Goal: Task Accomplishment & Management: Use online tool/utility

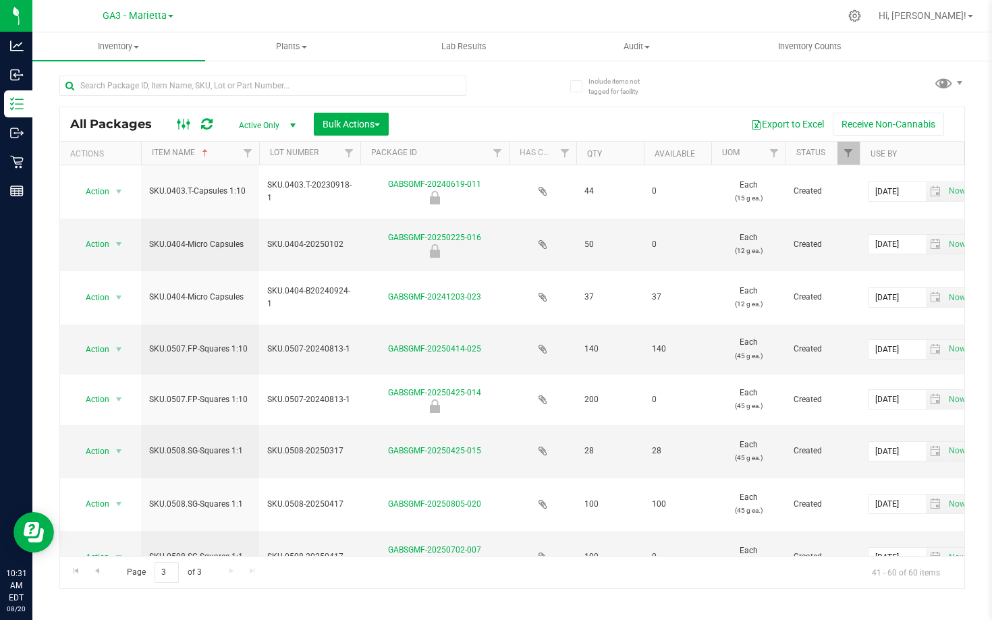
scroll to position [664, 0]
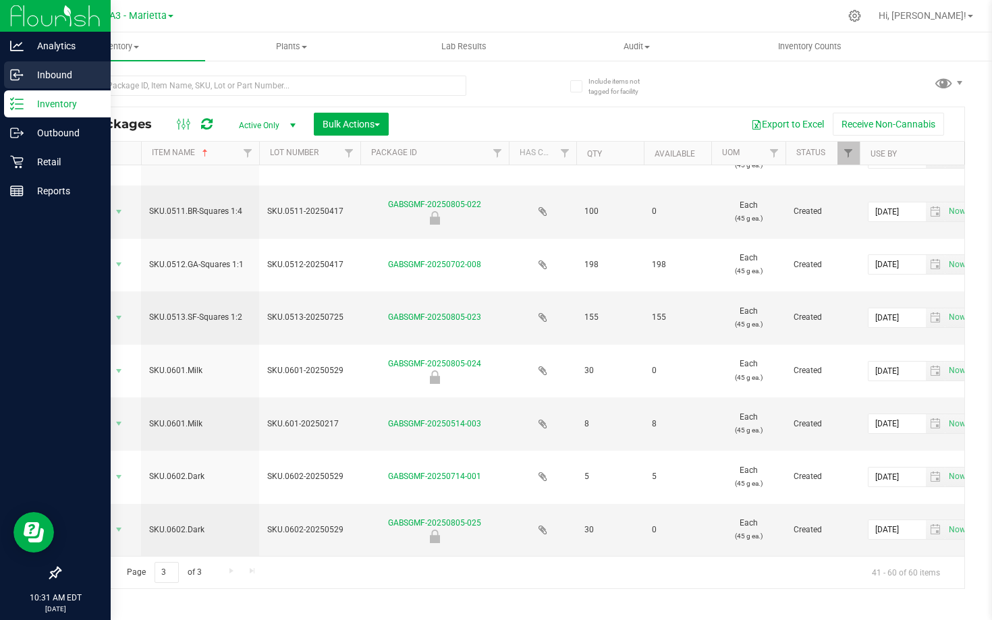
click at [26, 68] on p "Inbound" at bounding box center [64, 75] width 81 height 16
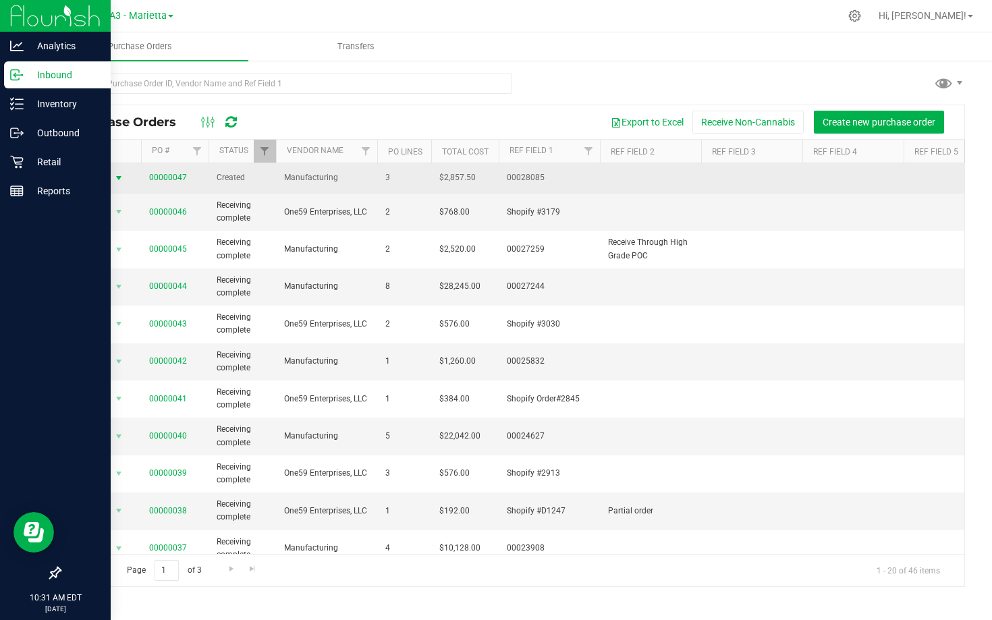
click at [106, 176] on span "Action" at bounding box center [92, 178] width 36 height 19
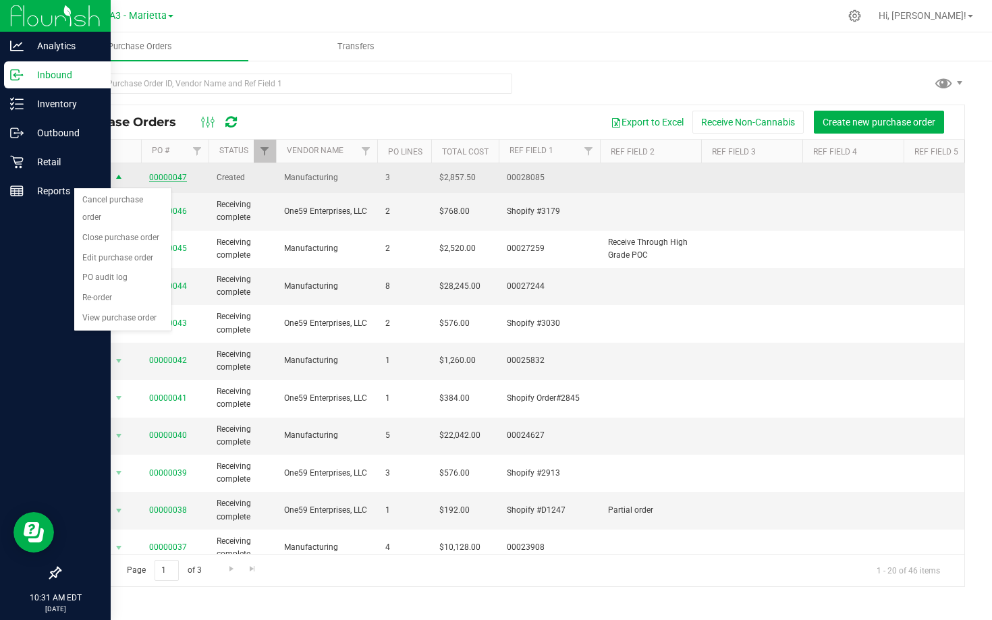
click at [164, 178] on link "00000047" at bounding box center [168, 177] width 38 height 9
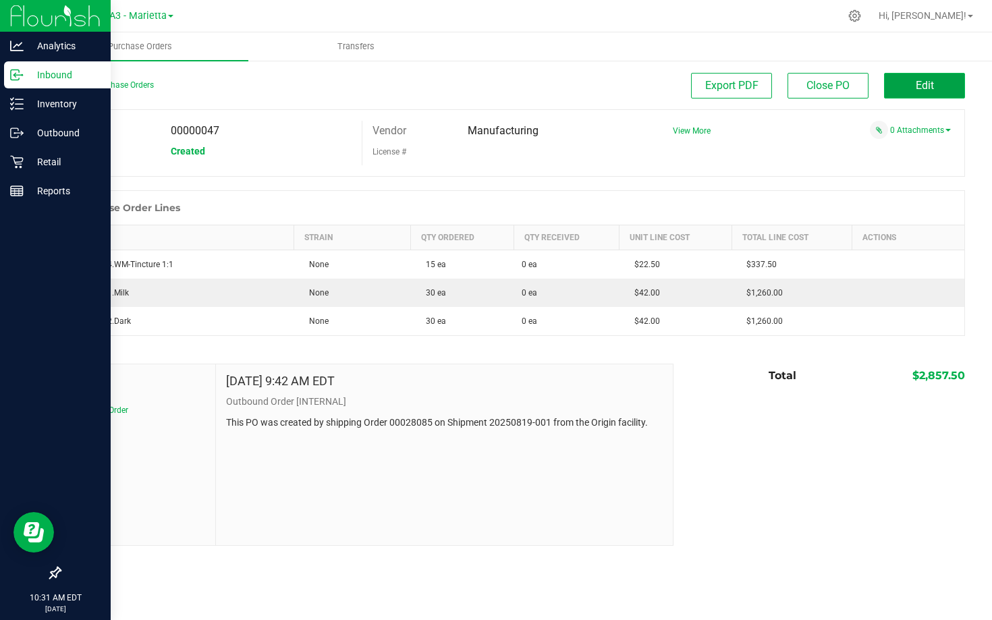
click at [959, 84] on button "Edit" at bounding box center [924, 86] width 81 height 26
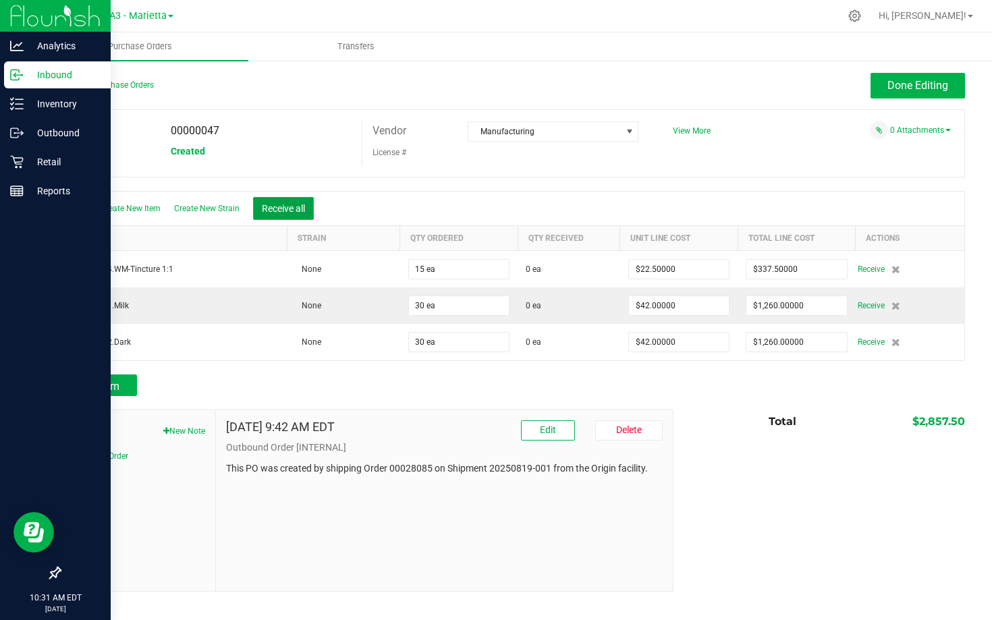
click at [298, 203] on button "Receive all" at bounding box center [283, 208] width 61 height 23
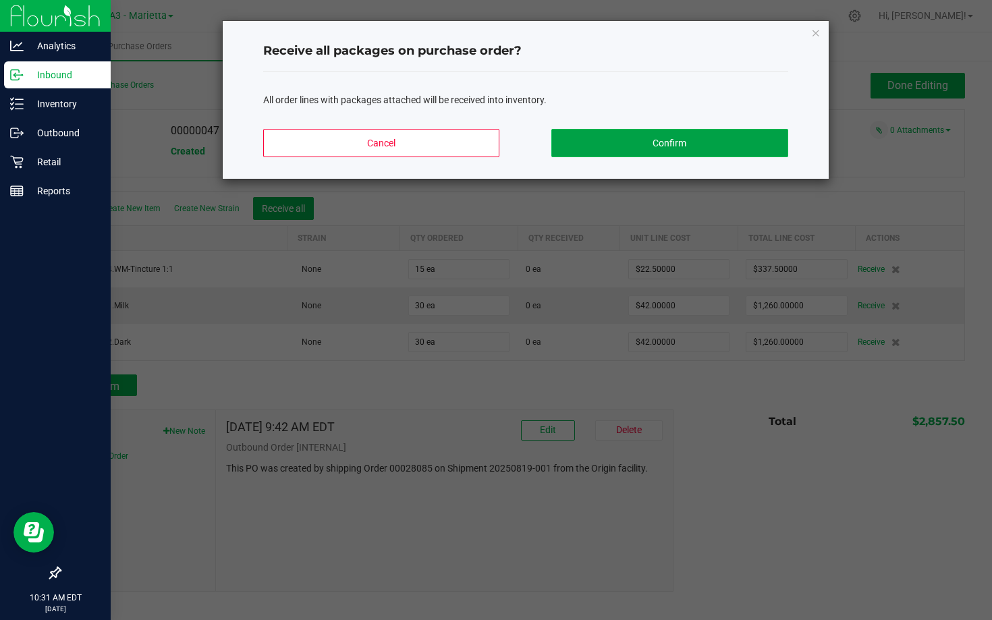
click at [601, 141] on button "Confirm" at bounding box center [670, 143] width 236 height 28
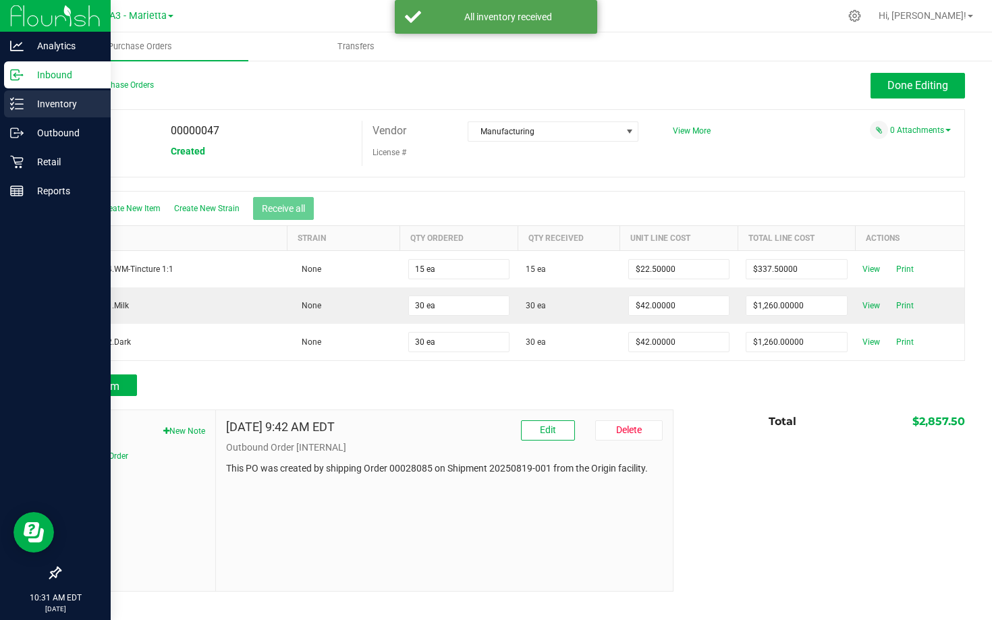
click at [28, 105] on p "Inventory" at bounding box center [64, 104] width 81 height 16
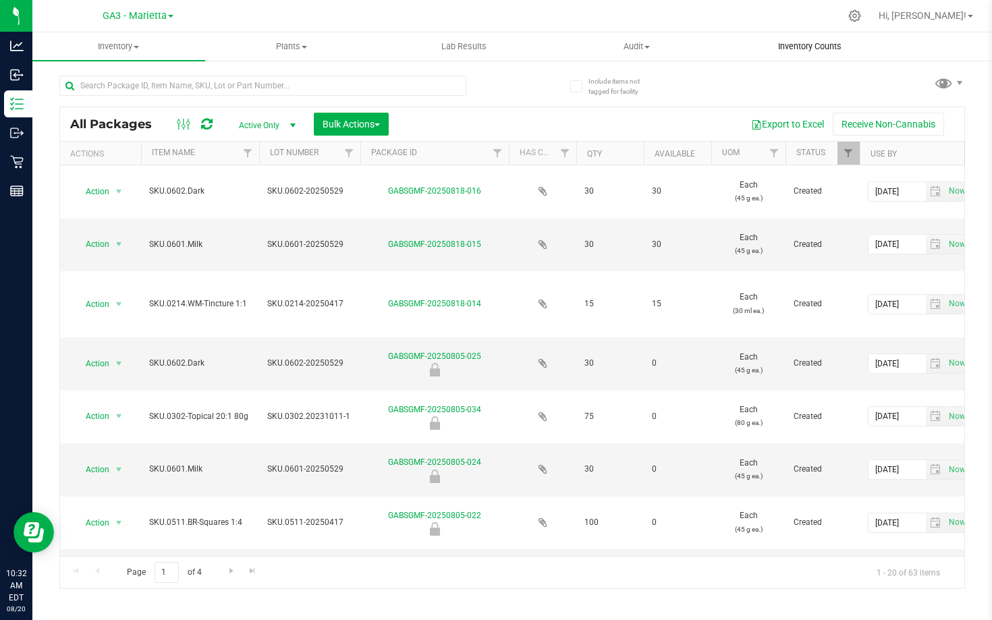
click at [805, 42] on span "Inventory Counts" at bounding box center [810, 47] width 100 height 12
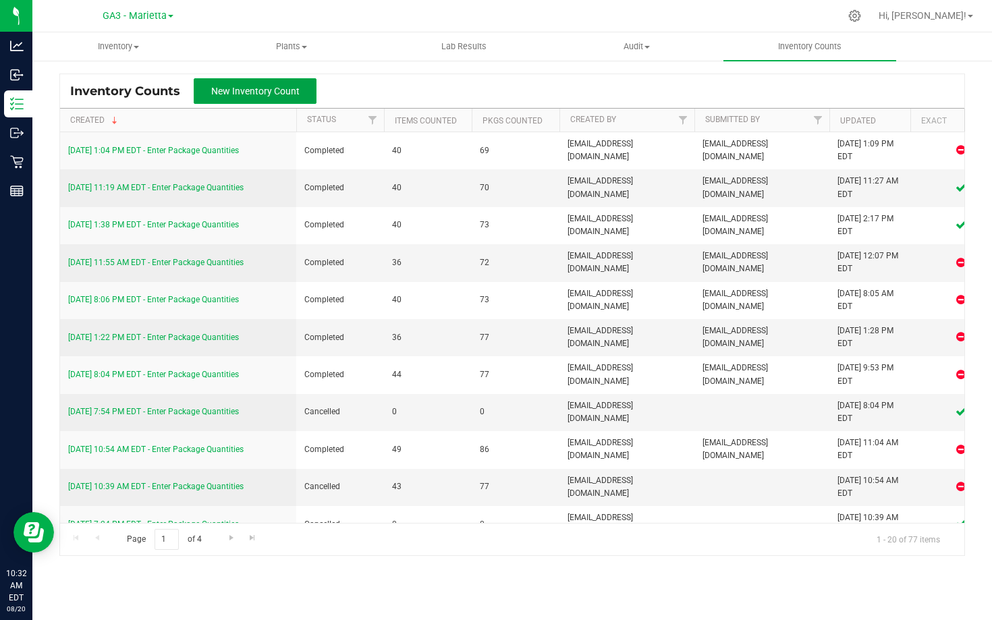
click at [311, 88] on button "New Inventory Count" at bounding box center [255, 91] width 123 height 26
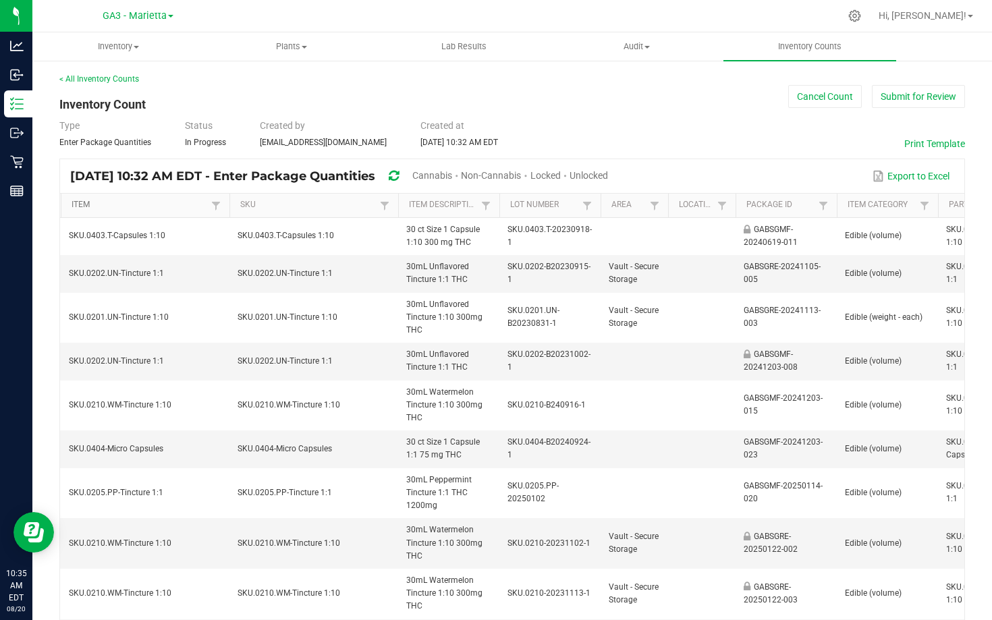
click at [159, 205] on link "Item" at bounding box center [140, 205] width 136 height 11
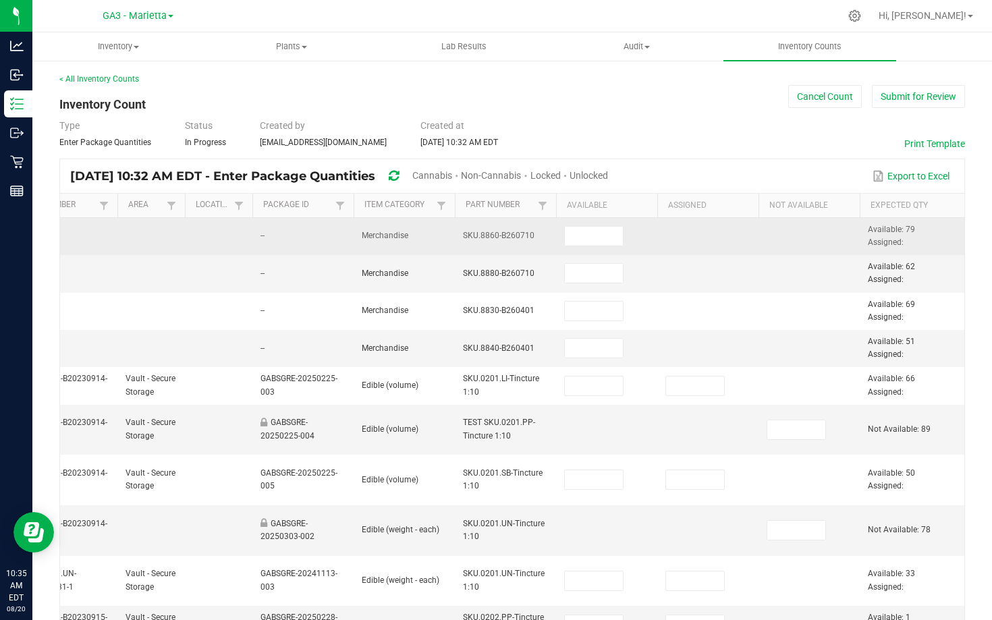
scroll to position [0, 490]
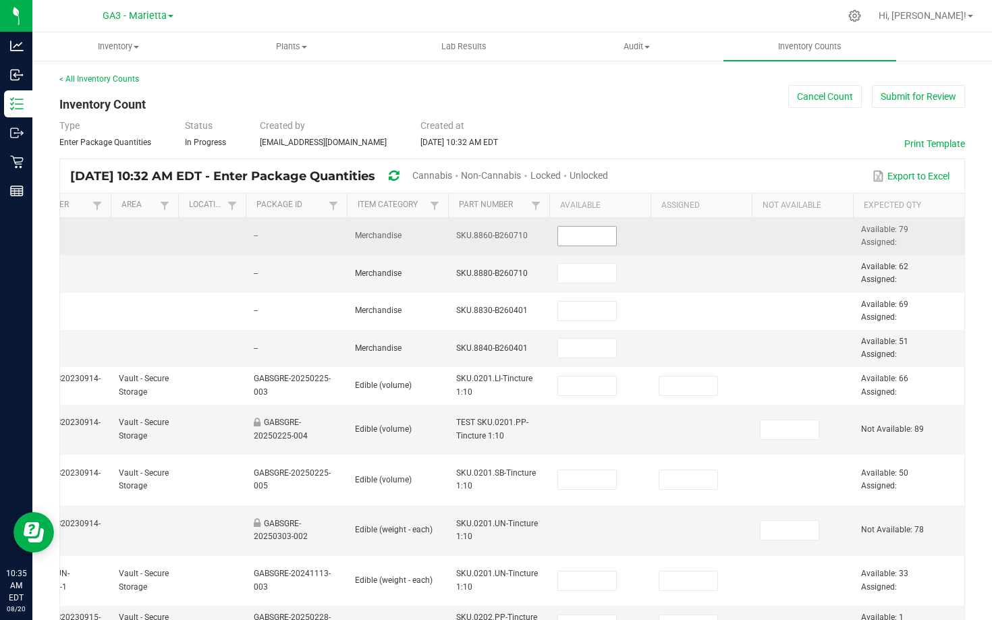
click at [570, 234] on input at bounding box center [587, 236] width 58 height 19
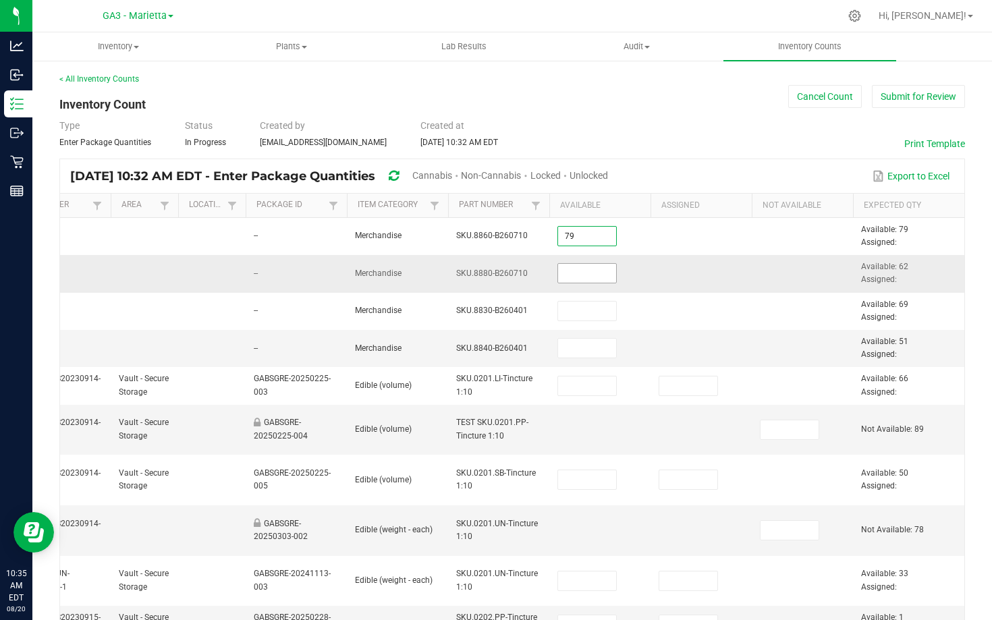
type input "79"
click at [581, 271] on input at bounding box center [587, 273] width 58 height 19
click at [581, 271] on input "115" at bounding box center [587, 273] width 58 height 19
drag, startPoint x: 581, startPoint y: 271, endPoint x: 551, endPoint y: 271, distance: 29.7
click at [551, 271] on td "115" at bounding box center [599, 273] width 101 height 37
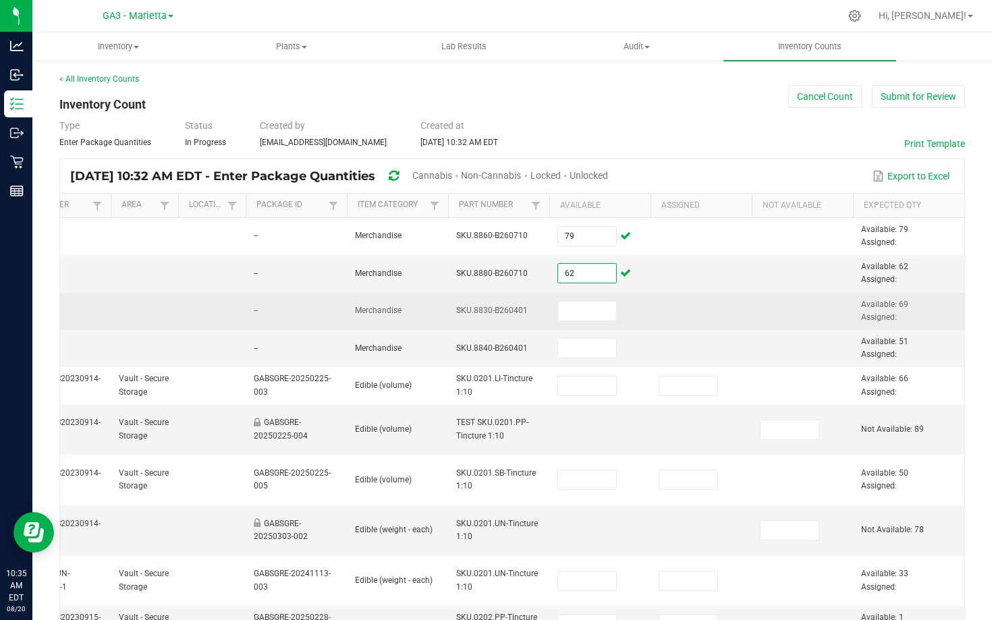
type input "62"
click at [682, 298] on td at bounding box center [701, 311] width 101 height 37
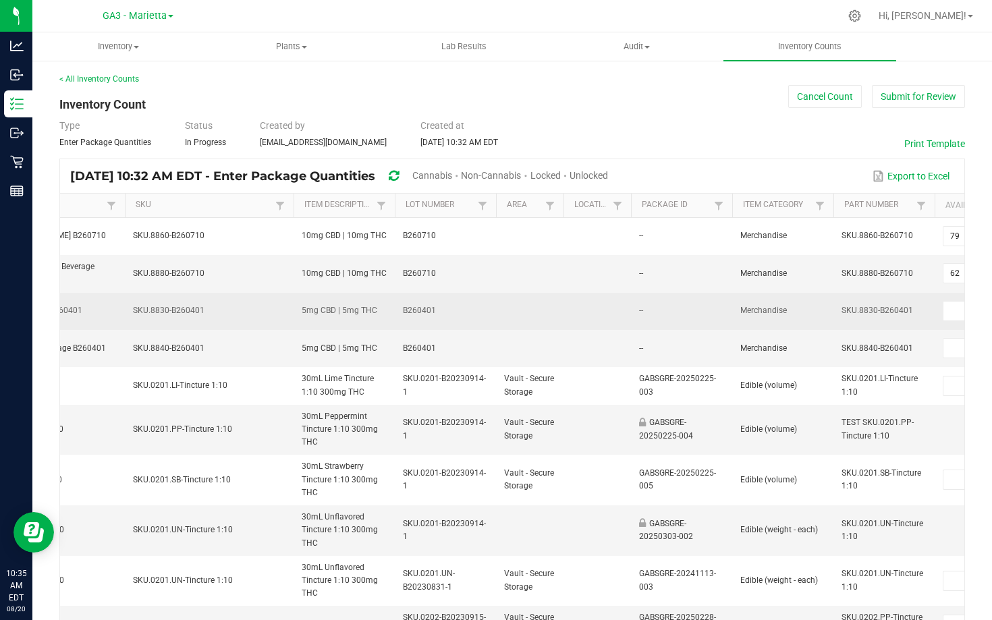
scroll to position [0, 49]
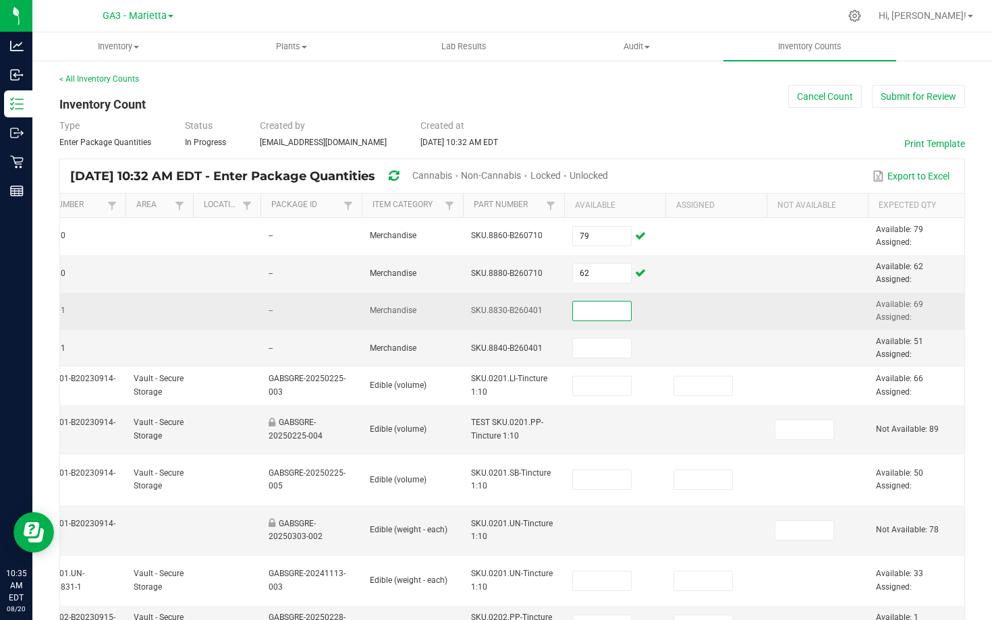
click at [617, 308] on input at bounding box center [602, 311] width 58 height 19
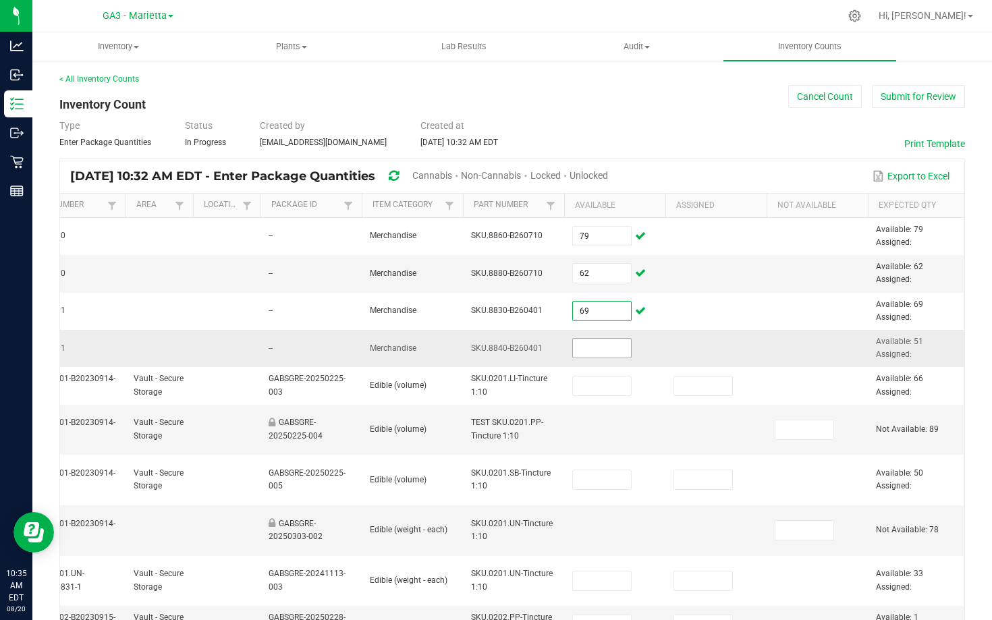
type input "69"
click at [610, 354] on input at bounding box center [602, 348] width 58 height 19
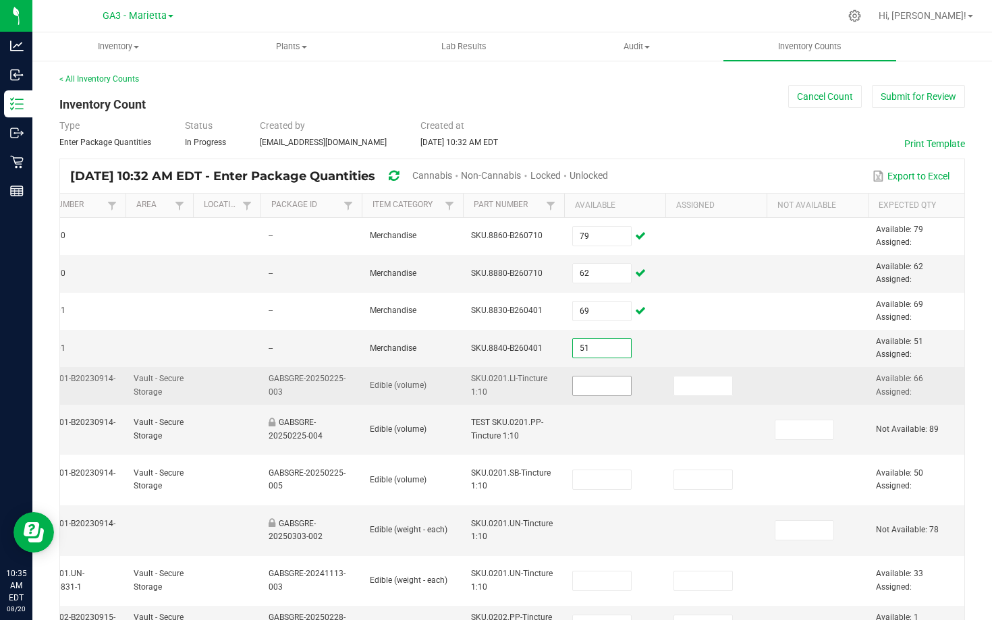
type input "51"
click at [616, 386] on input at bounding box center [602, 386] width 58 height 19
type input "66"
click at [694, 379] on input at bounding box center [703, 386] width 58 height 19
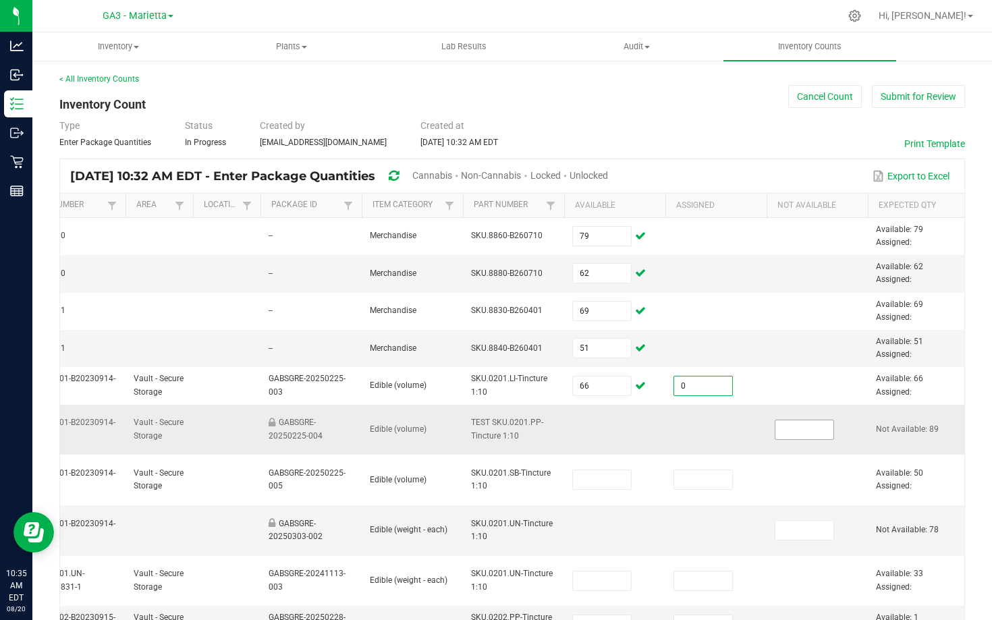
type input "0"
click at [785, 421] on input at bounding box center [805, 430] width 58 height 19
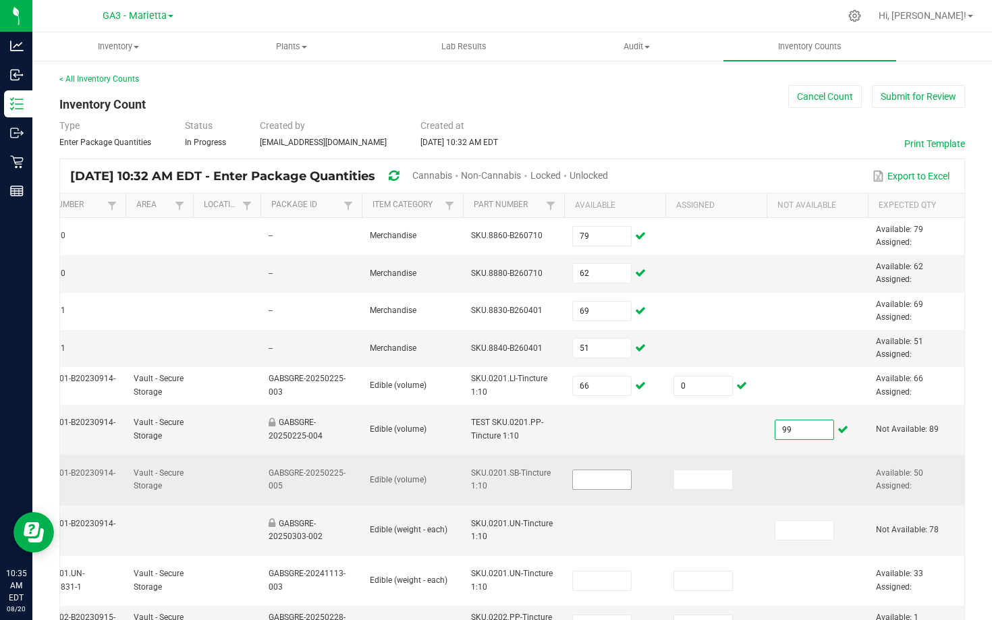
type input "99"
click at [585, 478] on input at bounding box center [602, 480] width 58 height 19
type input "50"
click at [691, 474] on input at bounding box center [703, 480] width 58 height 19
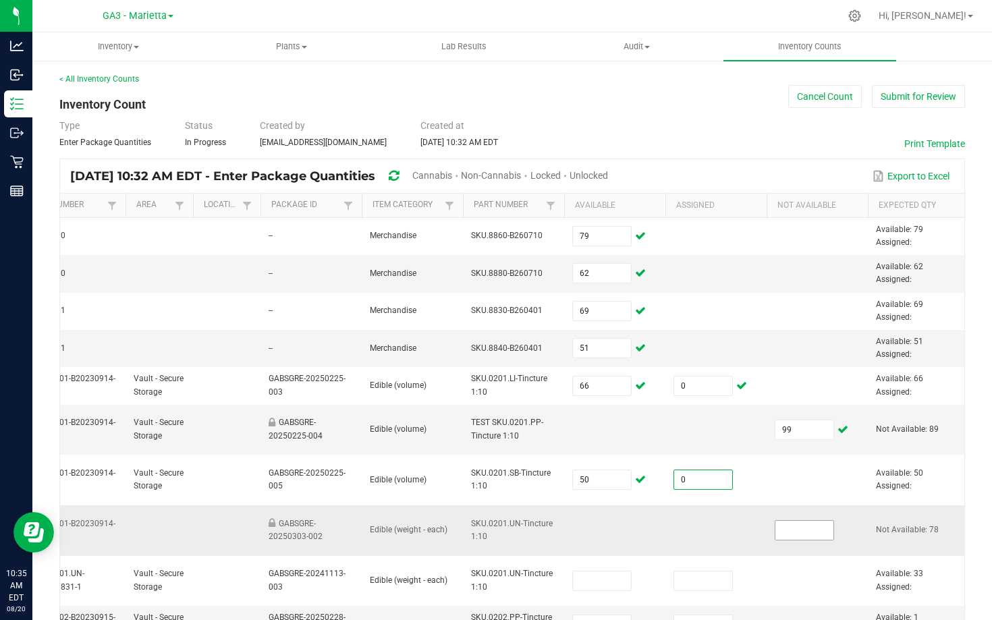
type input "0"
click at [790, 530] on input at bounding box center [805, 530] width 58 height 19
type input "8"
type input "78"
click at [736, 540] on td at bounding box center [716, 531] width 101 height 51
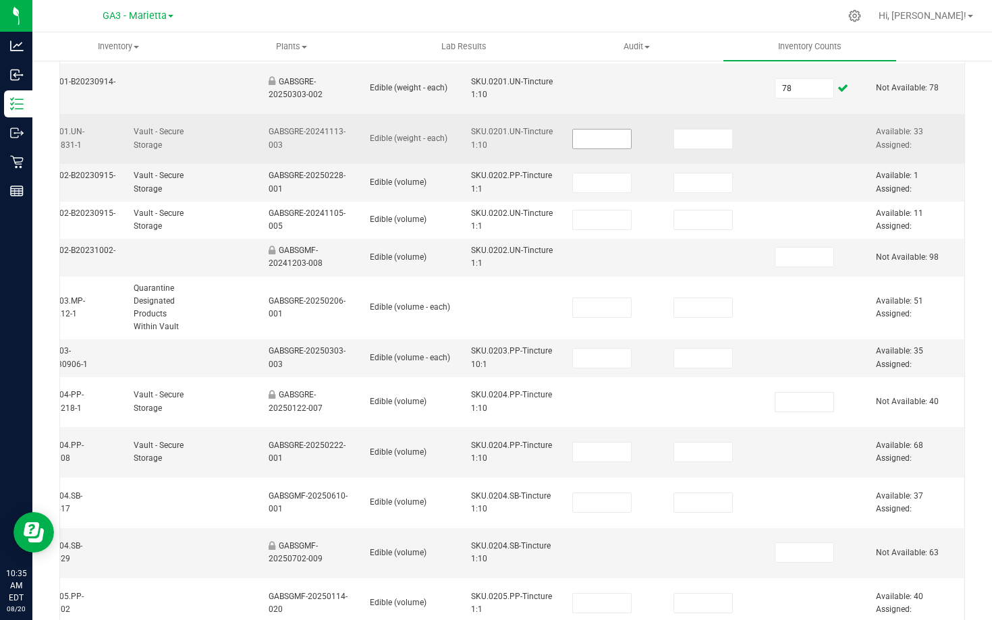
click at [603, 140] on input at bounding box center [602, 139] width 58 height 19
type input "33"
click at [685, 130] on input at bounding box center [703, 139] width 58 height 19
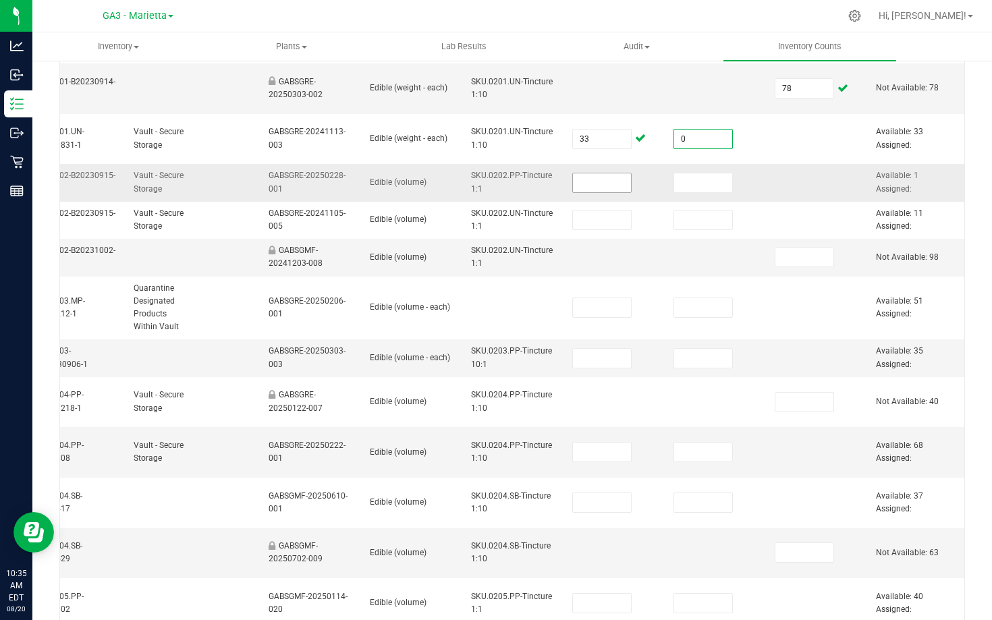
type input "0"
click at [607, 177] on input at bounding box center [602, 182] width 58 height 19
type input "1"
click at [687, 176] on input at bounding box center [703, 182] width 58 height 19
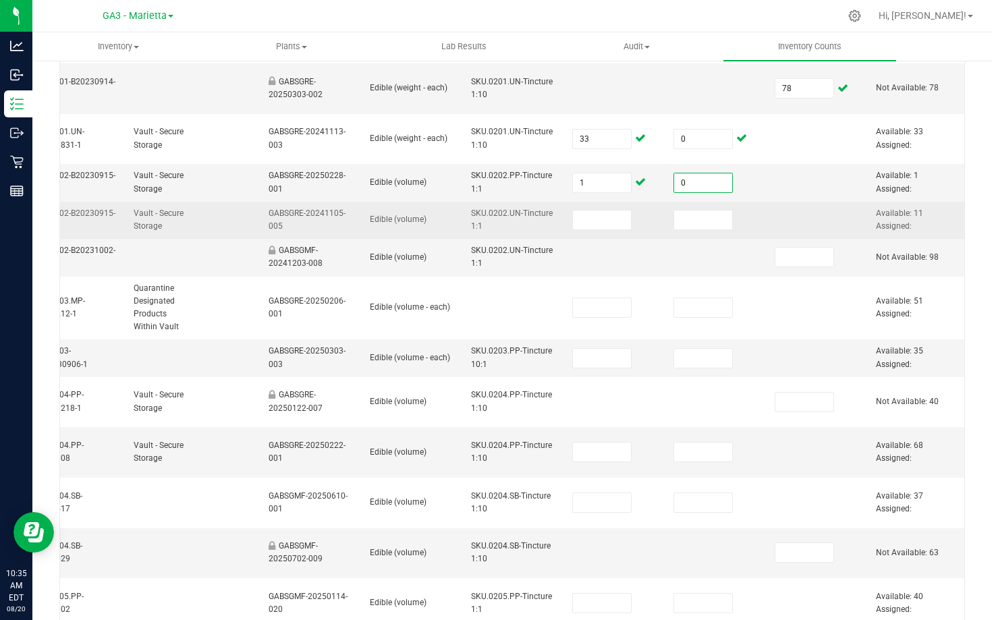
type input "0"
click at [592, 209] on td at bounding box center [614, 220] width 101 height 37
click at [592, 215] on input at bounding box center [602, 220] width 58 height 19
type input "11"
click at [688, 224] on input at bounding box center [703, 220] width 58 height 19
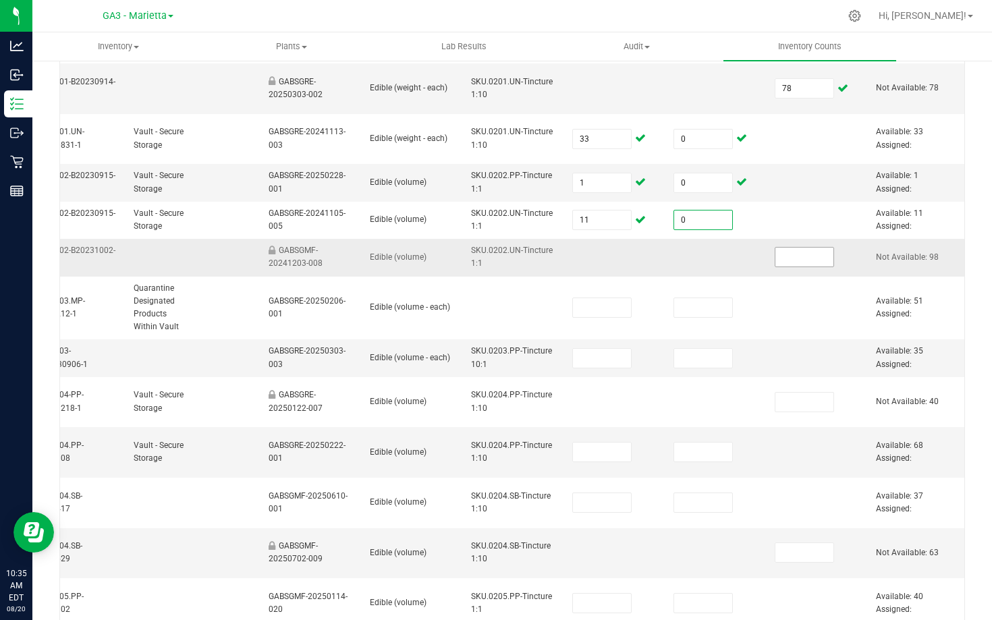
type input "0"
click at [782, 254] on input at bounding box center [805, 257] width 58 height 19
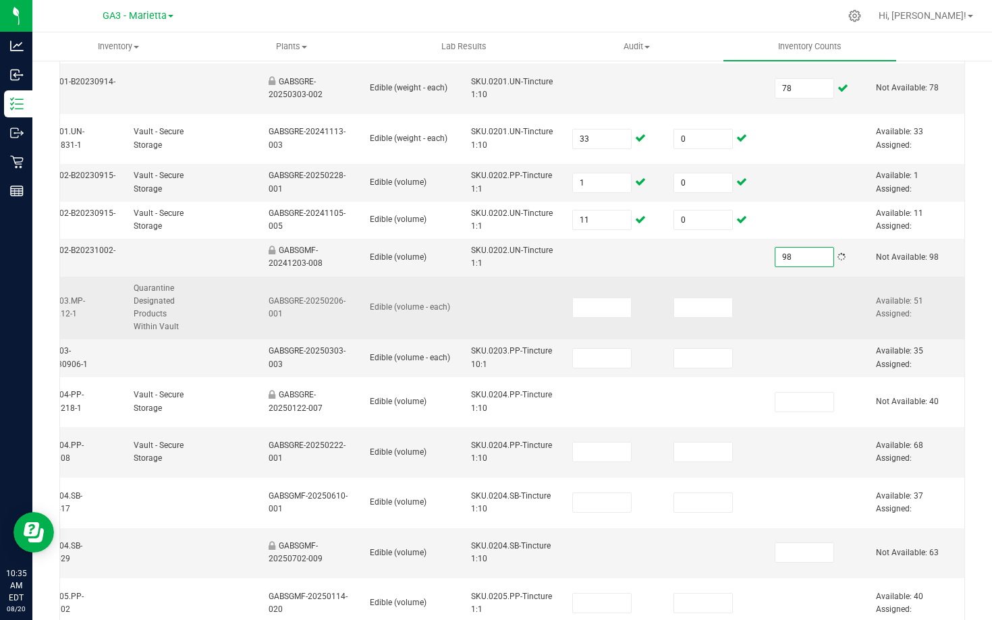
type input "98"
click at [606, 297] on td at bounding box center [614, 308] width 101 height 63
click at [605, 308] on input at bounding box center [602, 307] width 58 height 19
type input "51"
click at [684, 310] on input at bounding box center [703, 307] width 58 height 19
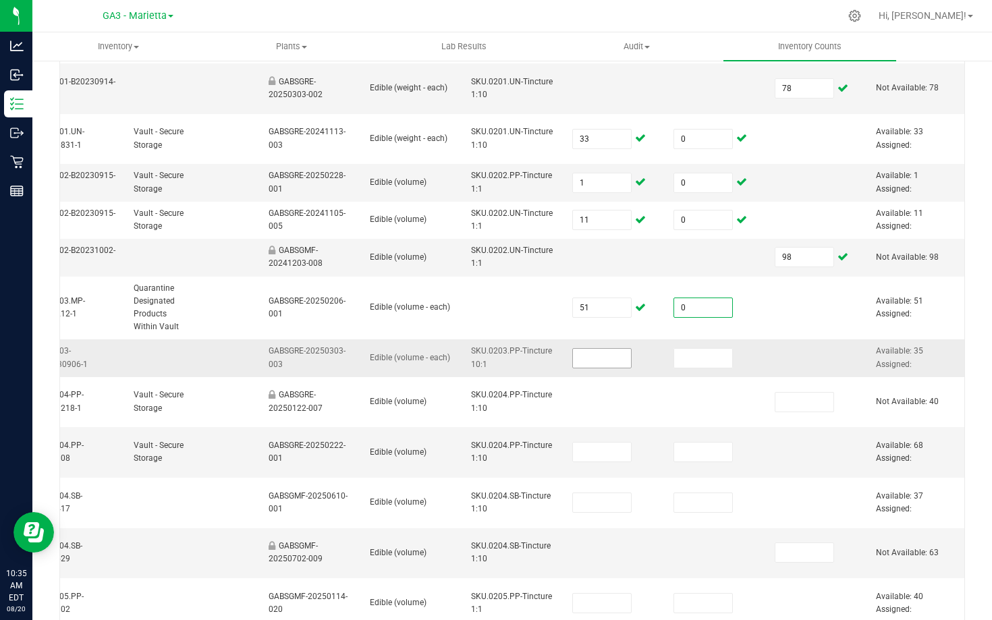
type input "0"
click at [608, 352] on input at bounding box center [602, 358] width 58 height 19
type input "35"
click at [680, 355] on input at bounding box center [703, 358] width 58 height 19
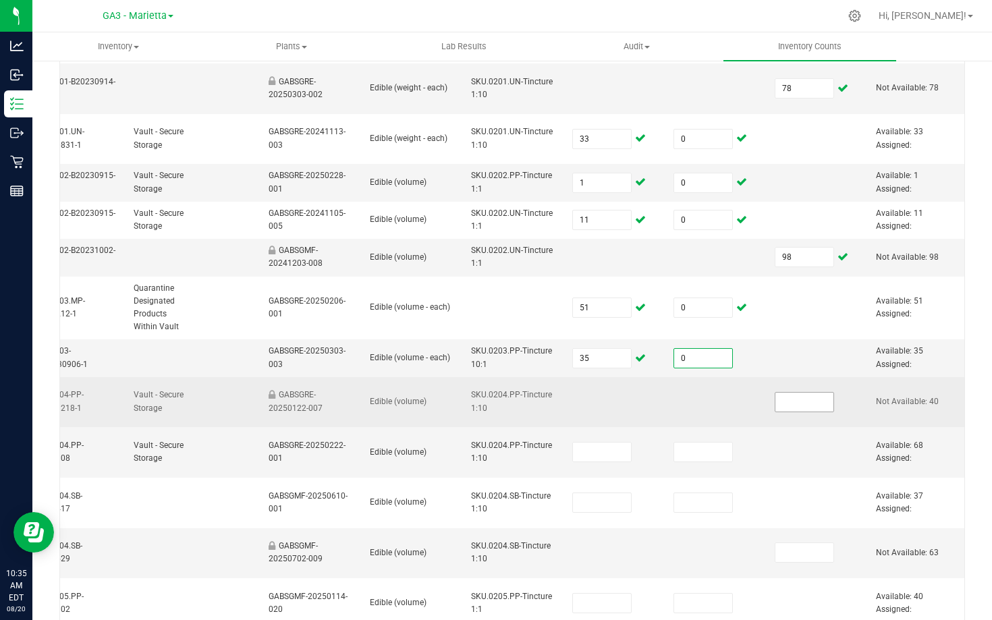
type input "0"
click at [783, 400] on input at bounding box center [805, 402] width 58 height 19
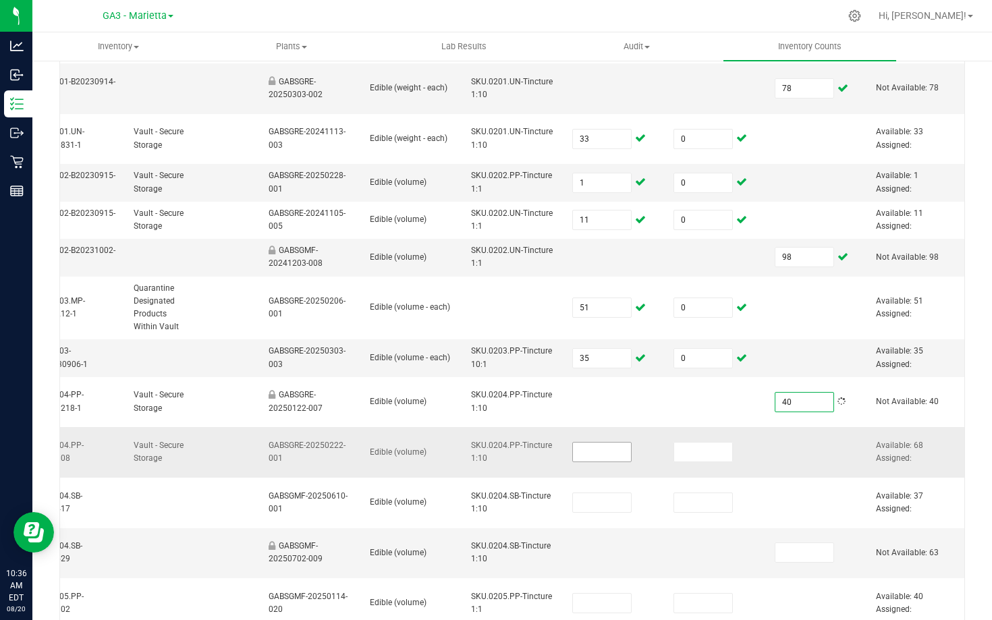
type input "40"
click at [583, 446] on input at bounding box center [602, 452] width 58 height 19
type input "68"
click at [700, 455] on input at bounding box center [703, 452] width 58 height 19
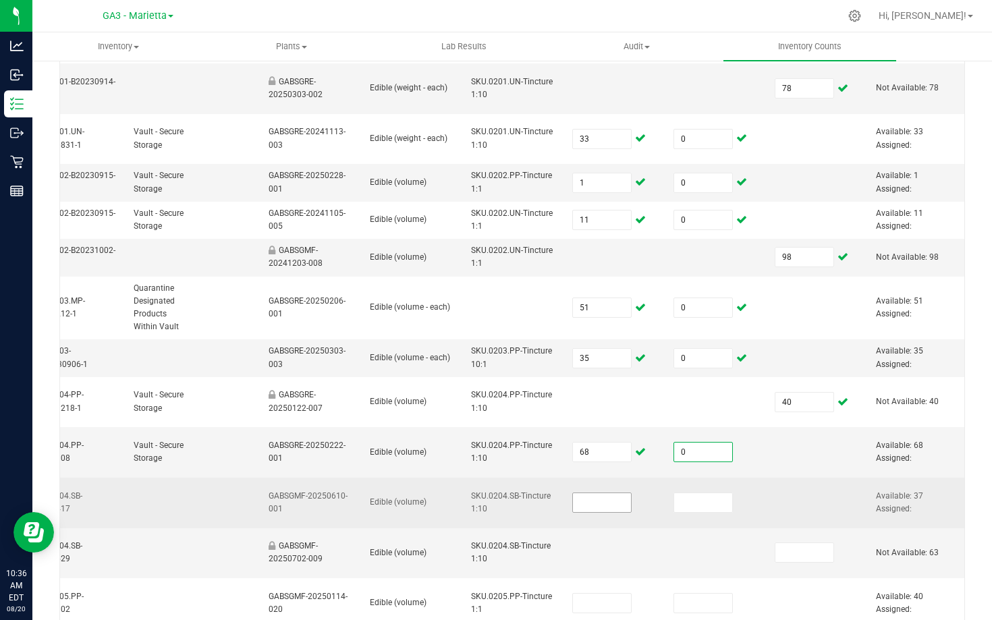
type input "0"
click at [593, 502] on input at bounding box center [602, 502] width 58 height 19
type input "37"
click at [687, 508] on input at bounding box center [703, 502] width 58 height 19
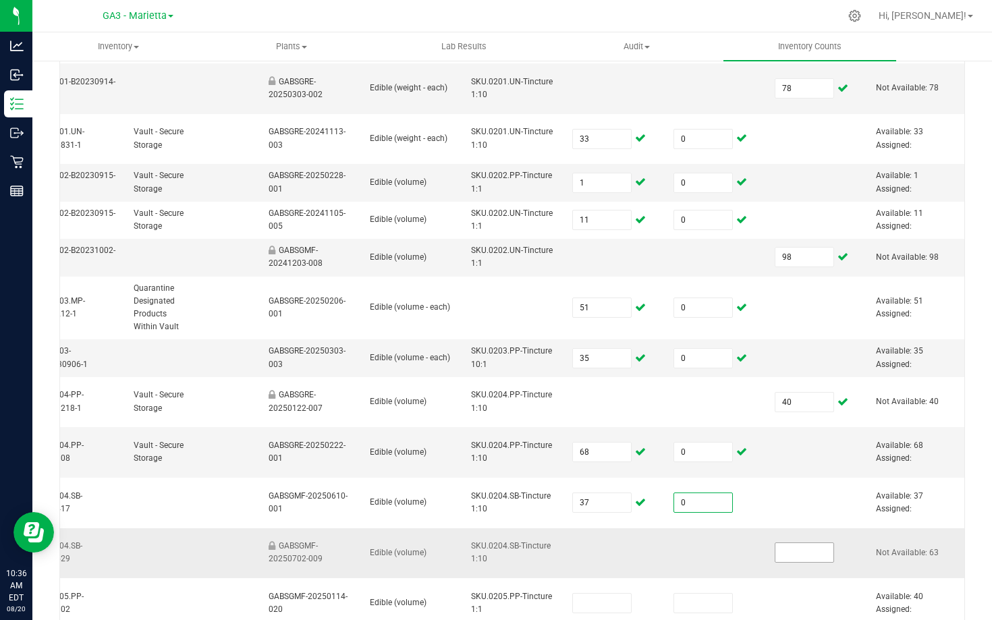
type input "0"
click at [803, 549] on input at bounding box center [805, 552] width 58 height 19
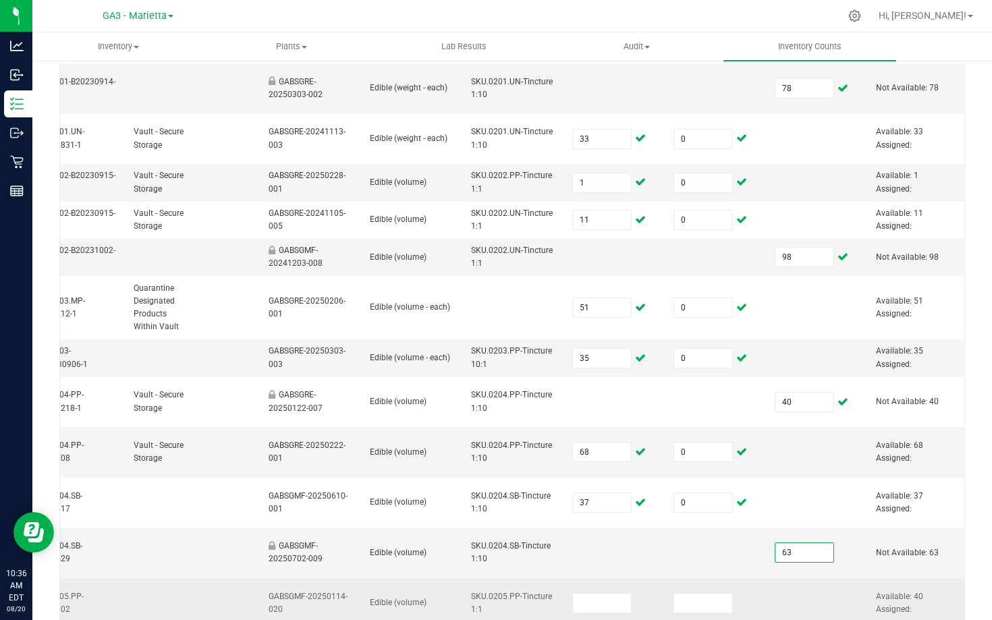
type input "63"
click at [799, 579] on td at bounding box center [817, 604] width 101 height 51
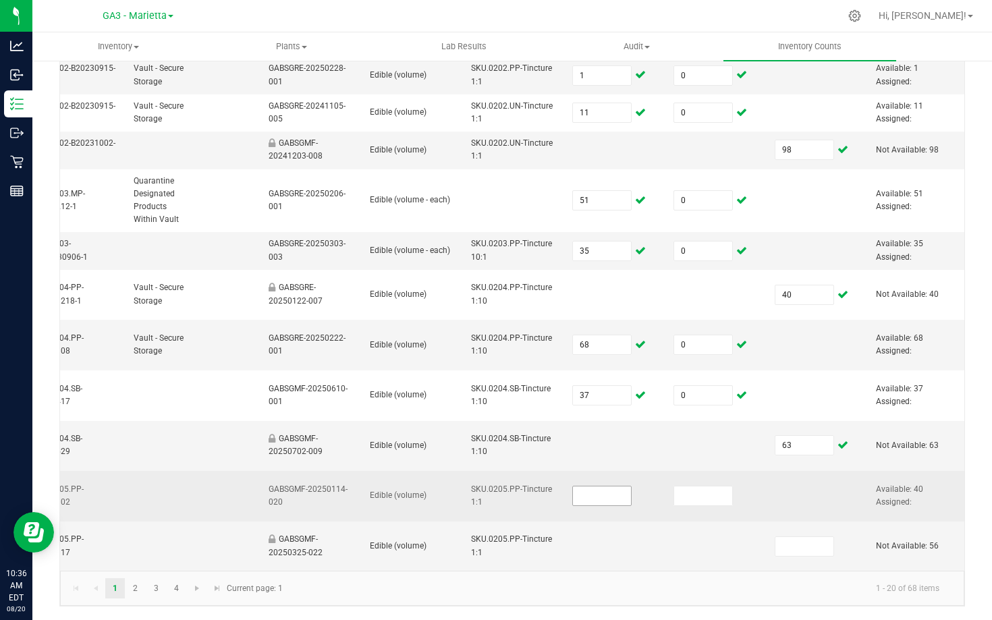
click at [593, 496] on input at bounding box center [602, 496] width 58 height 19
type input "40"
click at [705, 491] on input at bounding box center [703, 496] width 58 height 19
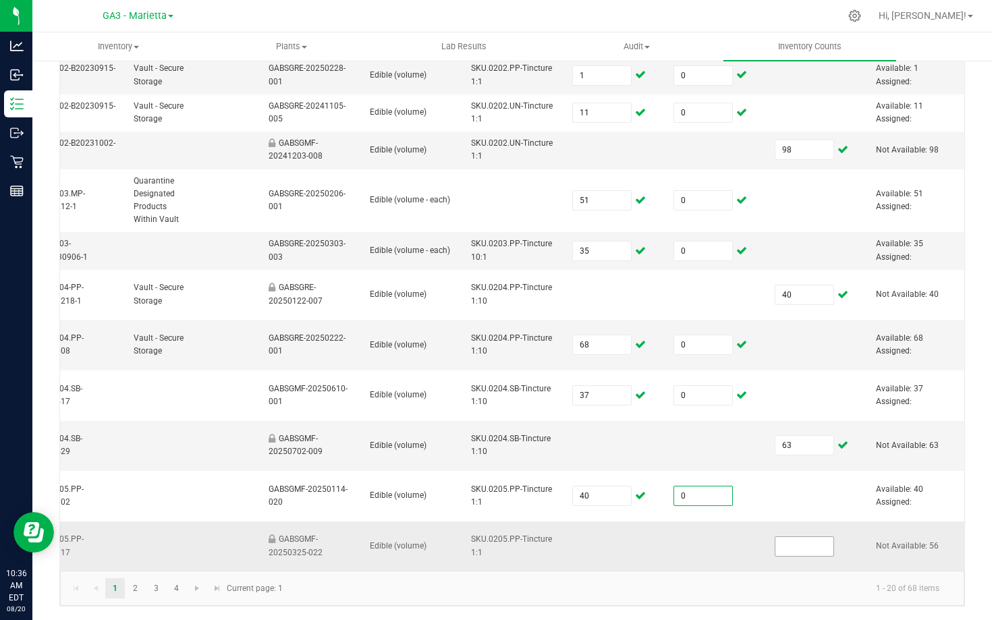
type input "0"
click at [789, 540] on input at bounding box center [805, 546] width 58 height 19
type input "56"
click at [733, 539] on td at bounding box center [716, 547] width 101 height 50
click at [193, 595] on link at bounding box center [198, 589] width 20 height 20
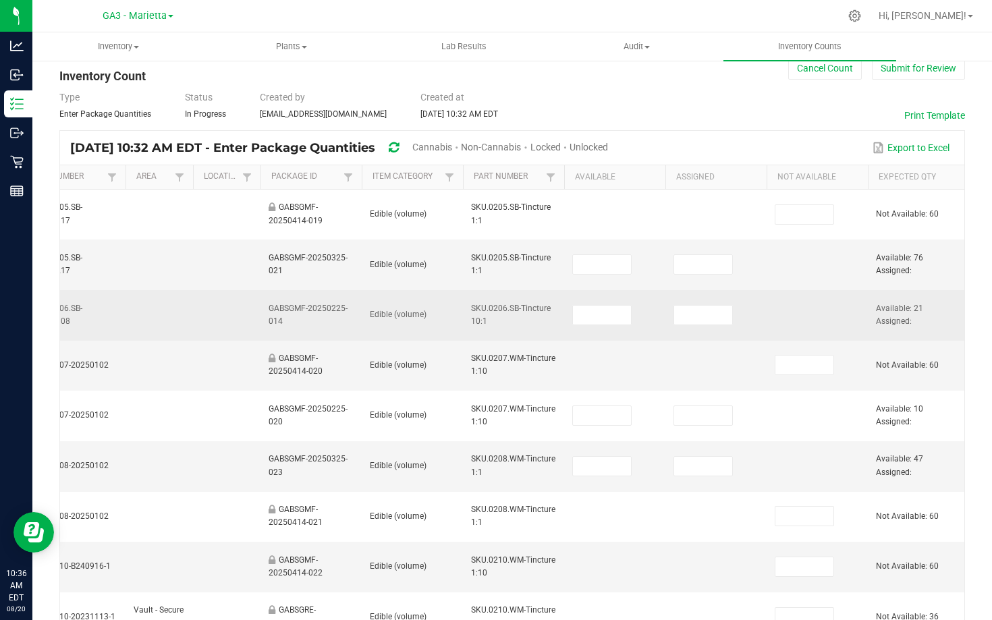
scroll to position [0, 0]
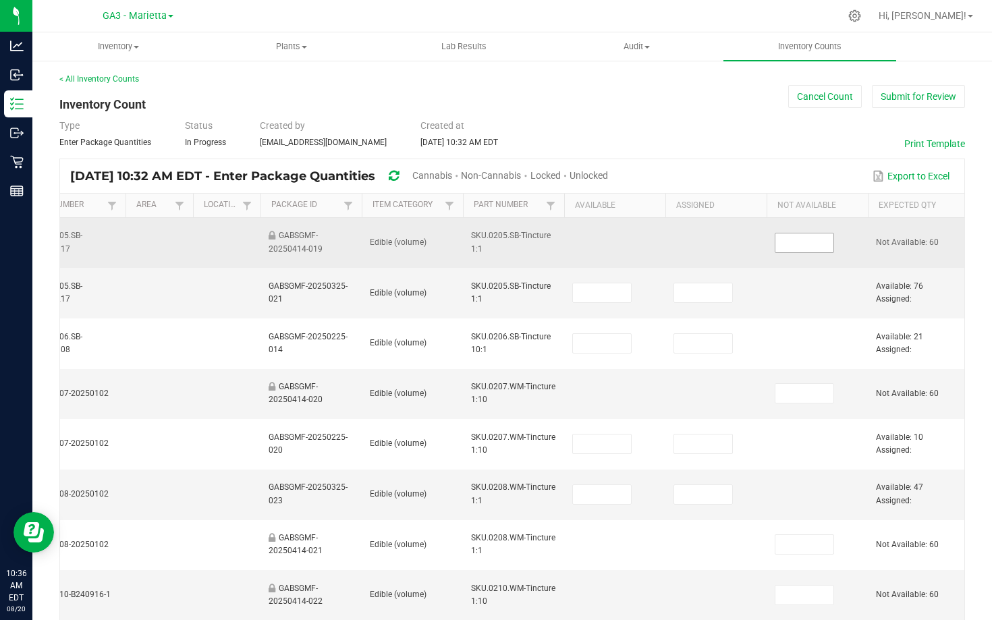
click at [824, 235] on input at bounding box center [805, 243] width 58 height 19
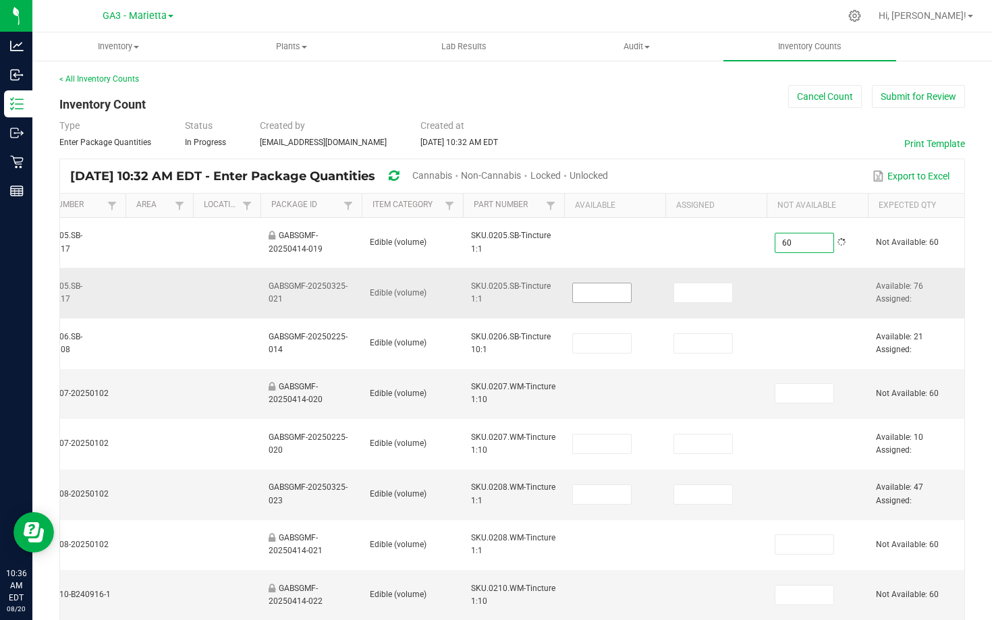
type input "60"
click at [608, 296] on input at bounding box center [602, 293] width 58 height 19
type input "76"
click at [708, 296] on input at bounding box center [703, 293] width 58 height 19
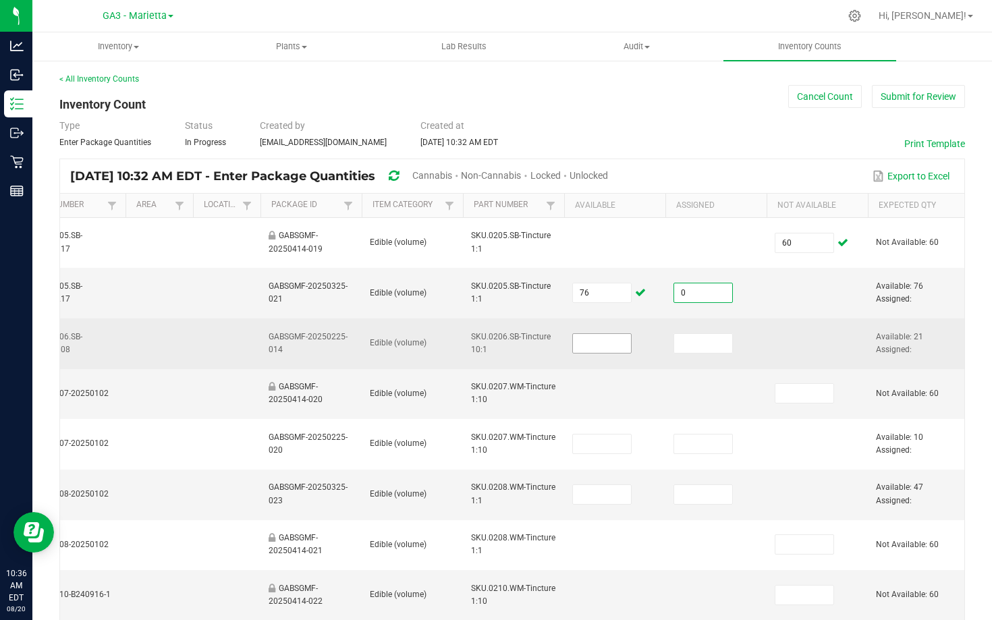
type input "0"
click at [611, 336] on input at bounding box center [602, 343] width 58 height 19
type input "21"
click at [707, 340] on input at bounding box center [703, 343] width 58 height 19
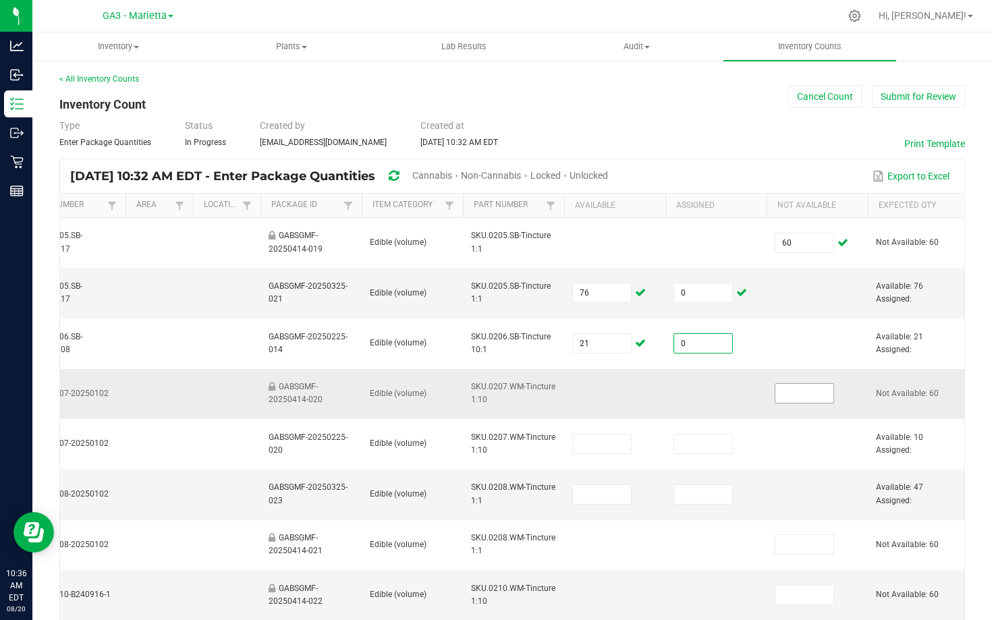
type input "0"
click at [778, 393] on input at bounding box center [805, 393] width 58 height 19
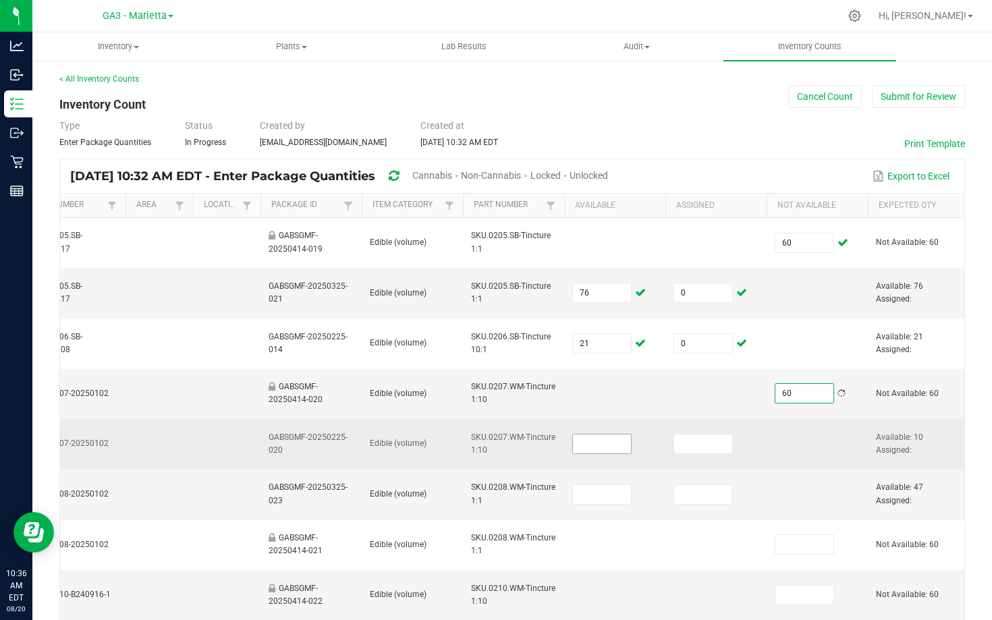
type input "60"
click at [609, 437] on input at bounding box center [602, 444] width 58 height 19
type input "10"
click at [717, 437] on input at bounding box center [703, 444] width 58 height 19
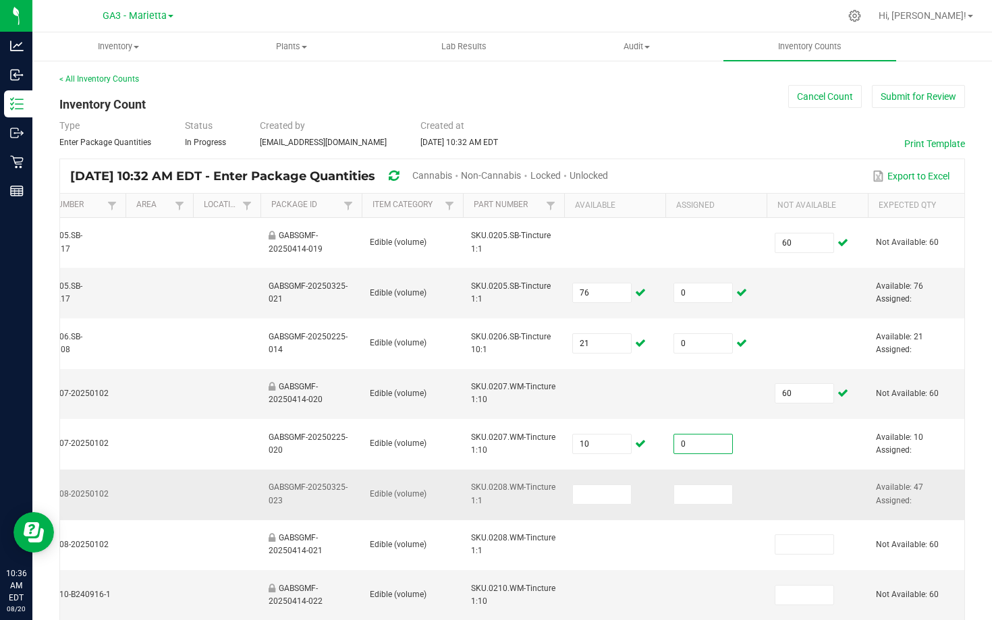
type input "0"
click at [585, 481] on td at bounding box center [614, 495] width 101 height 51
click at [586, 487] on input at bounding box center [602, 494] width 58 height 19
type input "47"
click at [694, 493] on input at bounding box center [703, 494] width 58 height 19
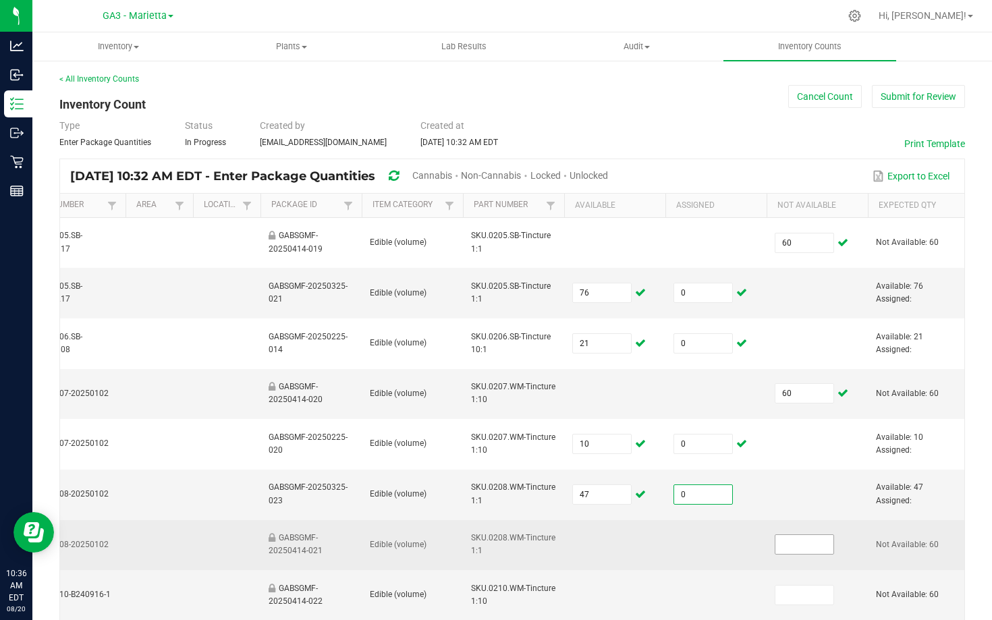
type input "0"
click at [802, 545] on input at bounding box center [805, 544] width 58 height 19
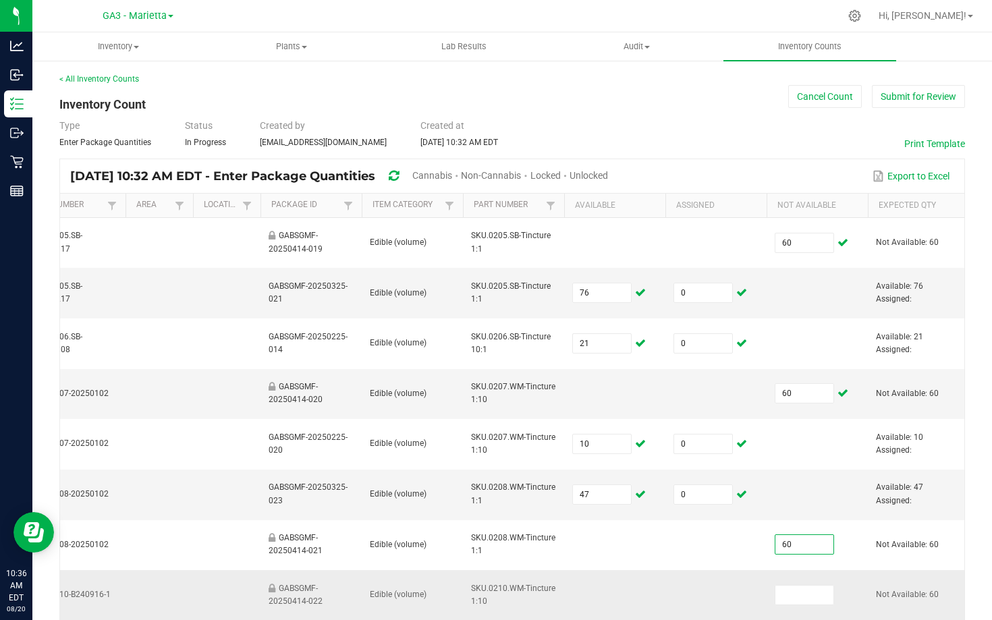
type input "60"
click at [799, 581] on td at bounding box center [817, 595] width 101 height 51
click at [798, 591] on input at bounding box center [805, 595] width 58 height 19
type input "60"
click at [764, 592] on td at bounding box center [716, 595] width 101 height 51
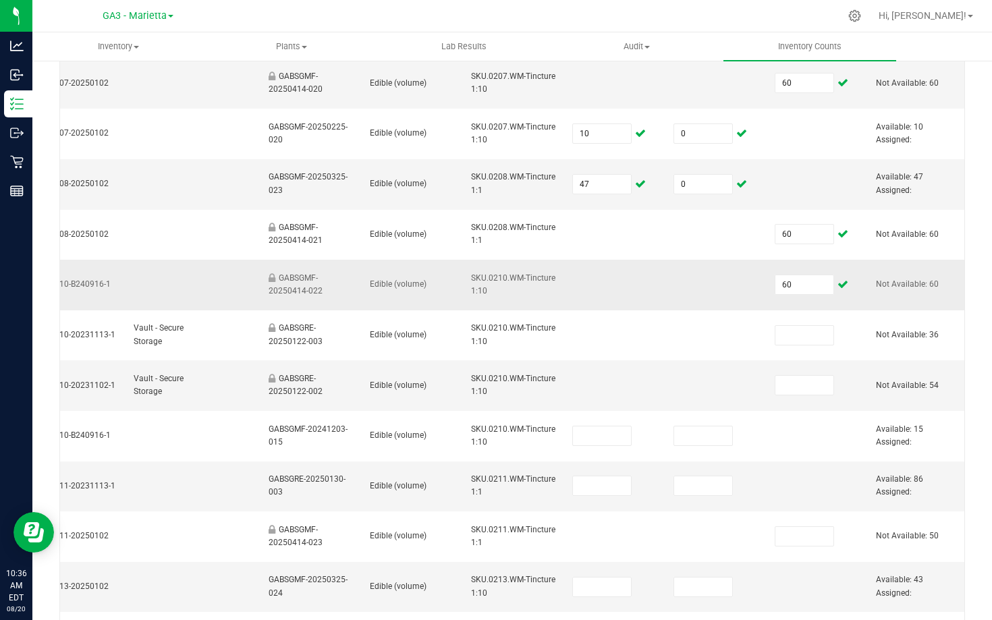
scroll to position [343, 0]
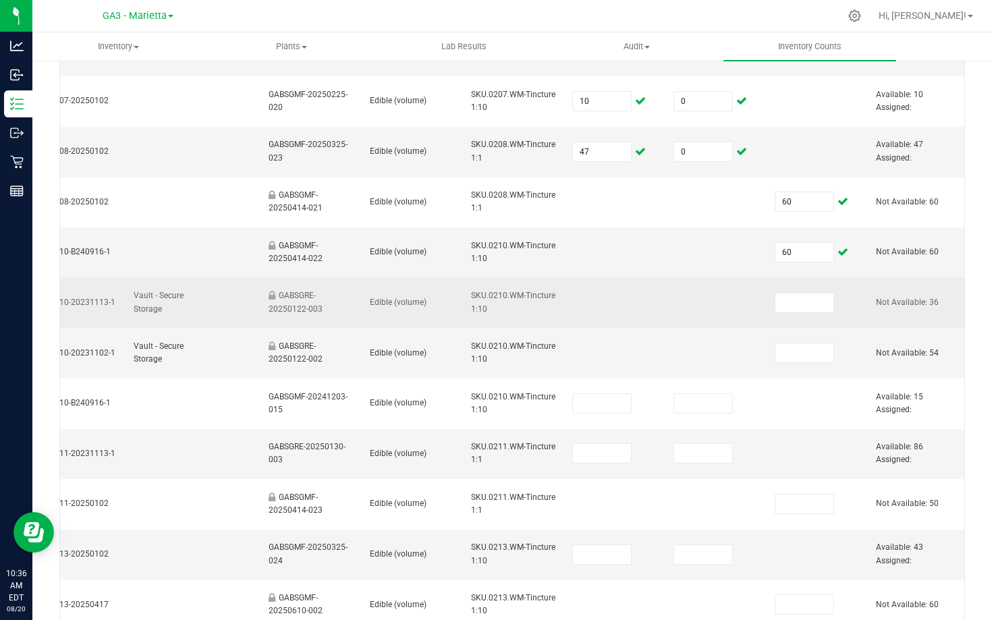
click at [807, 319] on td at bounding box center [817, 303] width 101 height 51
click at [809, 303] on input at bounding box center [805, 303] width 58 height 19
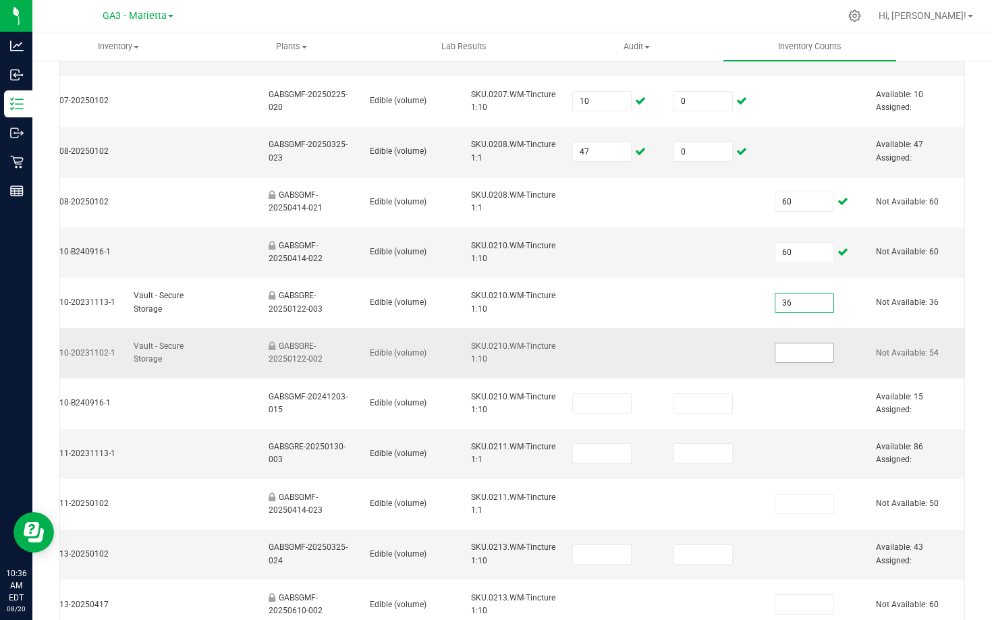
type input "36"
click at [816, 351] on input at bounding box center [805, 353] width 58 height 19
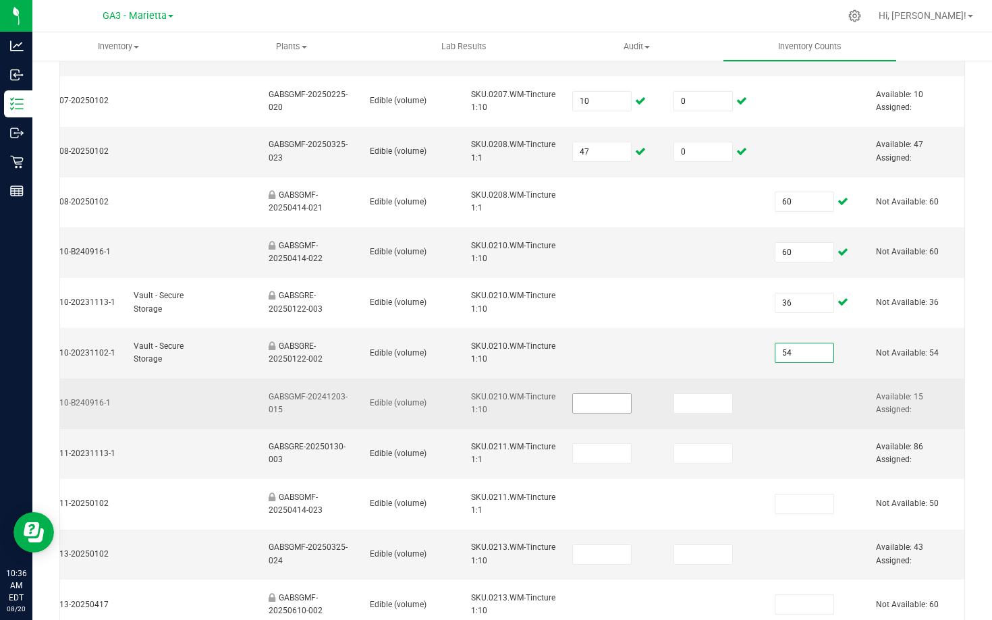
type input "54"
click at [587, 403] on input at bounding box center [602, 403] width 58 height 19
type input "15"
click at [685, 401] on input at bounding box center [703, 403] width 58 height 19
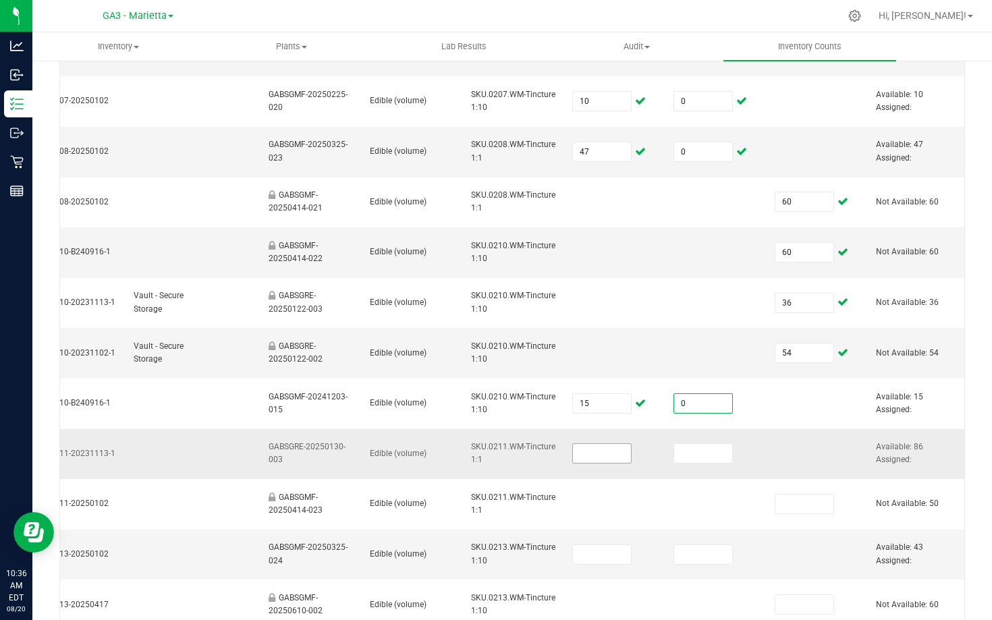
type input "0"
click at [599, 455] on input at bounding box center [602, 453] width 58 height 19
type input "86"
click at [690, 454] on input at bounding box center [703, 453] width 58 height 19
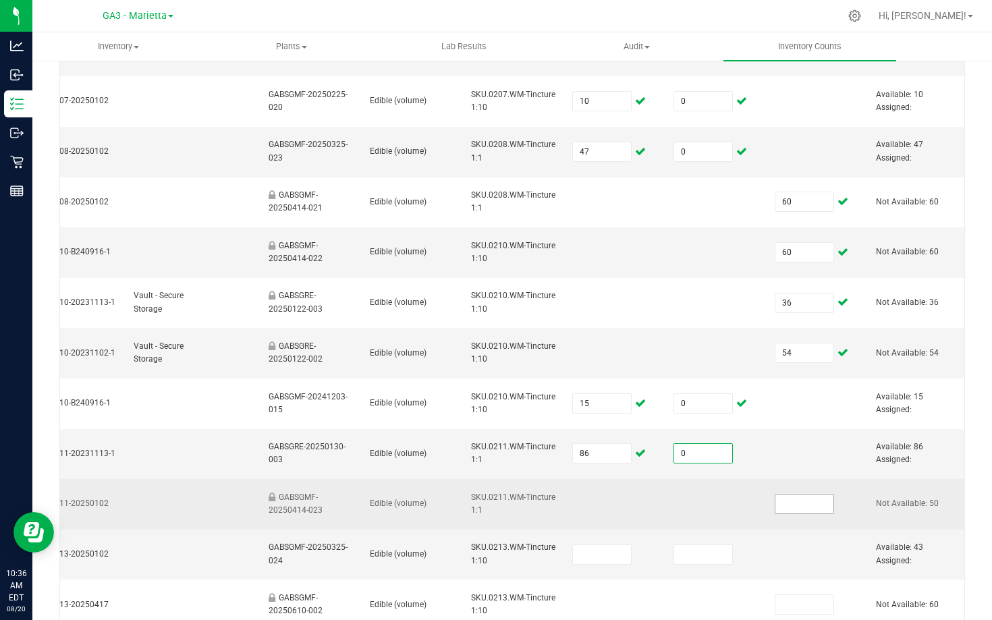
type input "0"
click at [803, 508] on input at bounding box center [805, 504] width 58 height 19
type input "50"
click at [753, 527] on td at bounding box center [716, 504] width 101 height 51
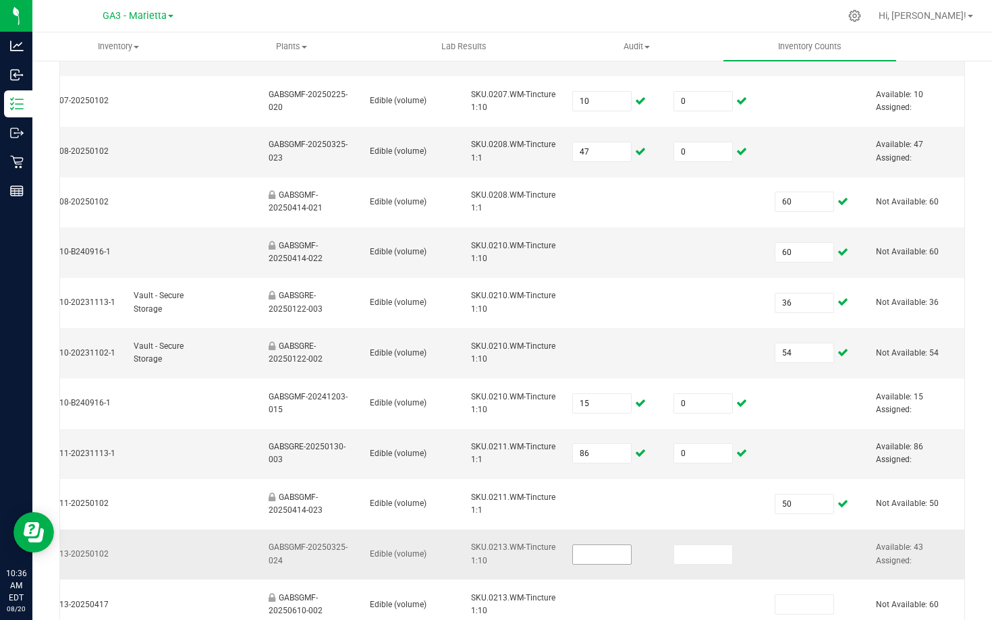
click at [599, 552] on input at bounding box center [602, 554] width 58 height 19
type input "43"
click at [681, 550] on input at bounding box center [703, 554] width 58 height 19
type input "0"
click at [823, 567] on td at bounding box center [817, 555] width 101 height 51
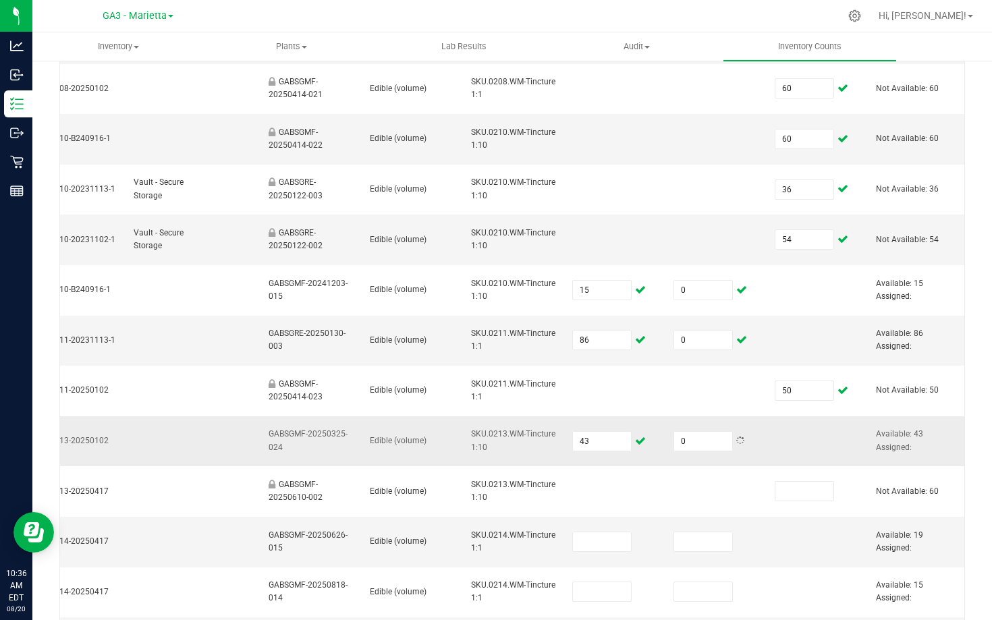
scroll to position [537, 0]
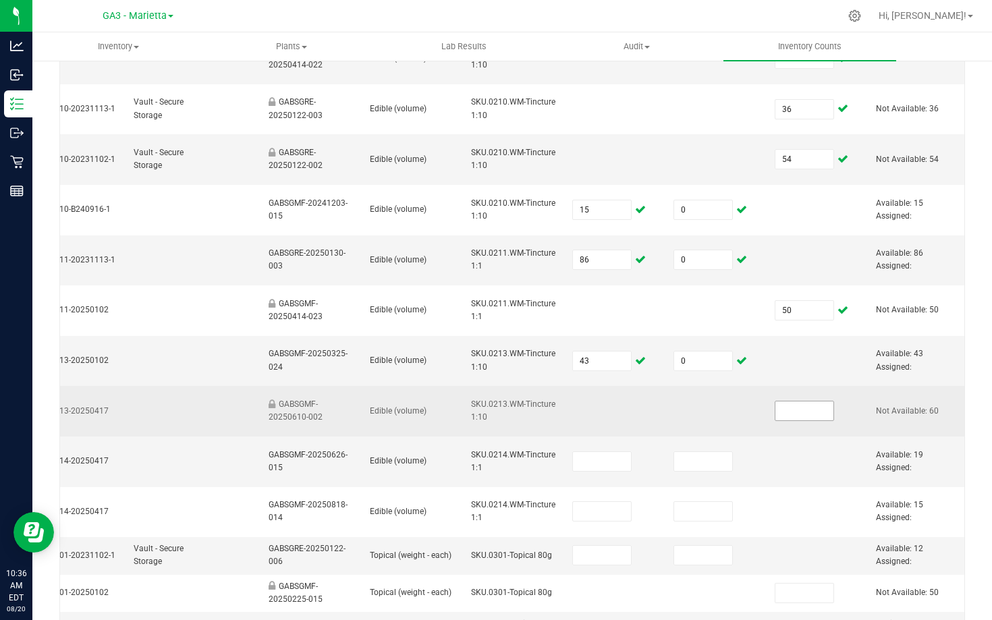
click at [828, 404] on input at bounding box center [805, 411] width 58 height 19
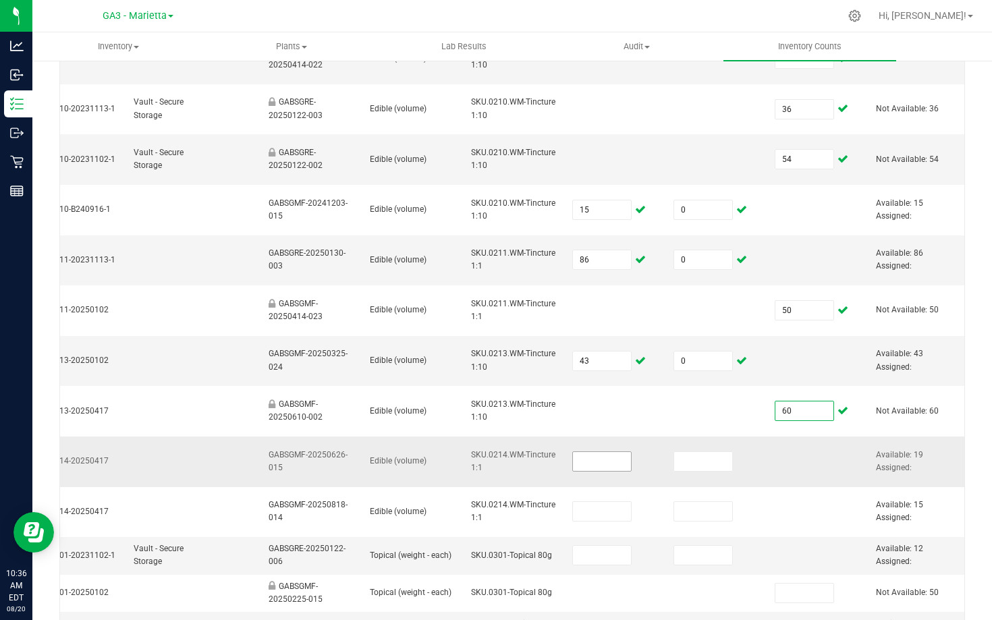
type input "60"
click at [585, 462] on input at bounding box center [602, 461] width 58 height 19
type input "19"
click at [705, 459] on input at bounding box center [703, 461] width 58 height 19
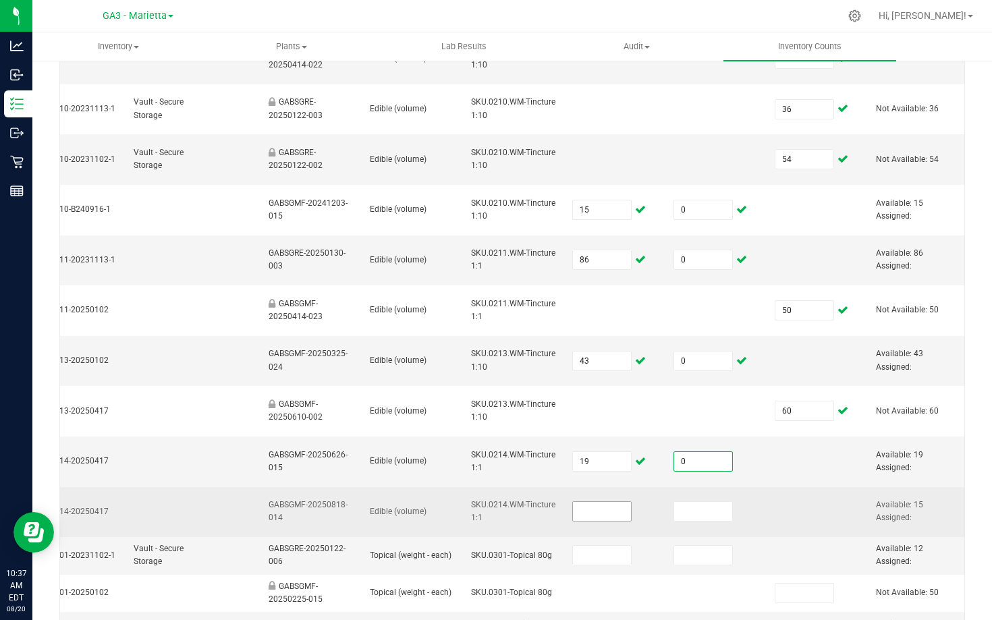
type input "0"
click at [608, 516] on input at bounding box center [602, 511] width 58 height 19
type input "15"
click at [700, 520] on input at bounding box center [703, 511] width 58 height 19
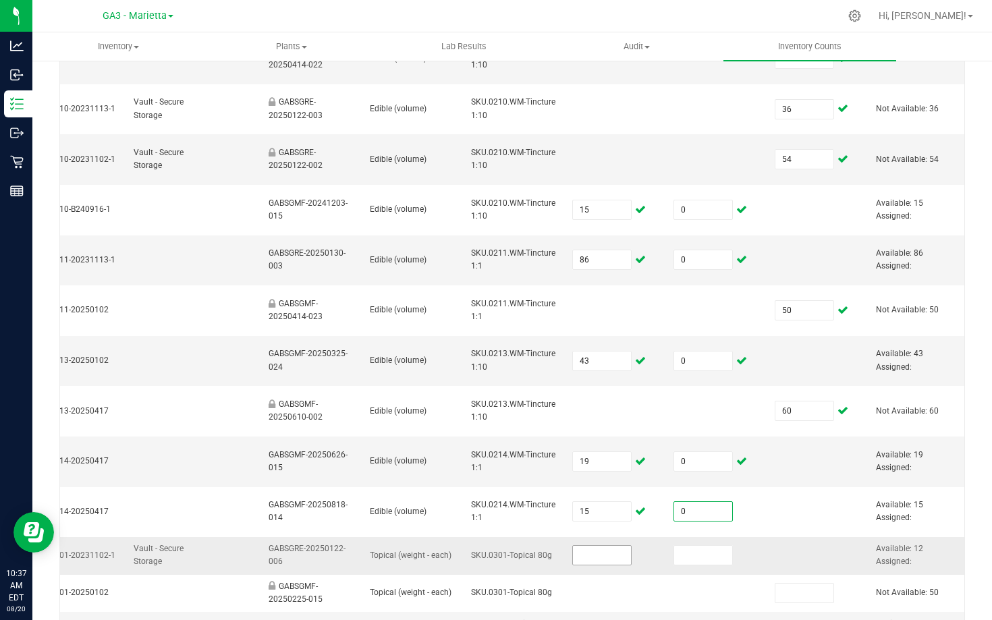
type input "0"
click at [576, 554] on input at bounding box center [602, 555] width 58 height 19
type input "12"
click at [689, 553] on input at bounding box center [703, 555] width 58 height 19
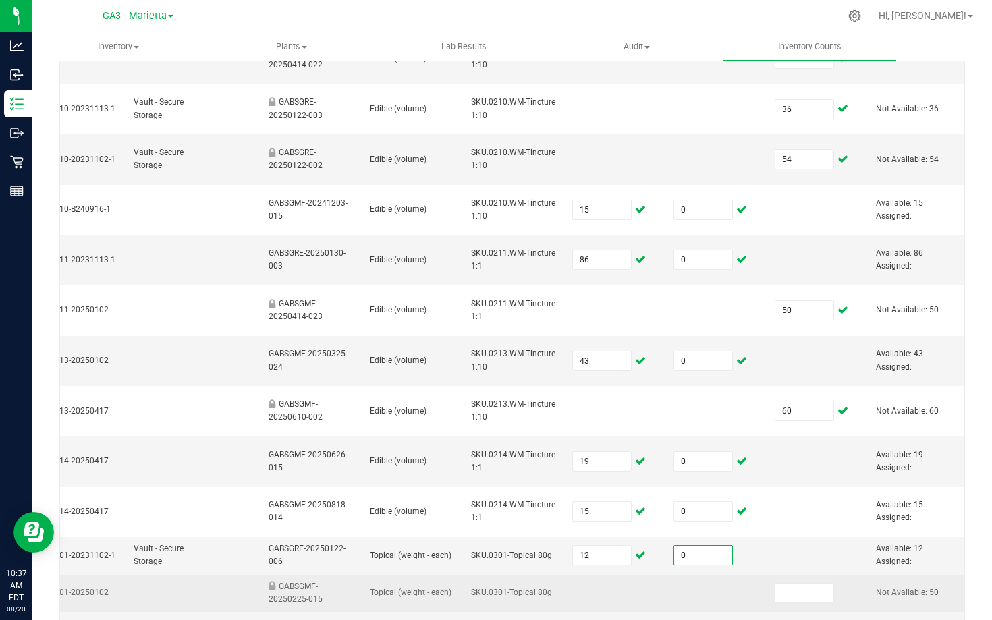
type input "0"
click at [752, 583] on td at bounding box center [716, 593] width 101 height 37
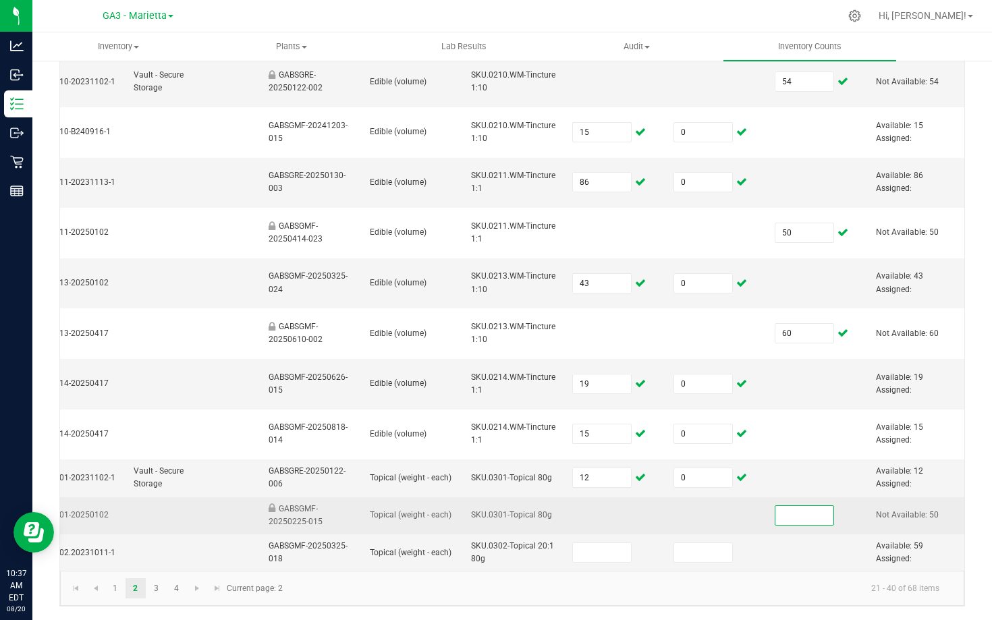
click at [807, 519] on input at bounding box center [805, 515] width 58 height 19
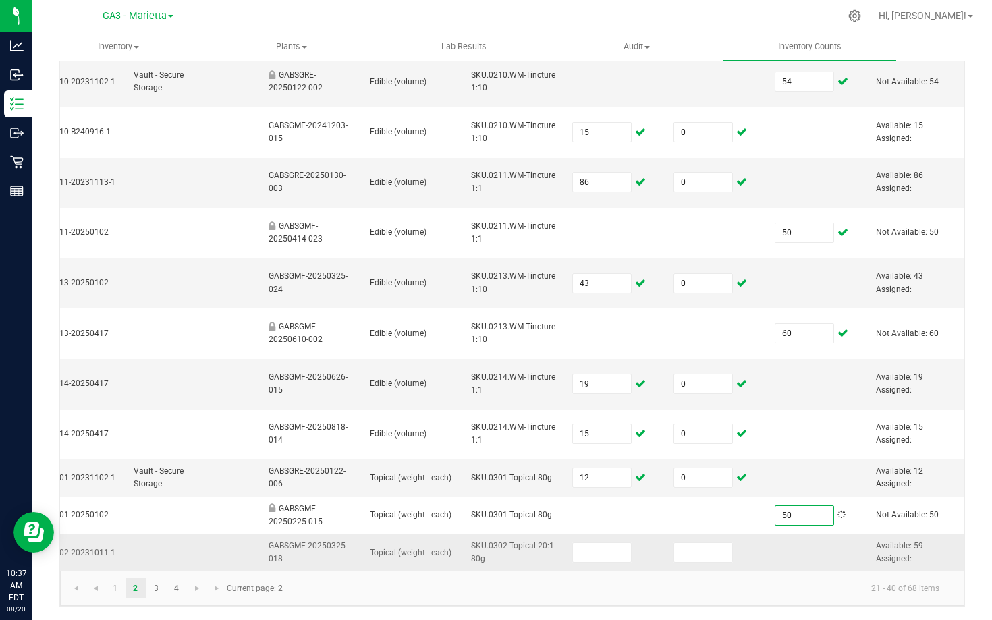
type input "50"
click at [603, 535] on td at bounding box center [614, 553] width 101 height 36
click at [603, 547] on input at bounding box center [602, 552] width 58 height 19
type input "59"
click at [708, 558] on input at bounding box center [703, 552] width 58 height 19
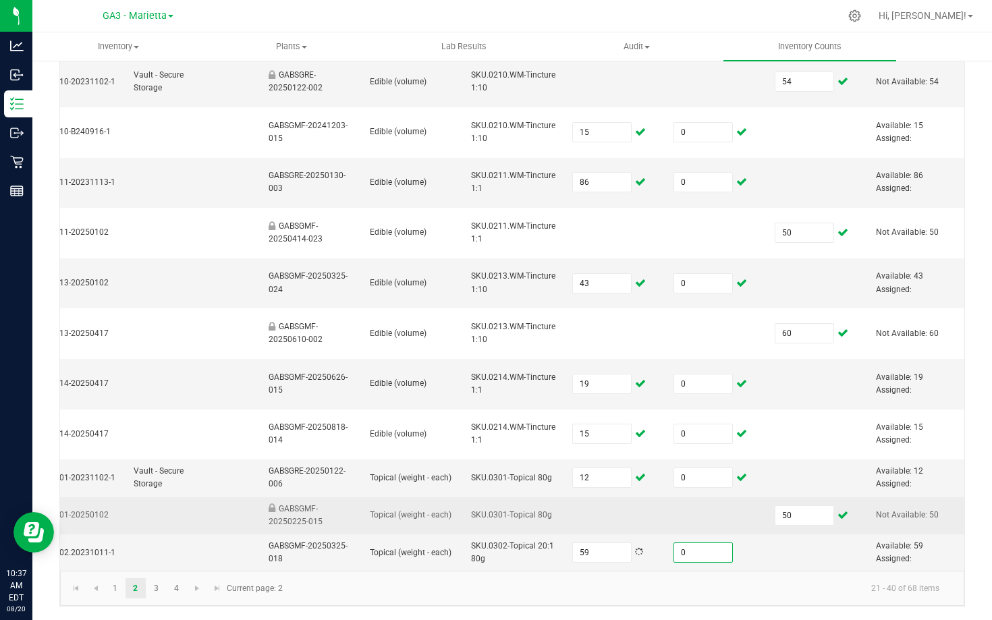
type input "0"
click at [699, 503] on td at bounding box center [716, 516] width 101 height 37
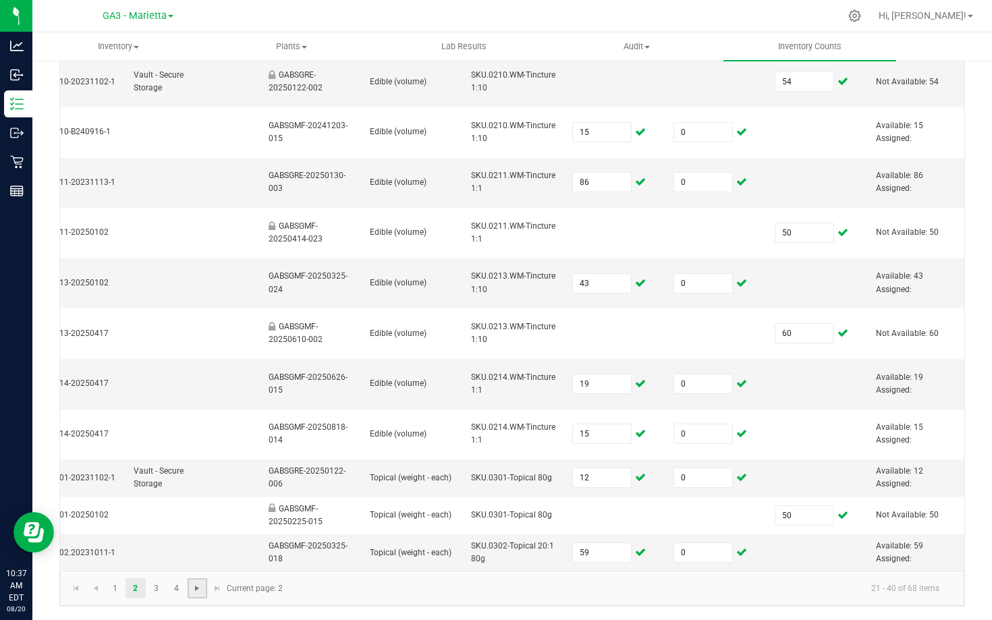
click at [202, 591] on span "Go to the next page" at bounding box center [197, 588] width 11 height 11
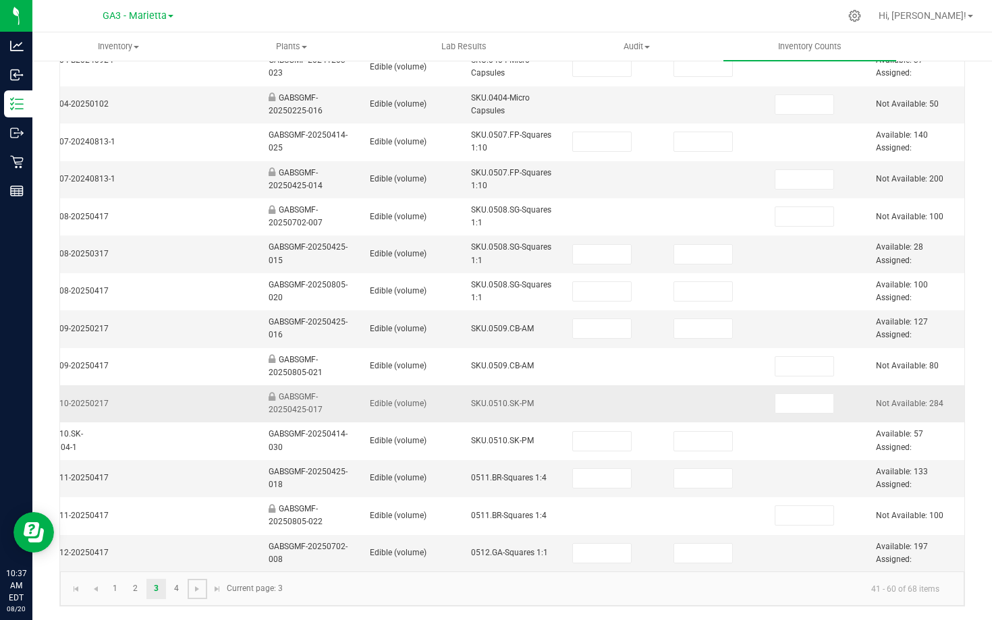
scroll to position [0, 0]
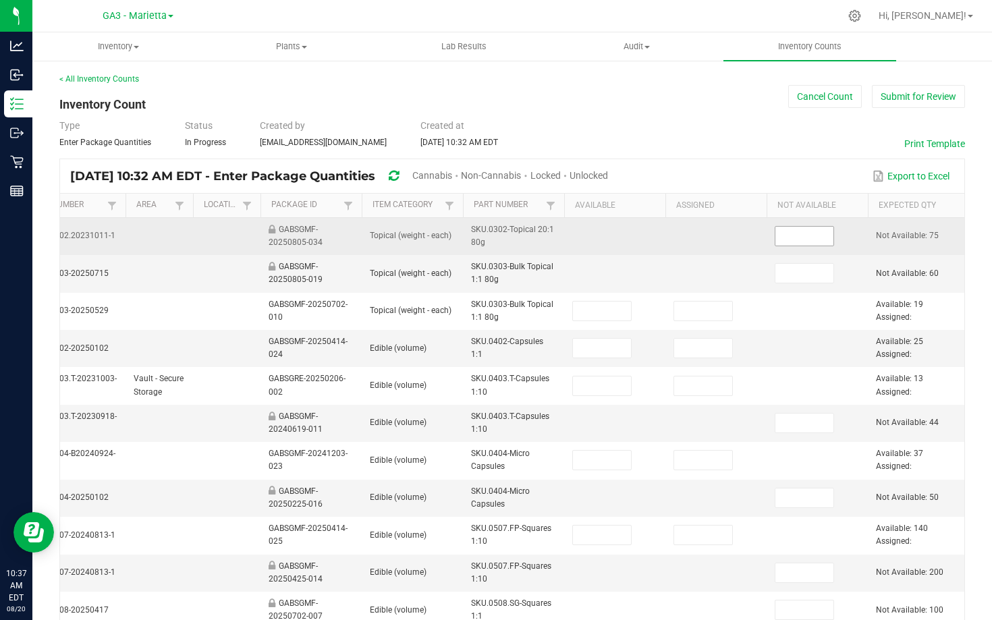
click at [792, 238] on input at bounding box center [805, 236] width 58 height 19
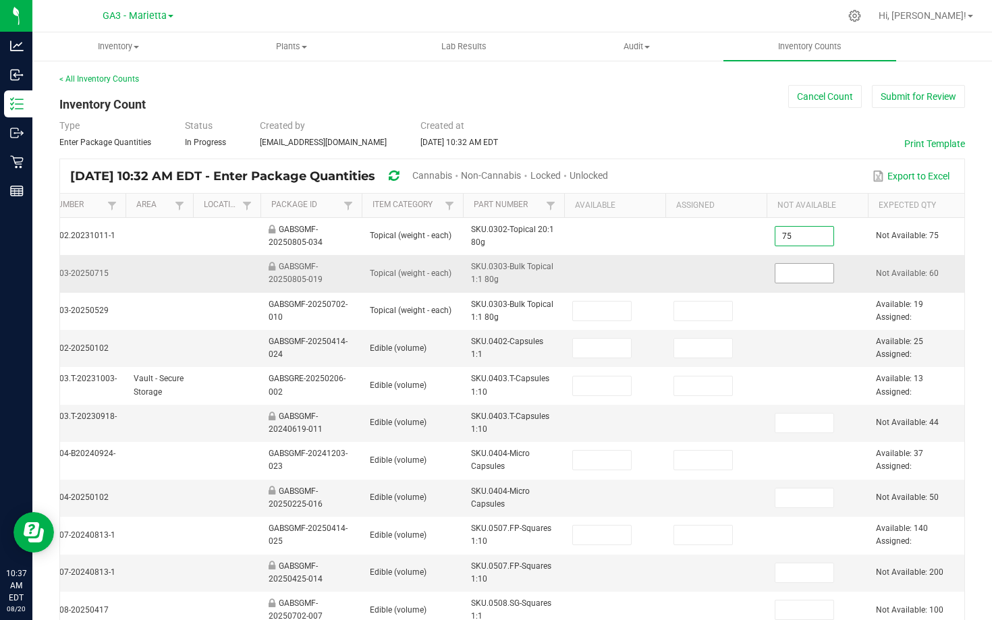
type input "75"
click at [801, 280] on input at bounding box center [805, 273] width 58 height 19
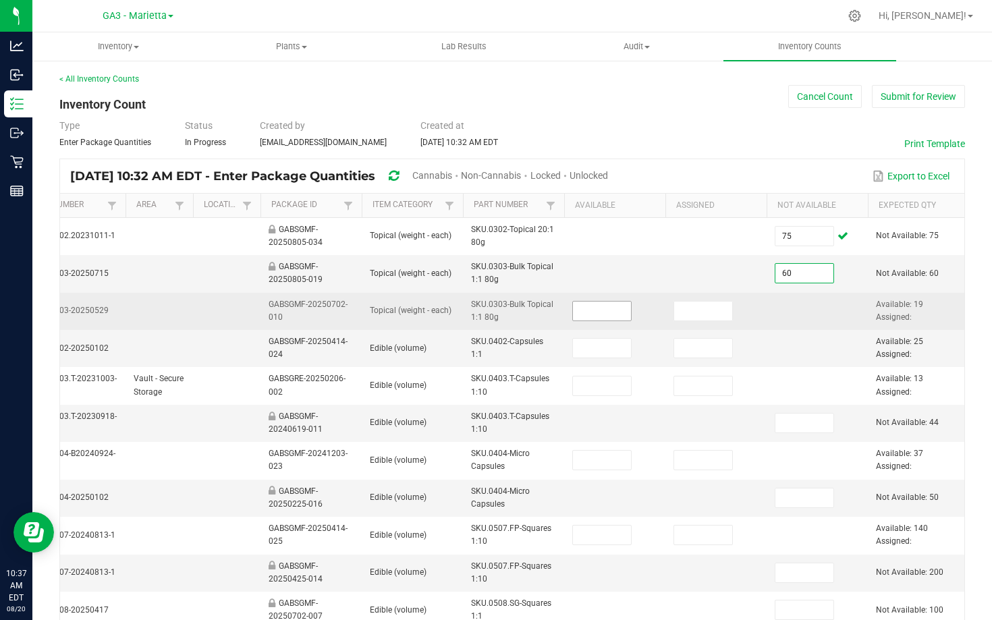
type input "60"
click at [615, 310] on input at bounding box center [602, 311] width 58 height 19
type input "19"
click at [718, 308] on input at bounding box center [703, 311] width 58 height 19
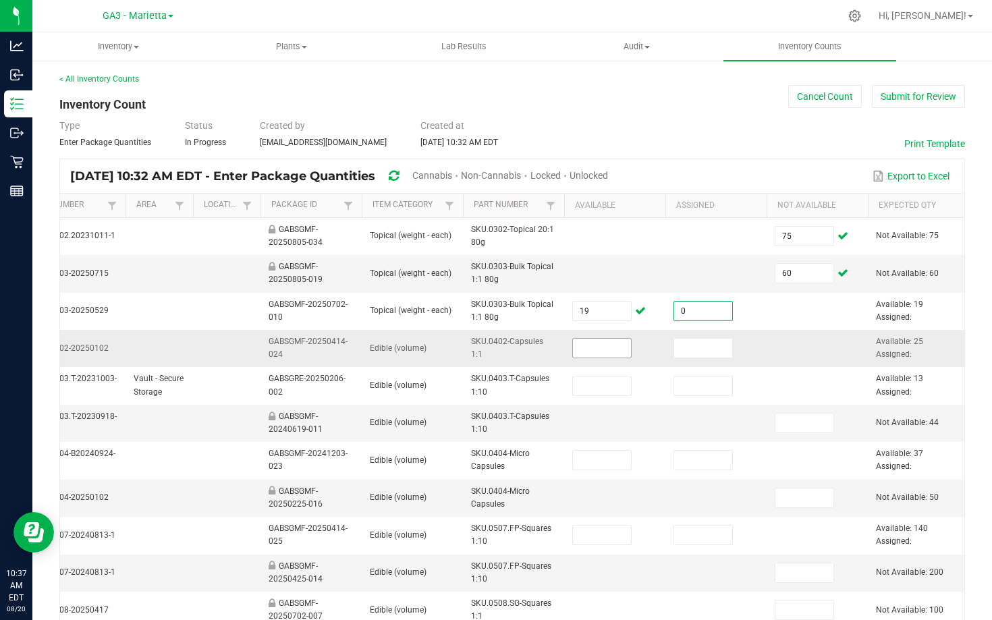
type input "0"
click at [614, 354] on input at bounding box center [602, 348] width 58 height 19
type input "25"
click at [717, 346] on input at bounding box center [703, 348] width 58 height 19
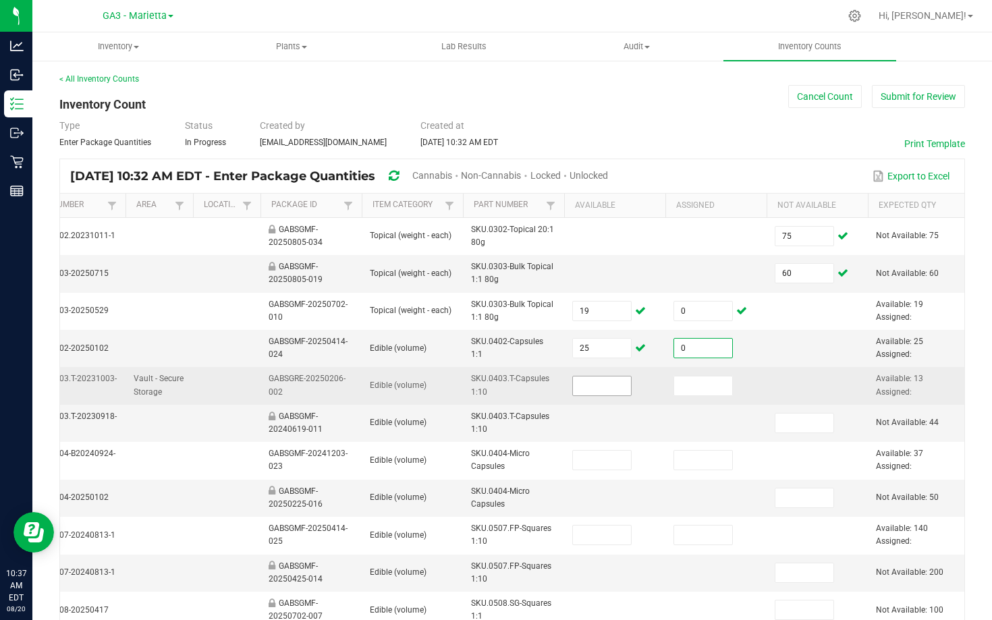
type input "0"
click at [589, 380] on input at bounding box center [602, 386] width 58 height 19
type input "13"
click at [694, 380] on input at bounding box center [703, 386] width 58 height 19
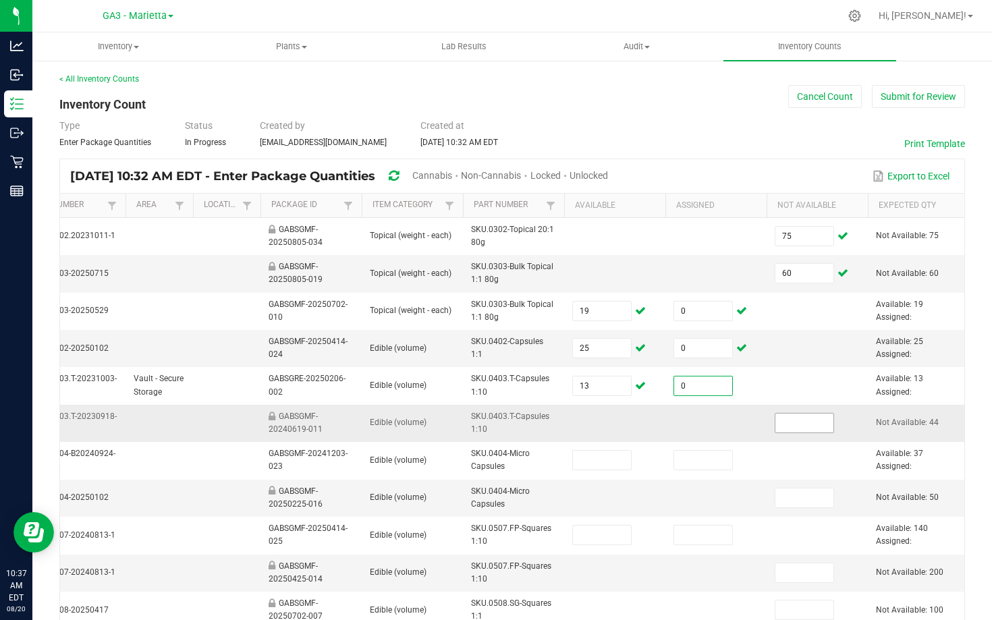
type input "0"
click at [797, 416] on input at bounding box center [805, 423] width 58 height 19
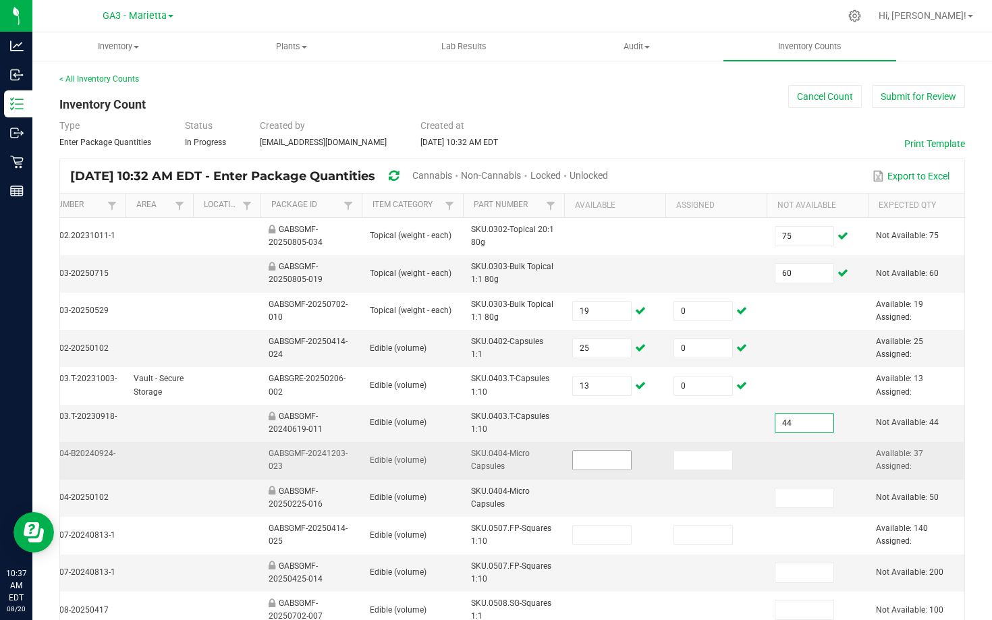
type input "44"
click at [589, 464] on input at bounding box center [602, 460] width 58 height 19
type input "37"
click at [701, 460] on input at bounding box center [703, 460] width 58 height 19
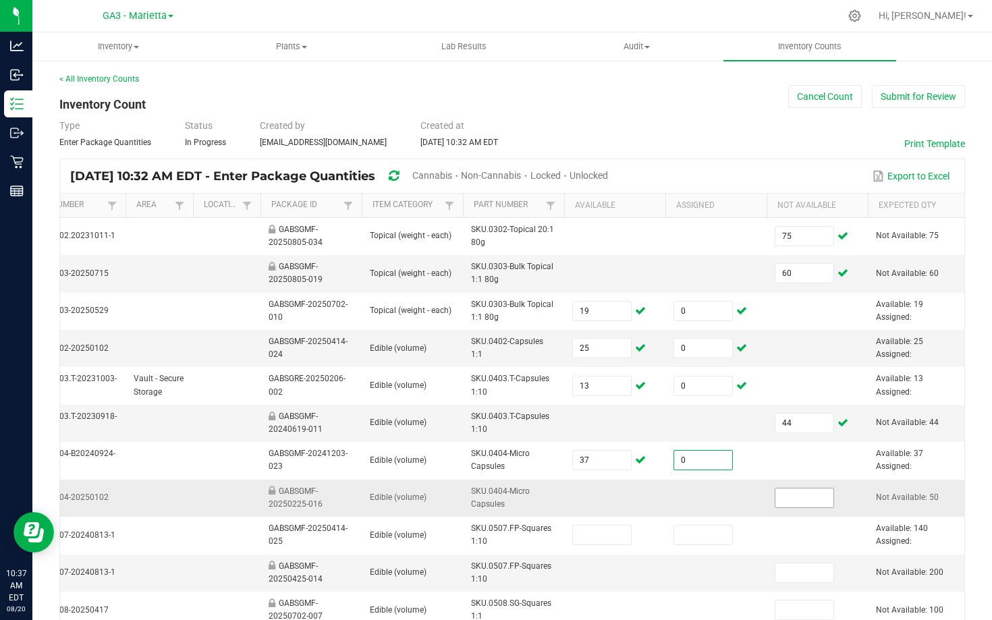
type input "0"
click at [813, 502] on input at bounding box center [805, 498] width 58 height 19
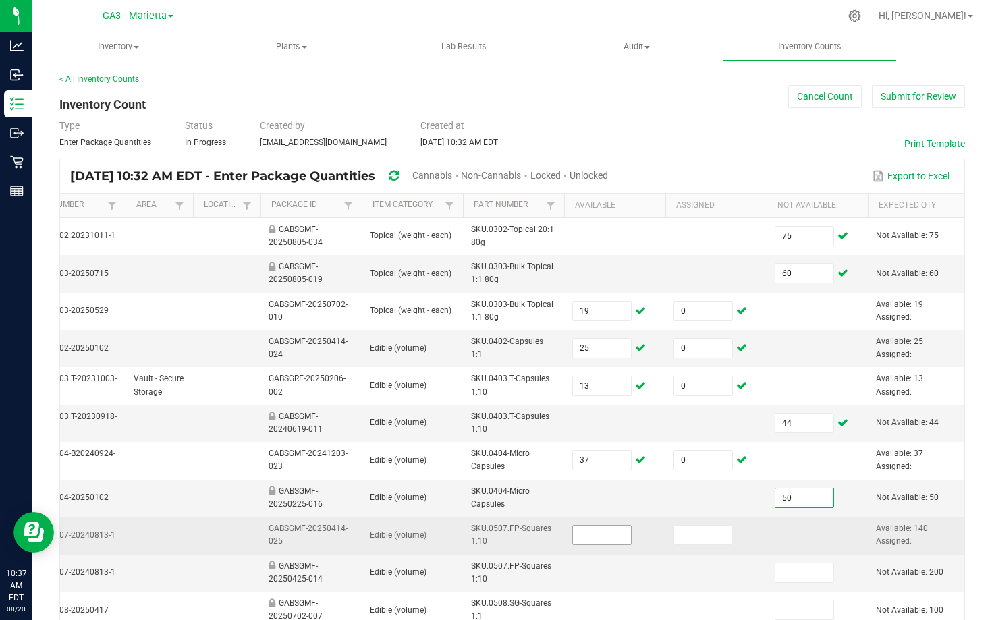
type input "50"
click at [607, 533] on input at bounding box center [602, 535] width 58 height 19
type input "140"
click at [701, 539] on input at bounding box center [703, 535] width 58 height 19
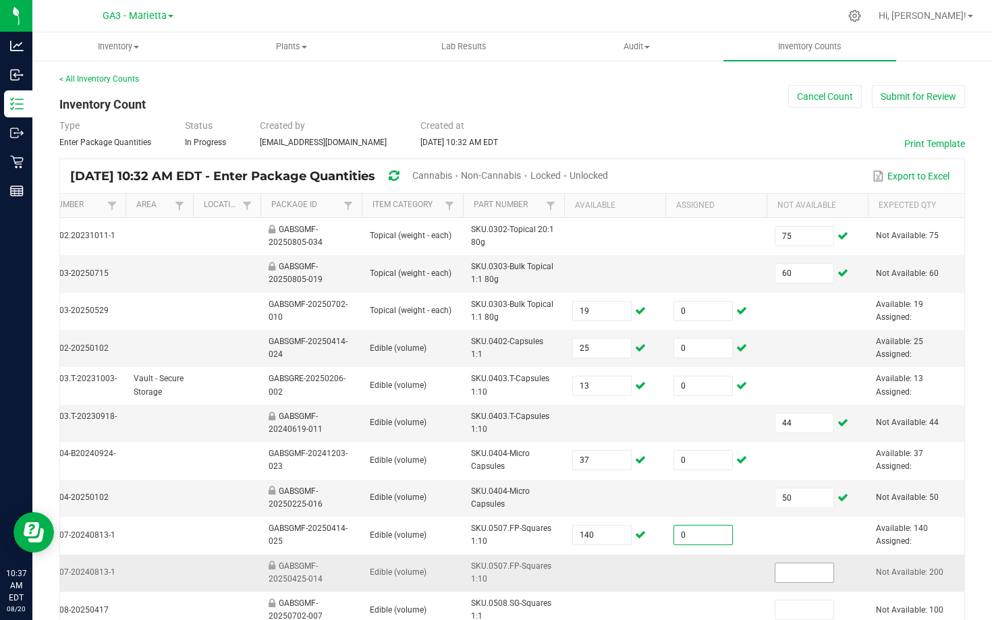
type input "0"
click at [826, 573] on input at bounding box center [805, 573] width 58 height 19
type input "200"
click at [731, 577] on td at bounding box center [716, 573] width 101 height 37
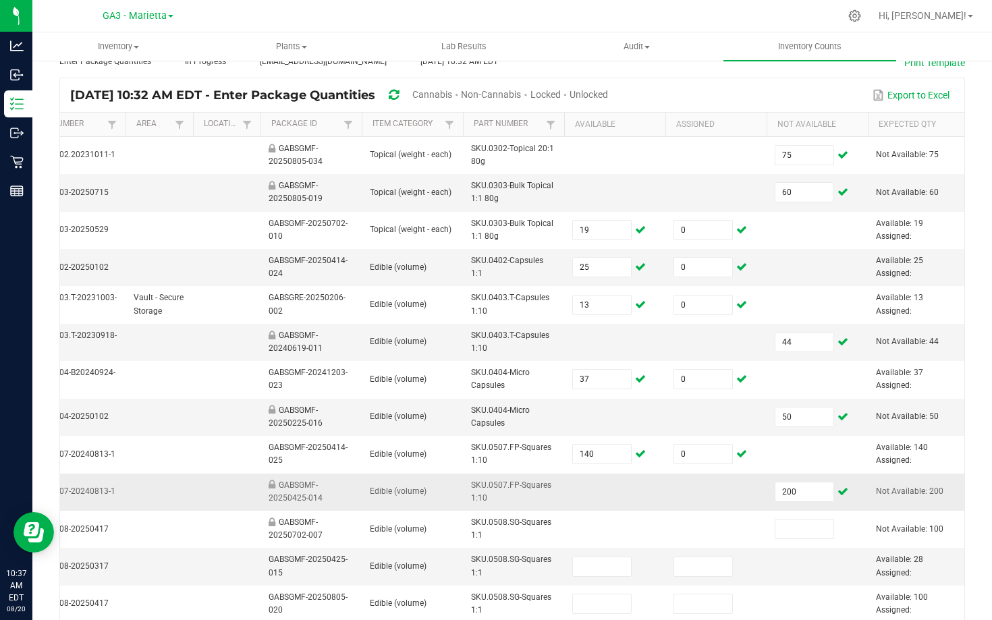
scroll to position [82, 0]
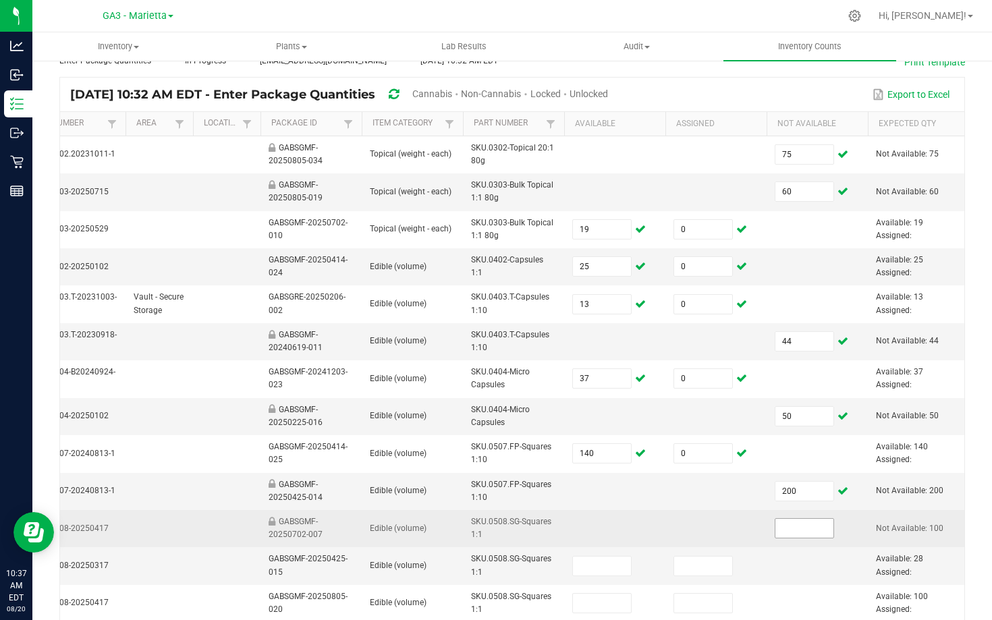
click at [796, 531] on input at bounding box center [805, 528] width 58 height 19
type input "100"
click at [733, 512] on td at bounding box center [716, 528] width 101 height 37
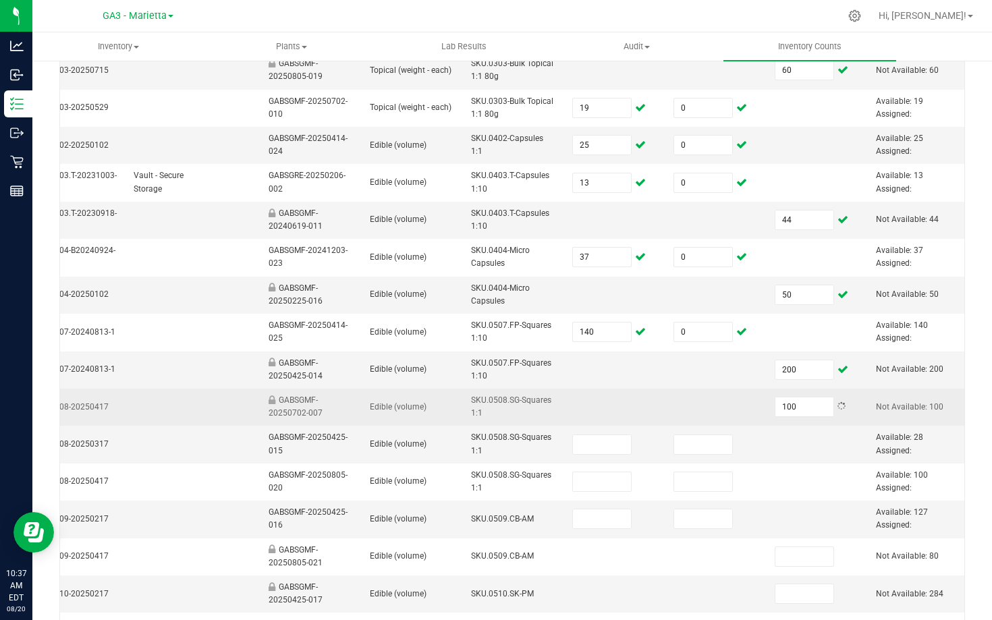
scroll to position [248, 0]
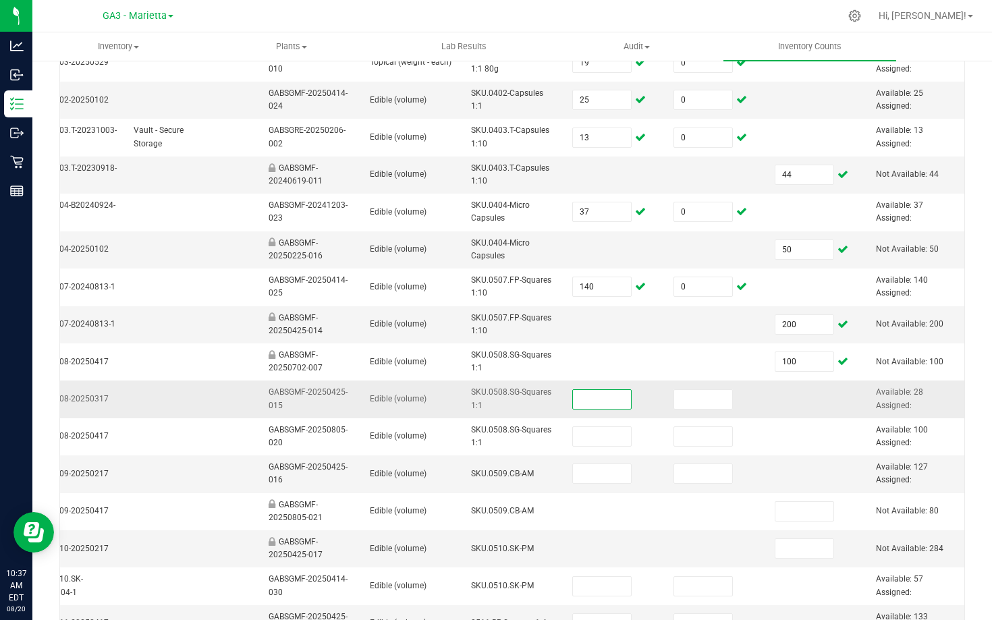
click at [582, 396] on input at bounding box center [602, 399] width 58 height 19
type input "28"
click at [719, 408] on span at bounding box center [703, 399] width 59 height 20
click at [708, 398] on input at bounding box center [703, 399] width 58 height 19
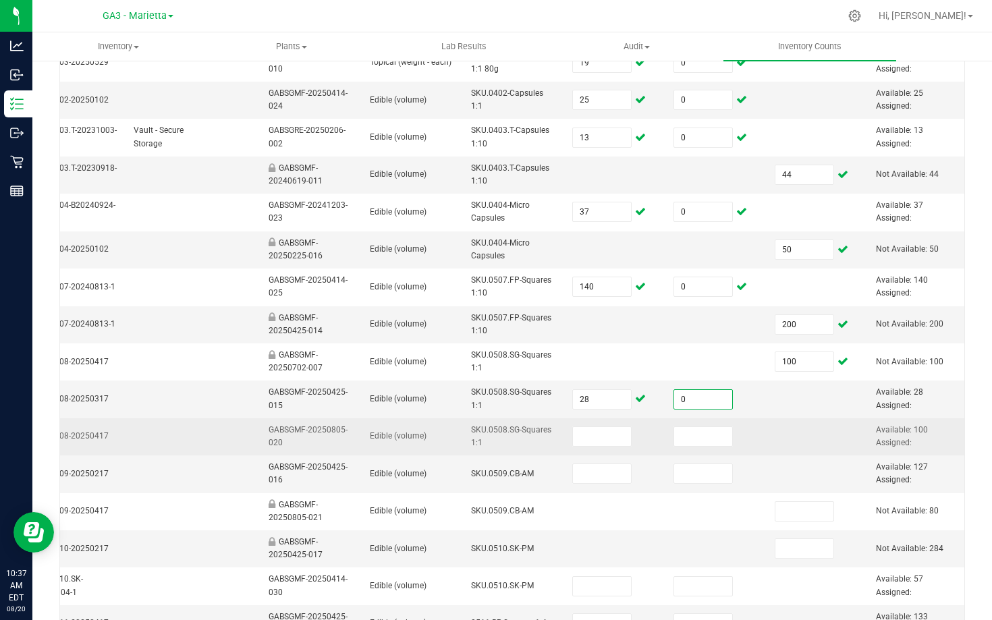
type input "0"
click at [592, 426] on td at bounding box center [614, 437] width 101 height 37
click at [592, 429] on input at bounding box center [602, 436] width 58 height 19
type input "100"
click at [697, 434] on input at bounding box center [703, 436] width 58 height 19
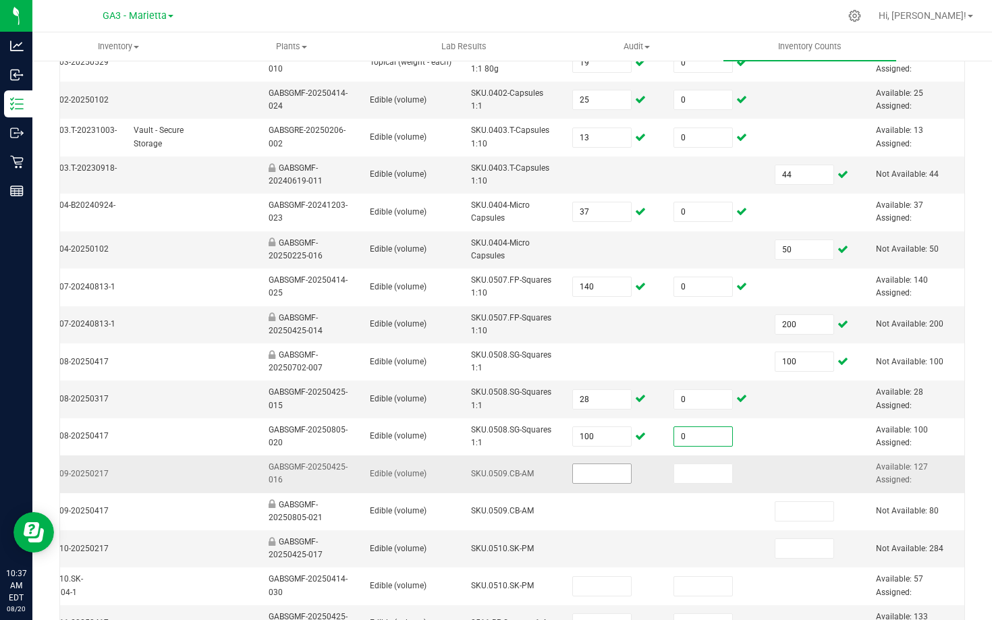
type input "0"
click at [618, 468] on input at bounding box center [602, 473] width 58 height 19
type input "127"
click at [707, 473] on input at bounding box center [703, 473] width 58 height 19
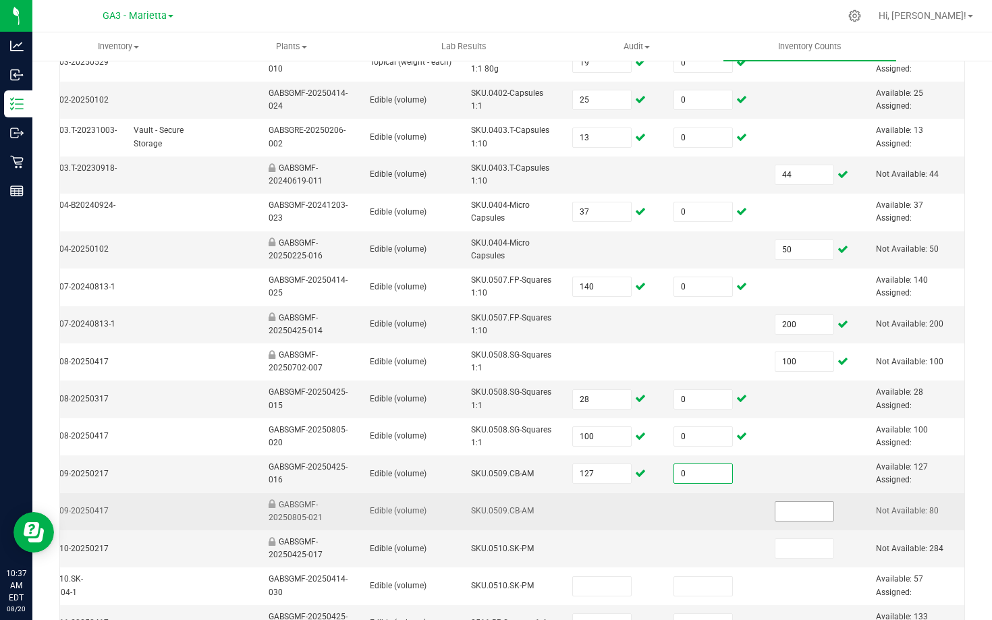
type input "0"
click at [803, 512] on input at bounding box center [805, 511] width 58 height 19
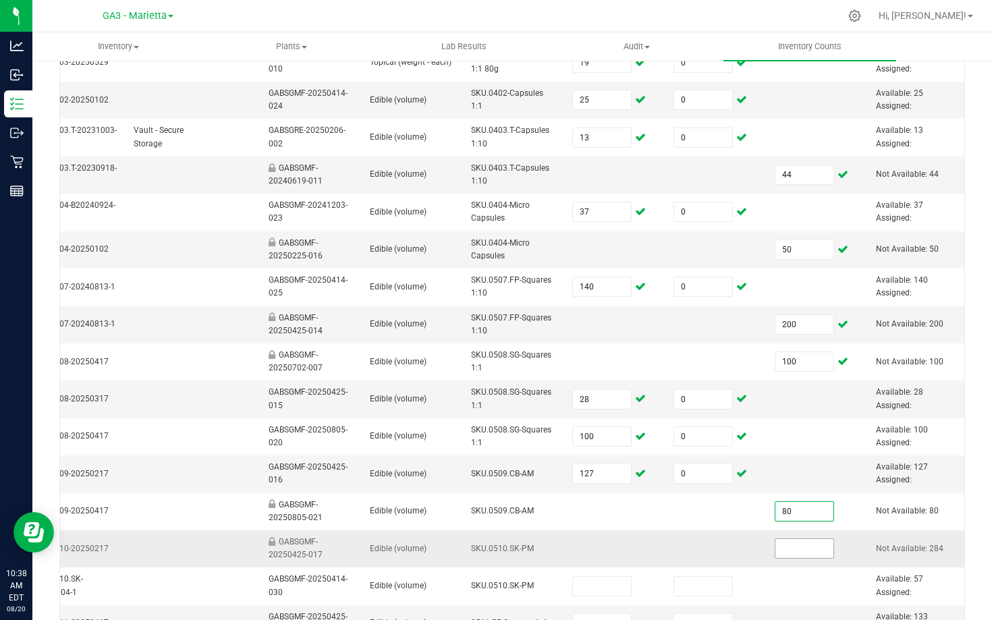
type input "80"
click at [805, 545] on input at bounding box center [805, 548] width 58 height 19
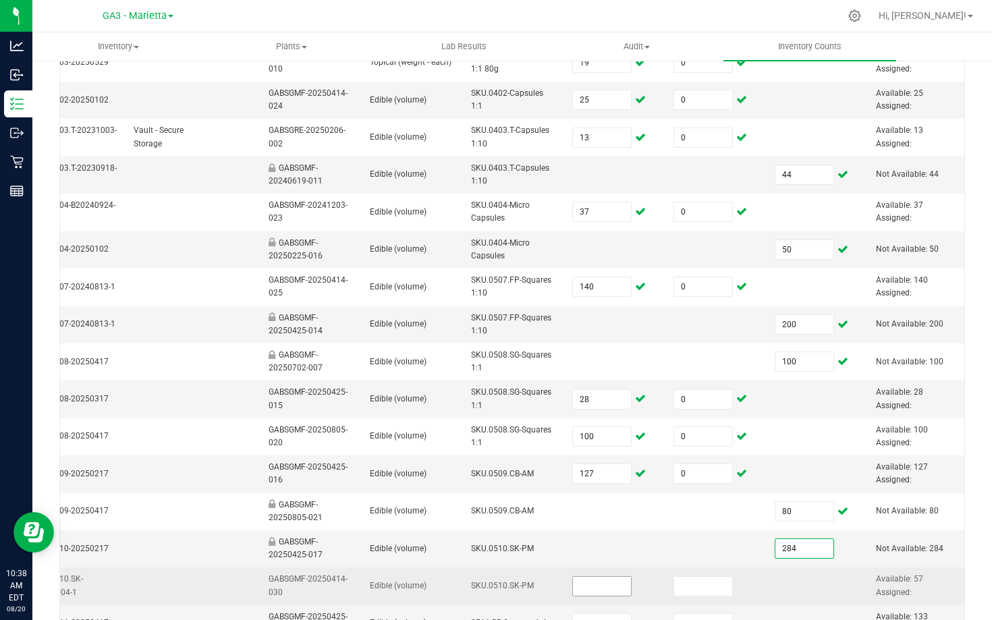
type input "284"
click at [610, 583] on input at bounding box center [602, 586] width 58 height 19
type input "57"
click at [722, 584] on input at bounding box center [703, 586] width 58 height 19
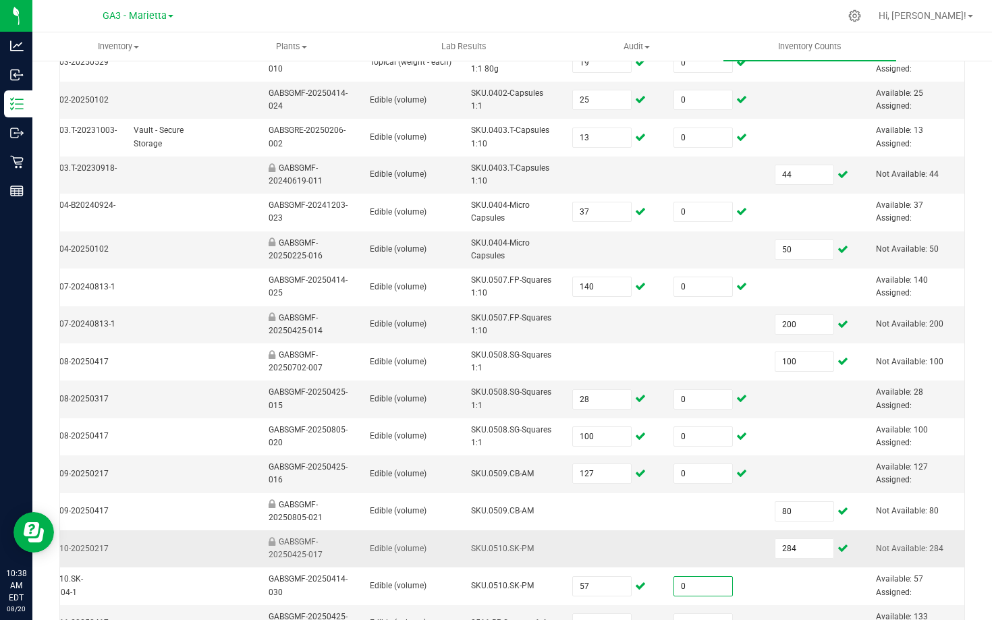
type input "0"
click at [682, 549] on td at bounding box center [716, 549] width 101 height 37
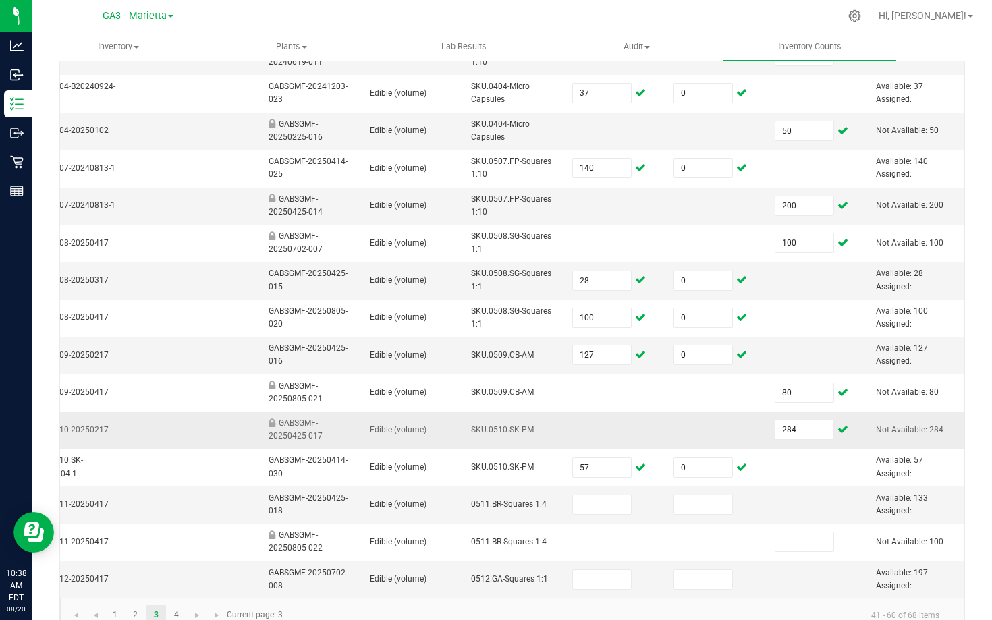
scroll to position [394, 0]
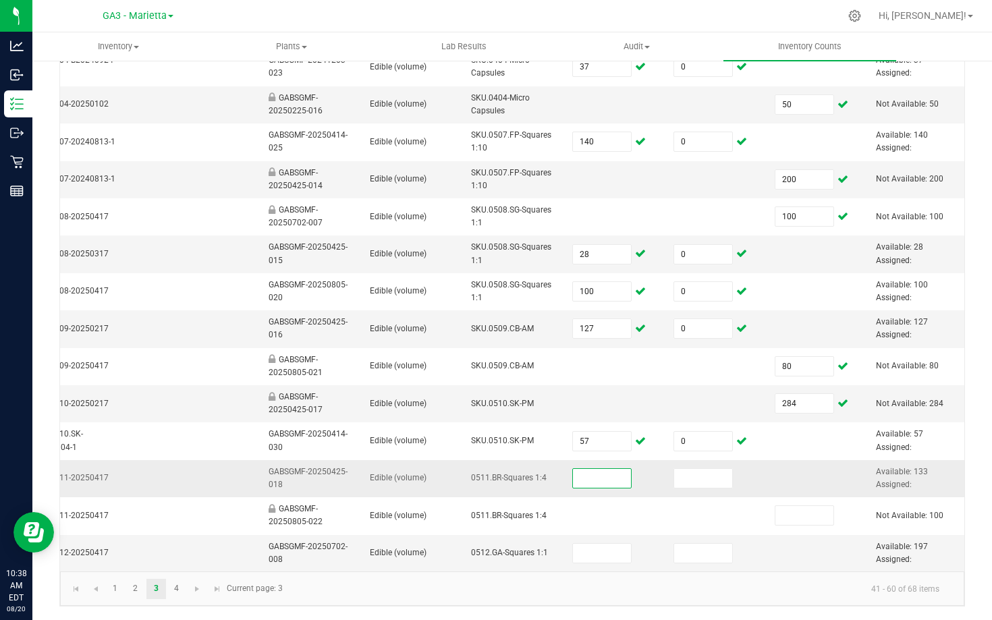
click at [603, 476] on input at bounding box center [602, 478] width 58 height 19
type input "133"
click at [701, 476] on input at bounding box center [703, 478] width 58 height 19
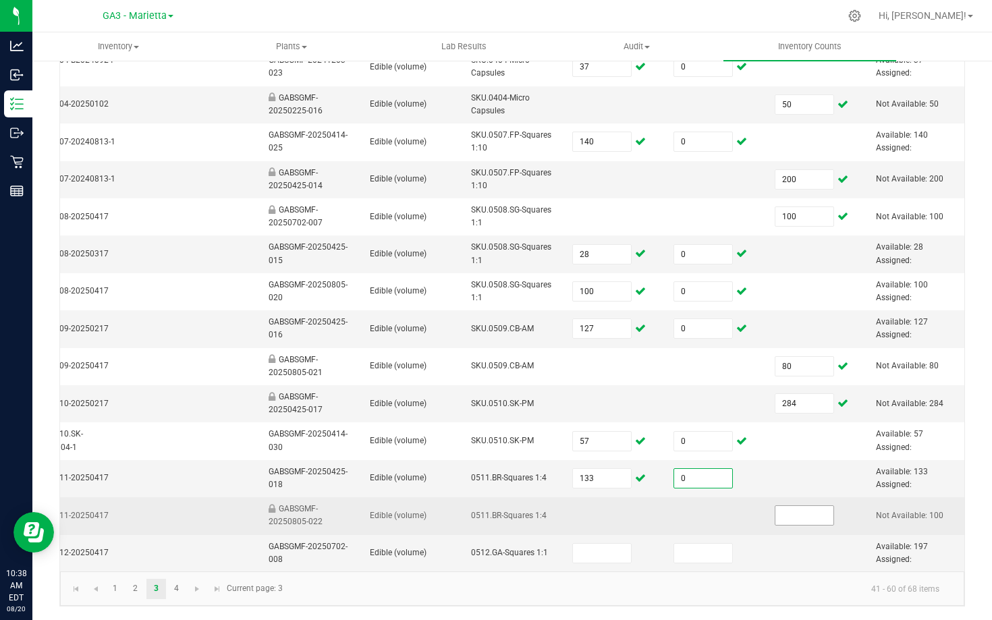
type input "0"
click at [788, 511] on input at bounding box center [805, 515] width 58 height 19
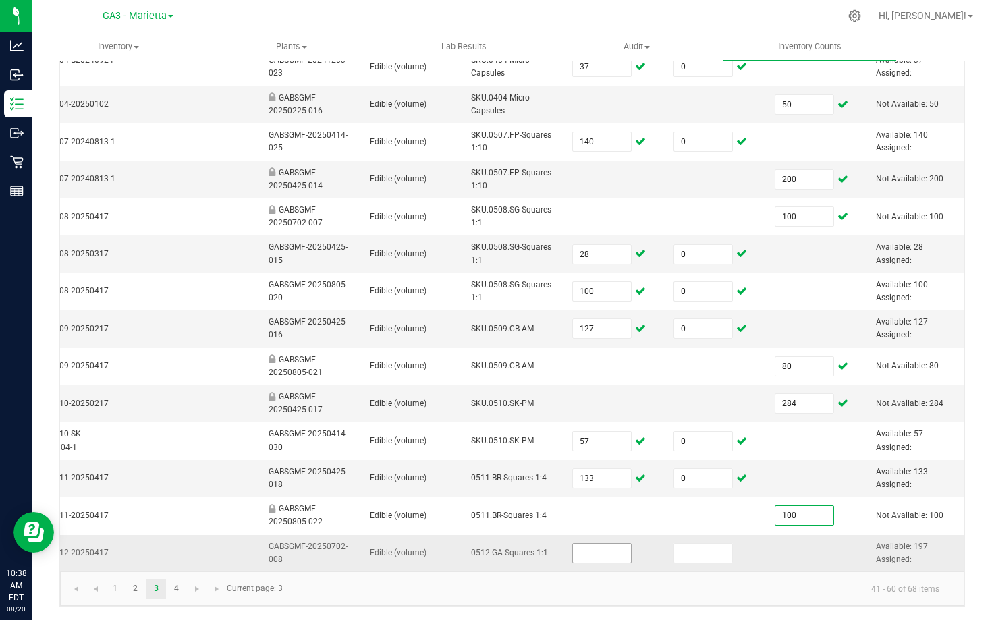
type input "100"
click at [602, 558] on input at bounding box center [602, 553] width 58 height 19
type input "197"
click at [703, 549] on input at bounding box center [703, 553] width 58 height 19
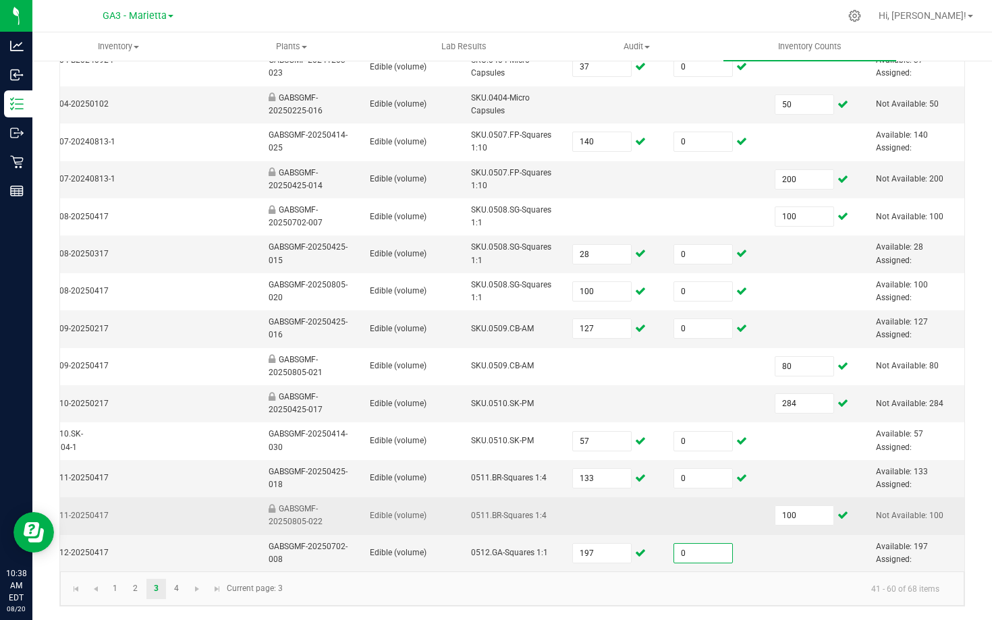
type input "0"
click at [707, 508] on td at bounding box center [716, 516] width 101 height 37
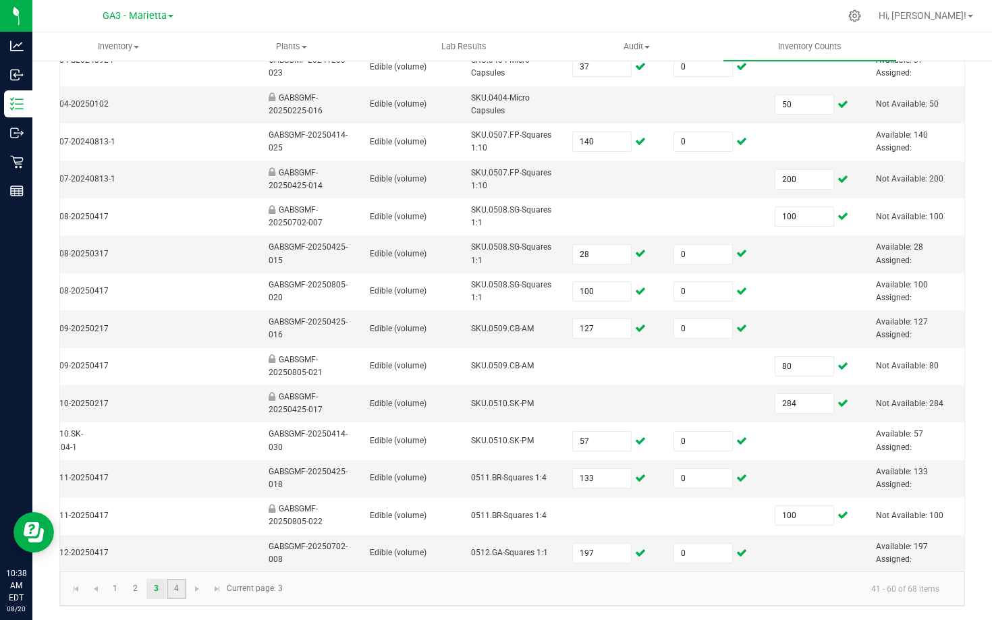
click at [167, 586] on link "4" at bounding box center [177, 589] width 20 height 20
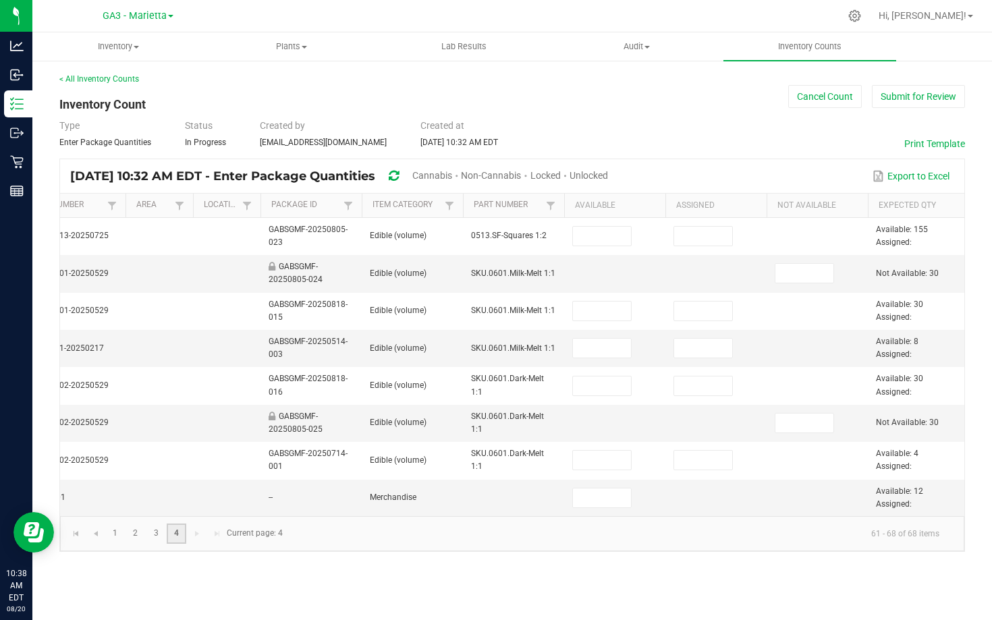
scroll to position [0, 0]
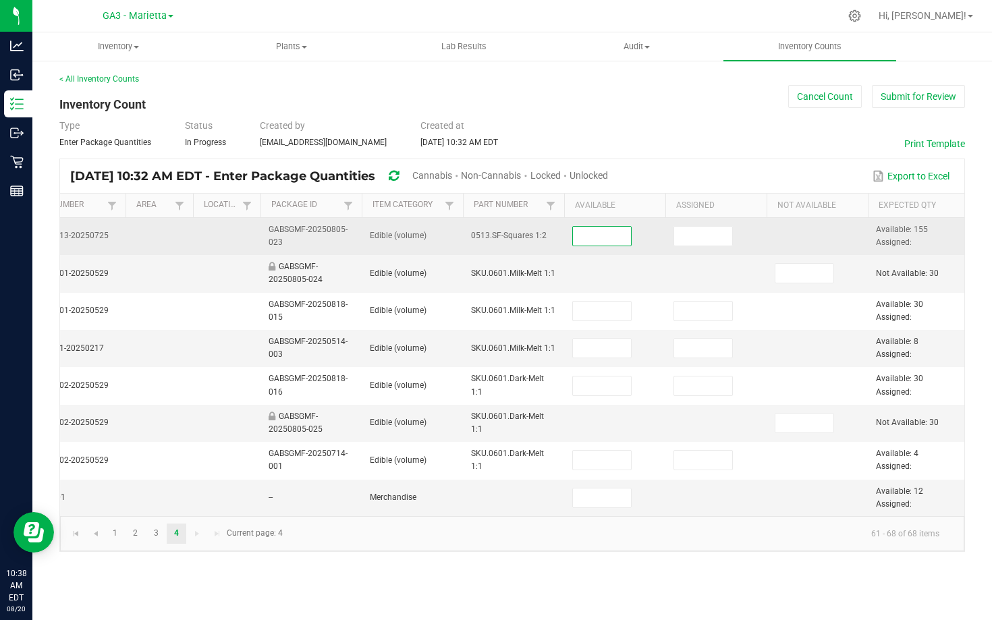
click at [612, 239] on input at bounding box center [602, 236] width 58 height 19
type input "155"
click at [716, 230] on input at bounding box center [703, 236] width 58 height 19
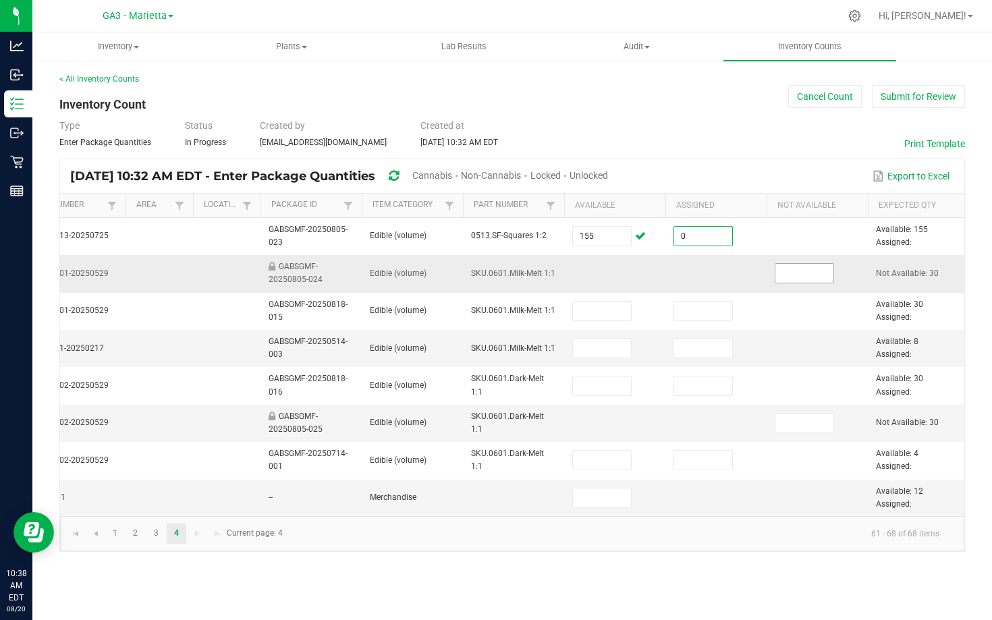
type input "0"
click at [783, 265] on input at bounding box center [805, 273] width 58 height 19
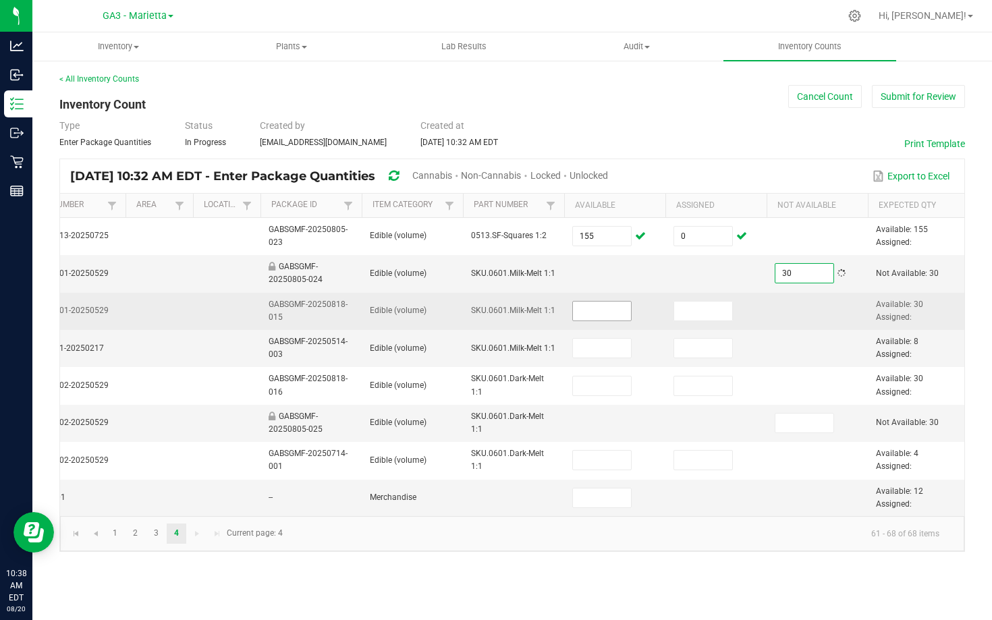
type input "30"
click at [612, 311] on input at bounding box center [602, 311] width 58 height 19
type input "30"
click at [708, 313] on input at bounding box center [703, 311] width 58 height 19
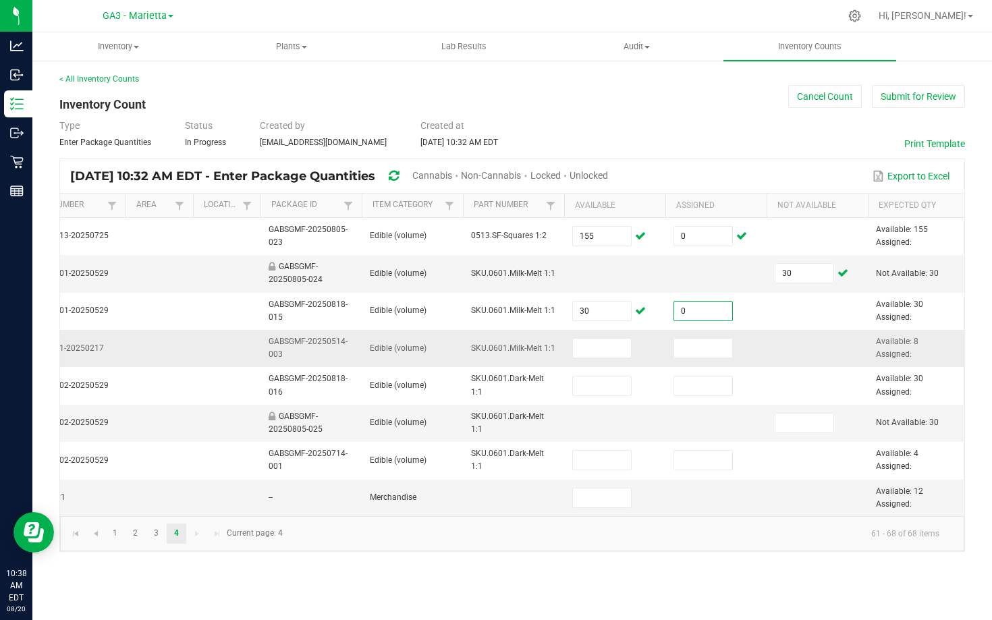
type input "0"
click at [567, 352] on td at bounding box center [614, 348] width 101 height 37
click at [578, 352] on input at bounding box center [602, 348] width 58 height 19
type input "8"
click at [683, 350] on input at bounding box center [703, 348] width 58 height 19
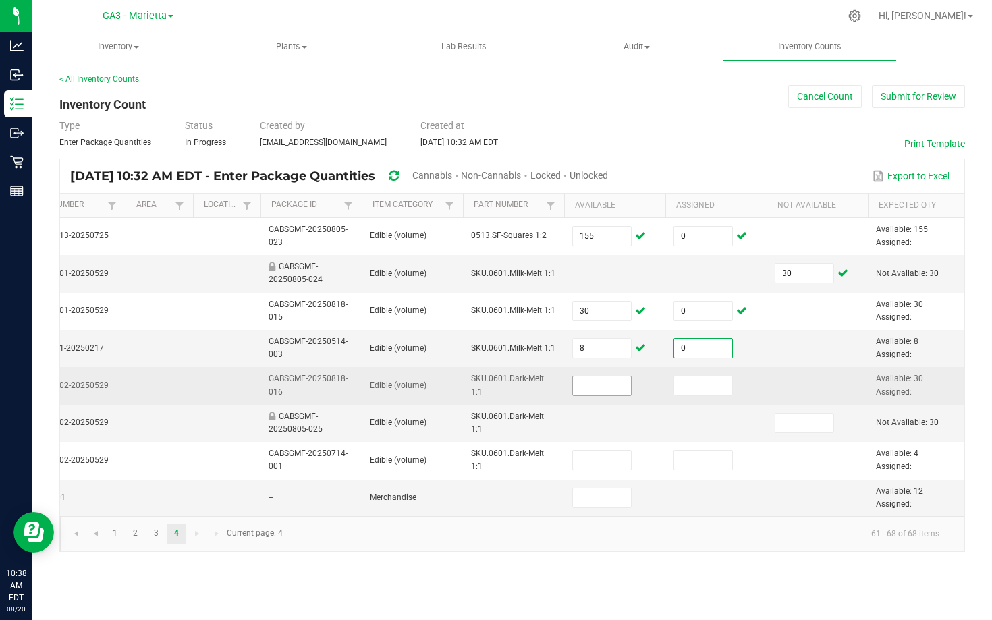
type input "0"
click at [599, 388] on input at bounding box center [602, 386] width 58 height 19
type input "30"
click at [710, 386] on input at bounding box center [703, 386] width 58 height 19
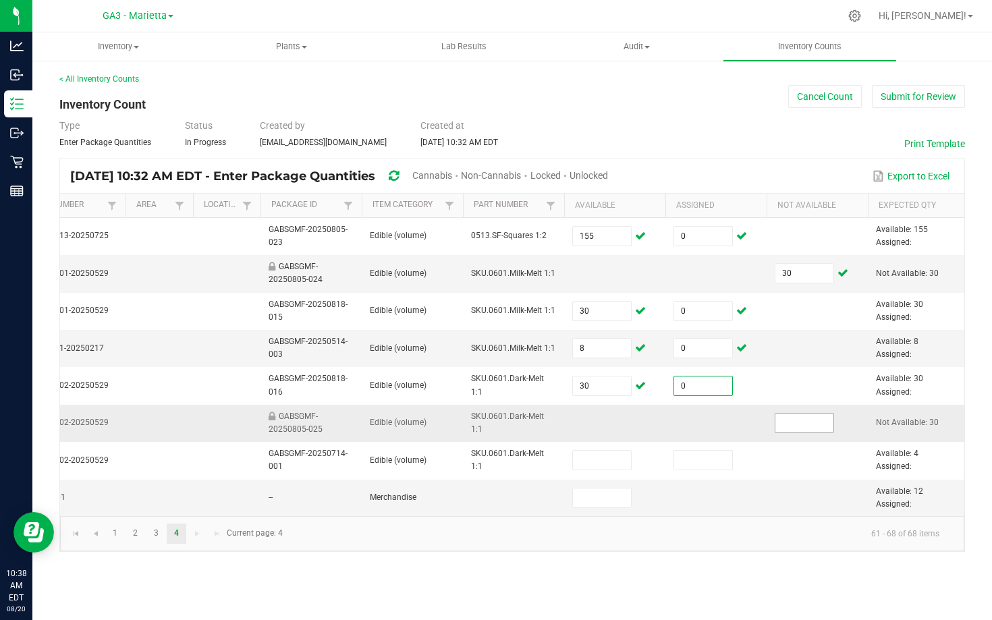
type input "0"
click at [793, 417] on input at bounding box center [805, 423] width 58 height 19
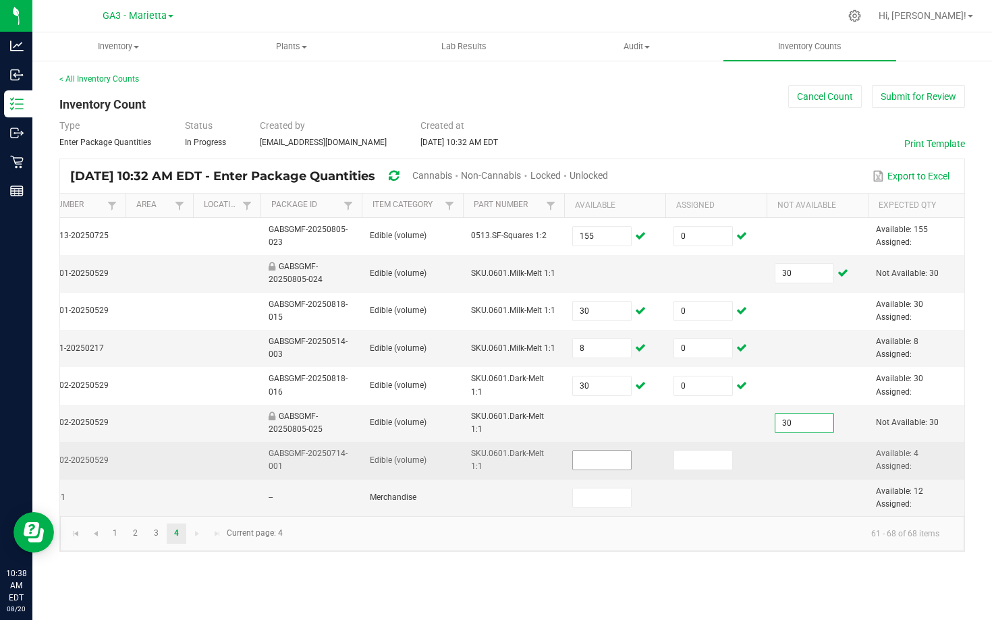
type input "30"
click at [582, 464] on input at bounding box center [602, 460] width 58 height 19
type input "4"
click at [682, 458] on input at bounding box center [703, 460] width 58 height 19
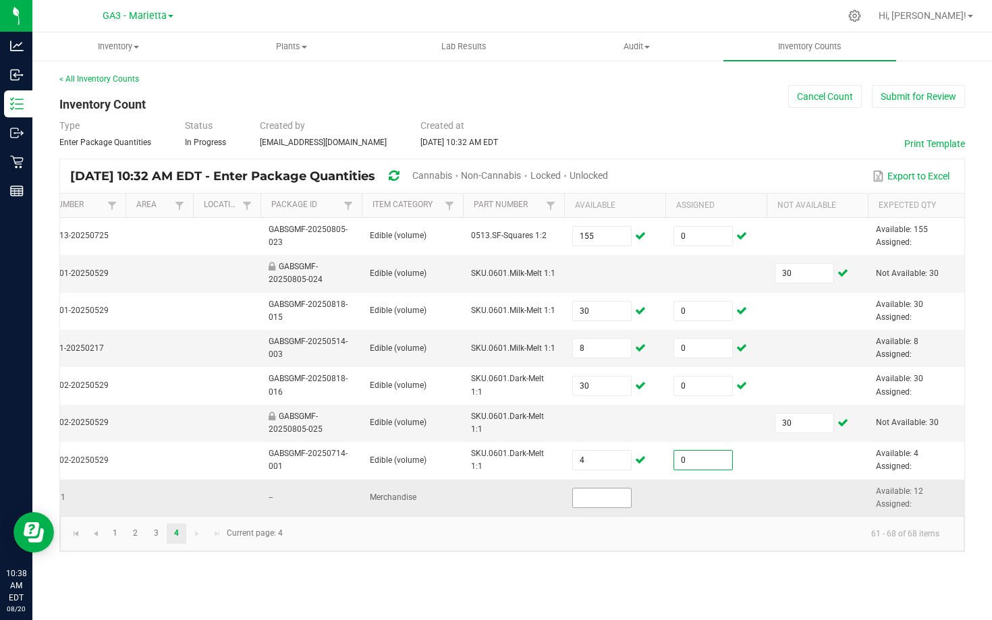
type input "0"
click at [595, 502] on input at bounding box center [602, 498] width 58 height 19
type input "12"
click at [498, 483] on td at bounding box center [513, 498] width 101 height 36
click at [151, 533] on link "3" at bounding box center [156, 534] width 20 height 20
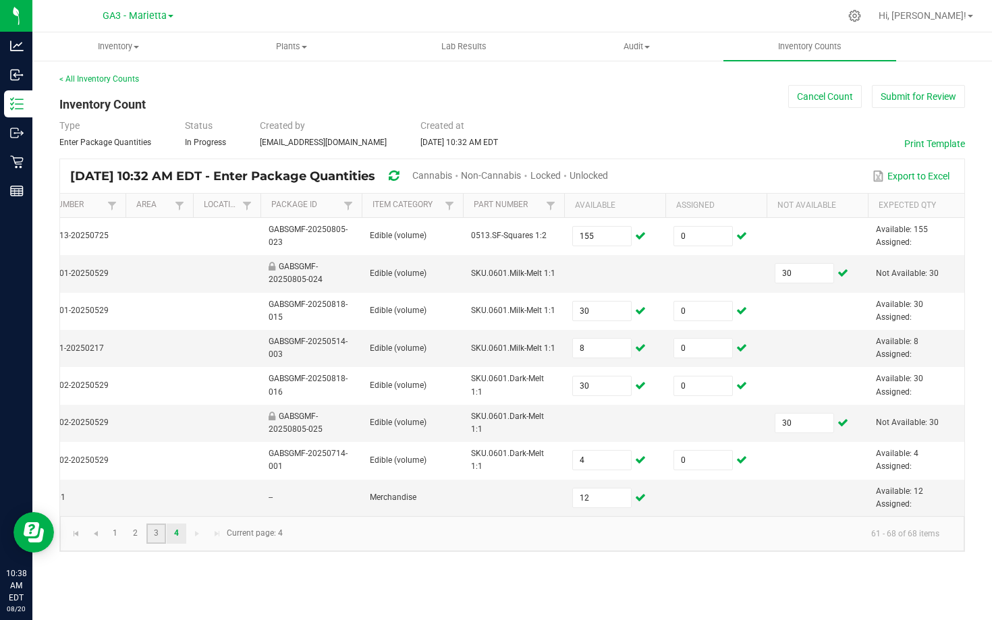
type input "19"
type input "13"
type input "60"
type input "25"
type input "44"
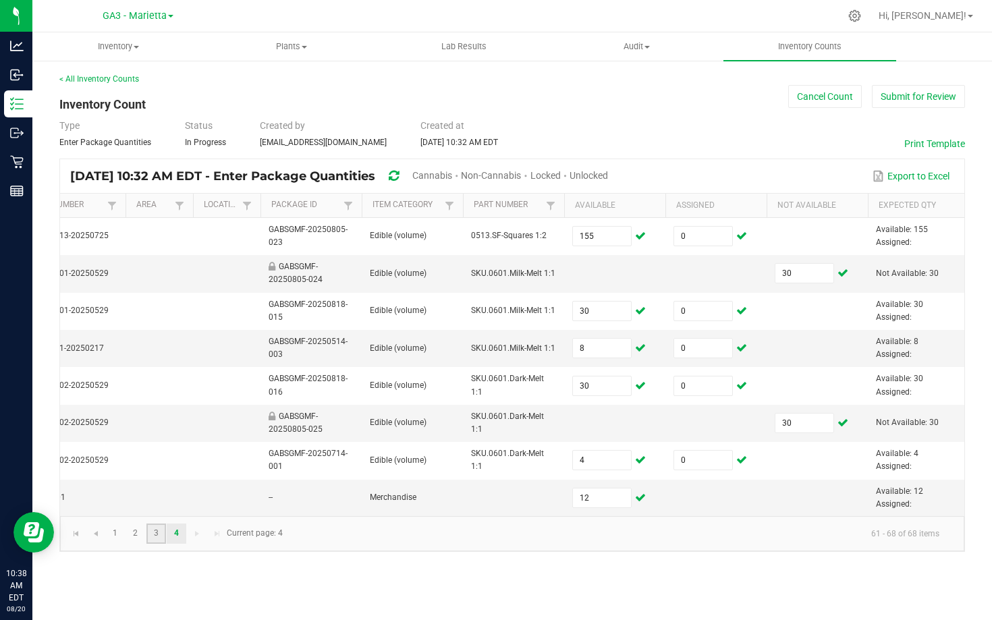
type input "37"
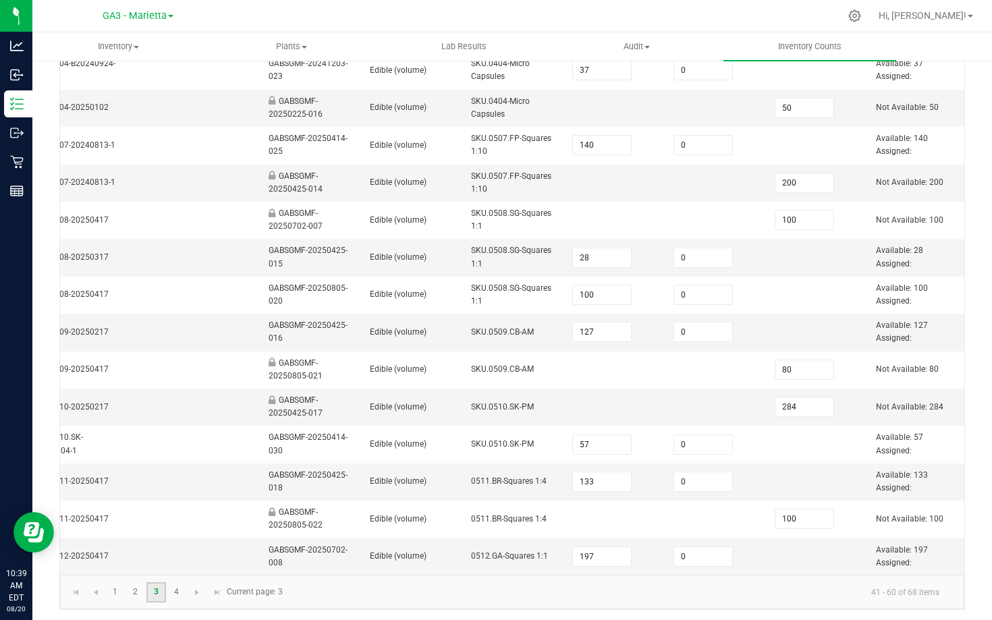
scroll to position [394, 0]
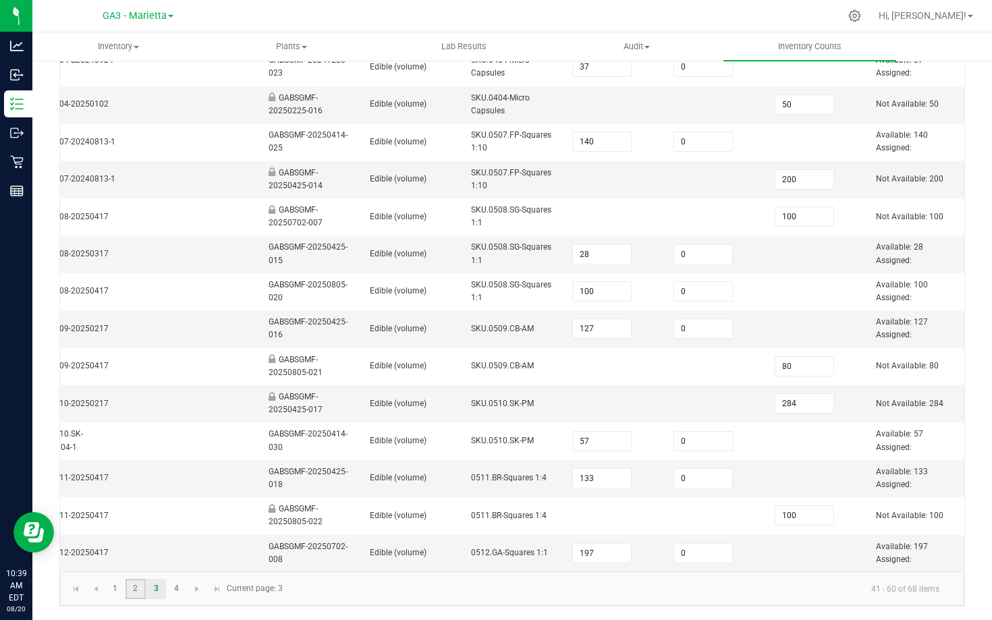
click at [132, 585] on link "2" at bounding box center [136, 589] width 20 height 20
type input "21"
type input "10"
type input "54"
type input "86"
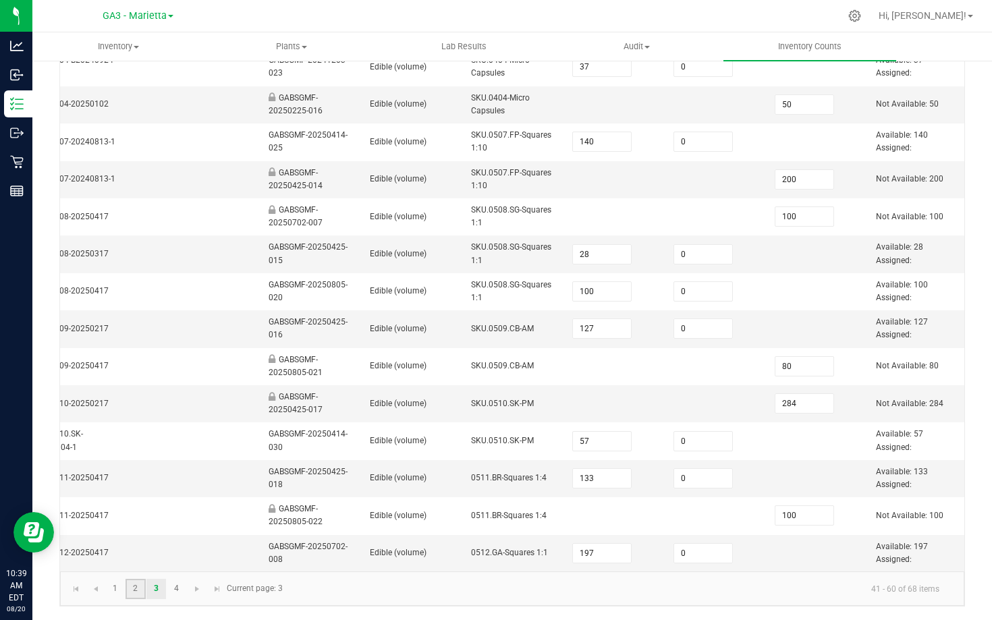
type input "43"
type input "60"
type input "15"
type input "12"
type input "50"
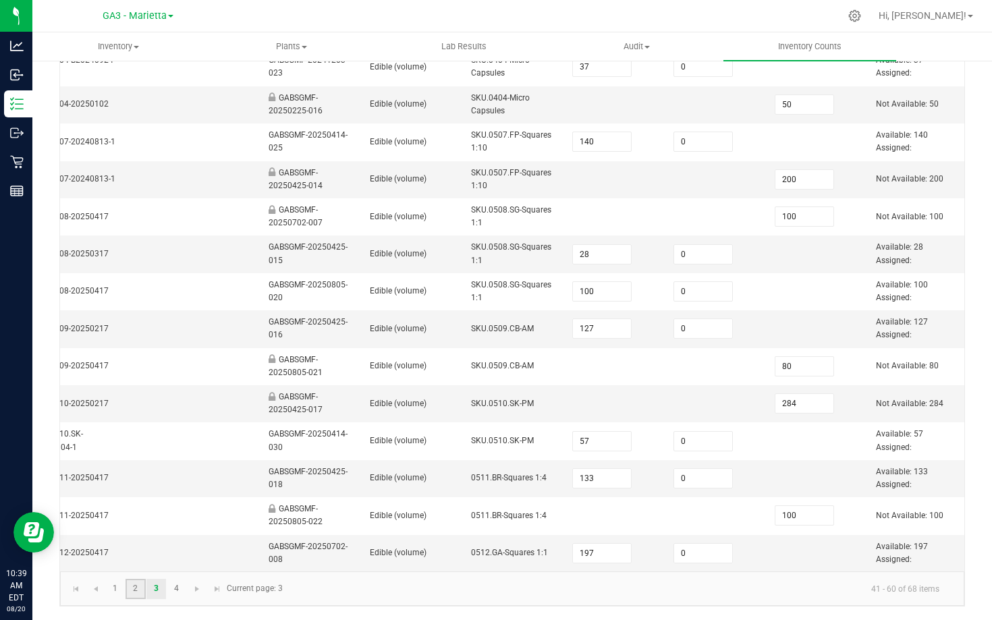
type input "59"
type input "60"
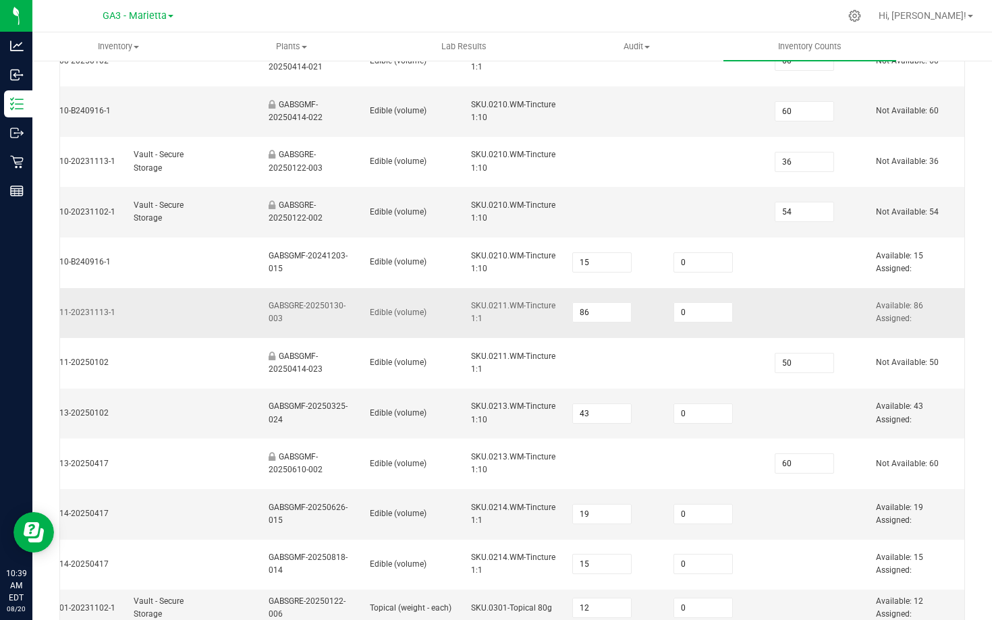
scroll to position [614, 0]
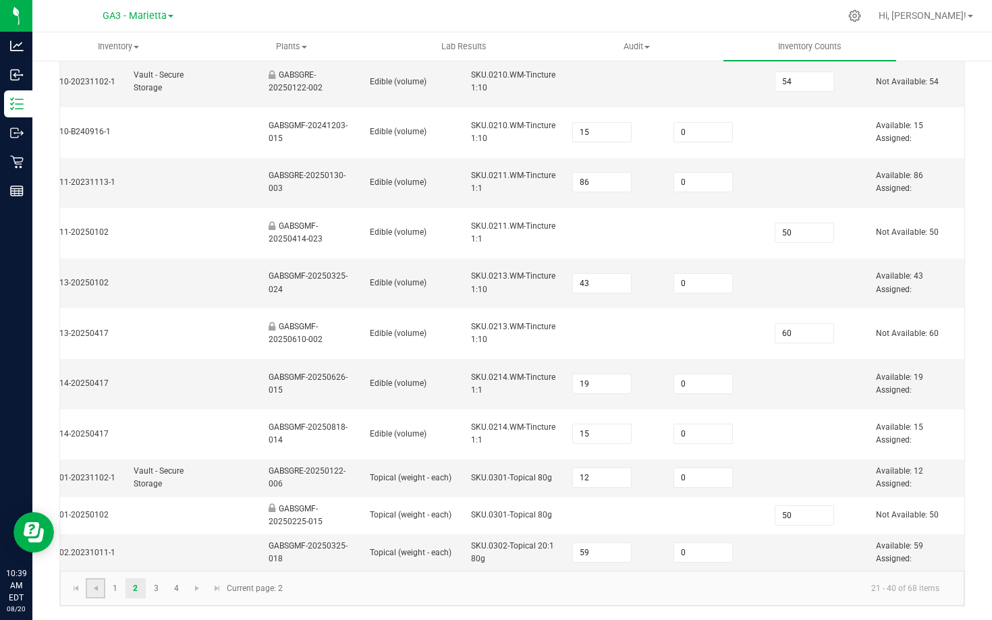
click at [97, 582] on link at bounding box center [96, 589] width 20 height 20
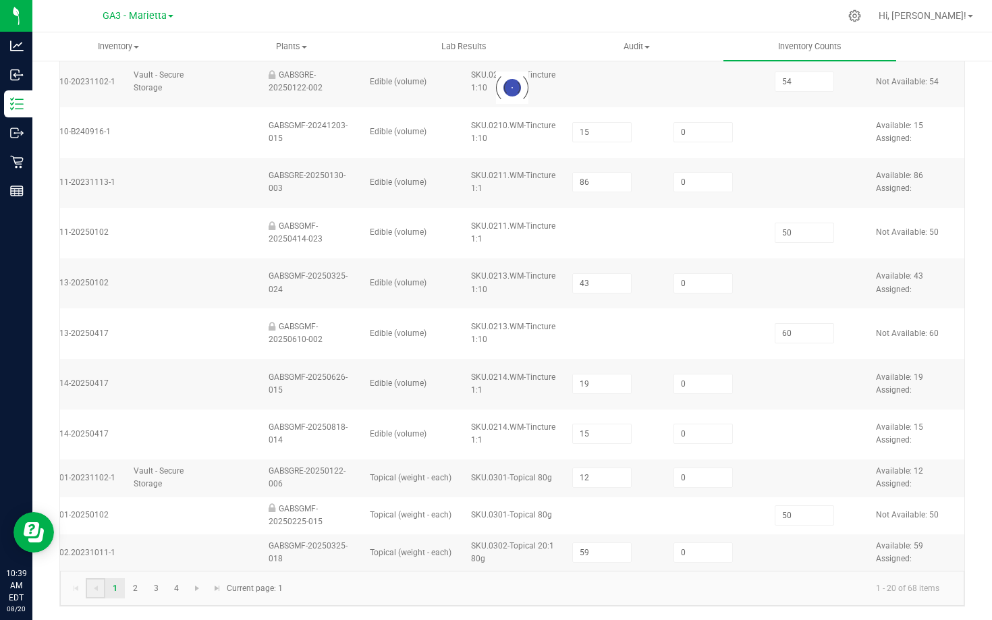
type input "69"
type input "66"
type input "35"
type input "40"
type input "37"
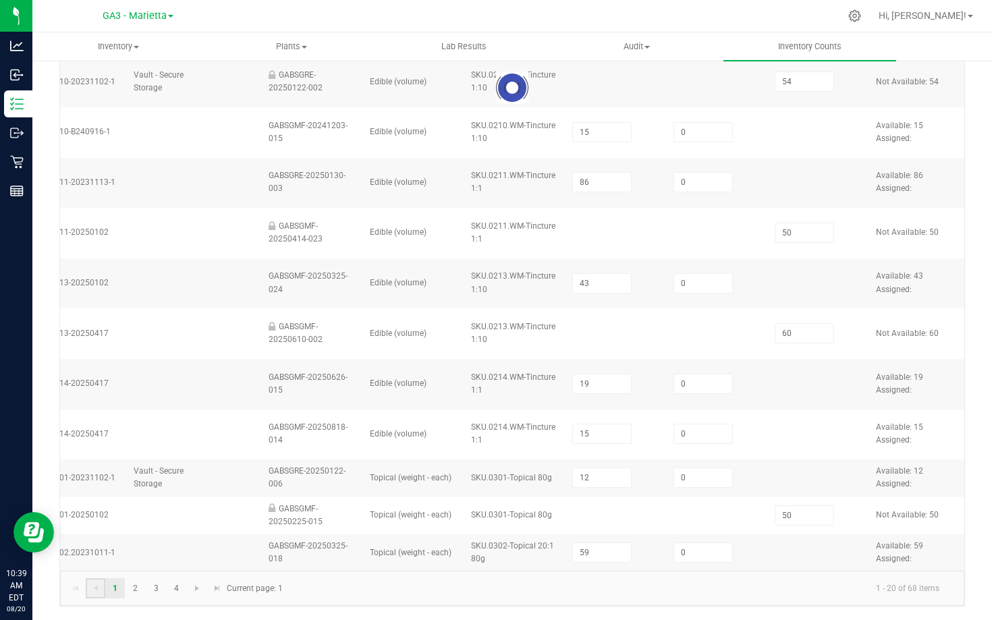
type input "78"
type input "62"
type input "11"
type input "68"
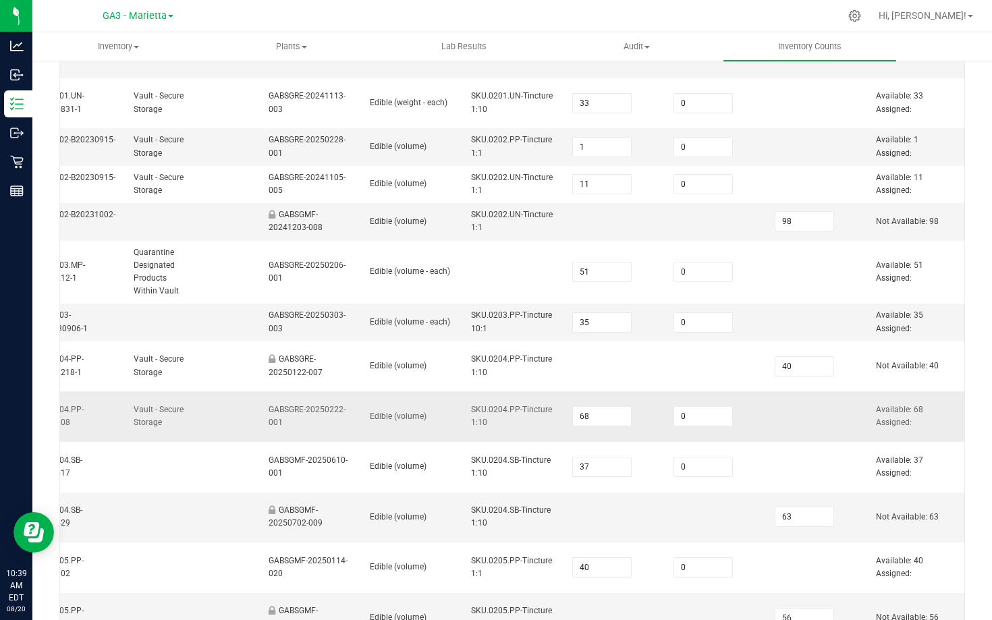
scroll to position [549, 0]
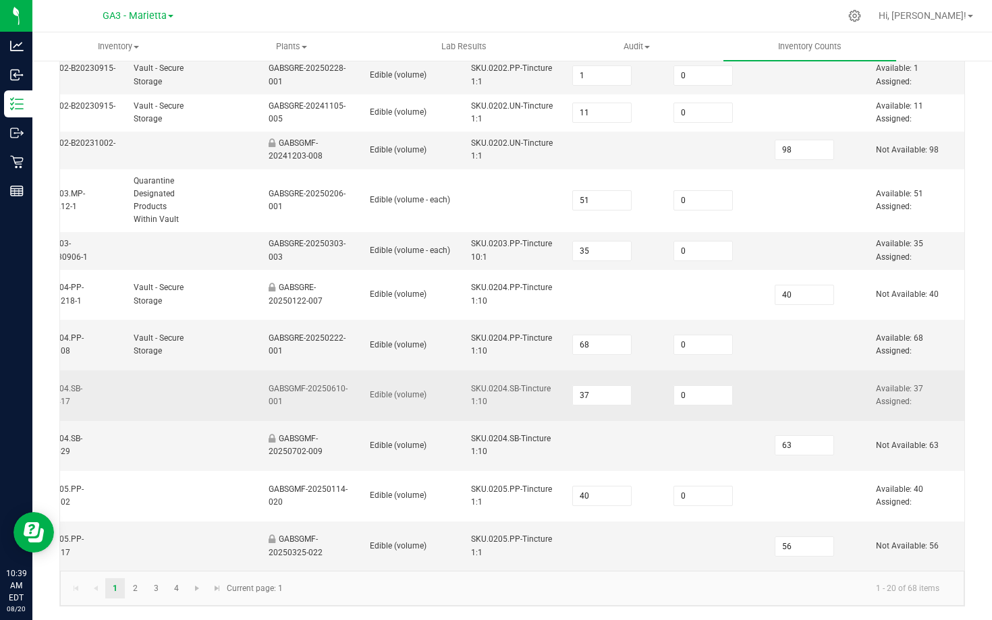
click at [370, 398] on span "Edible (volume)" at bounding box center [398, 394] width 57 height 9
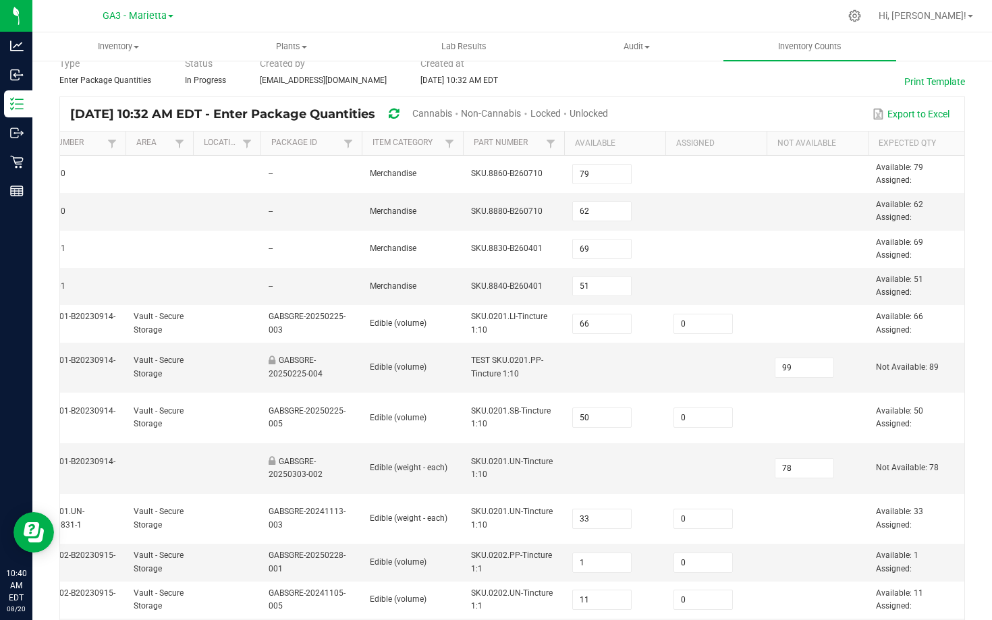
scroll to position [58, 0]
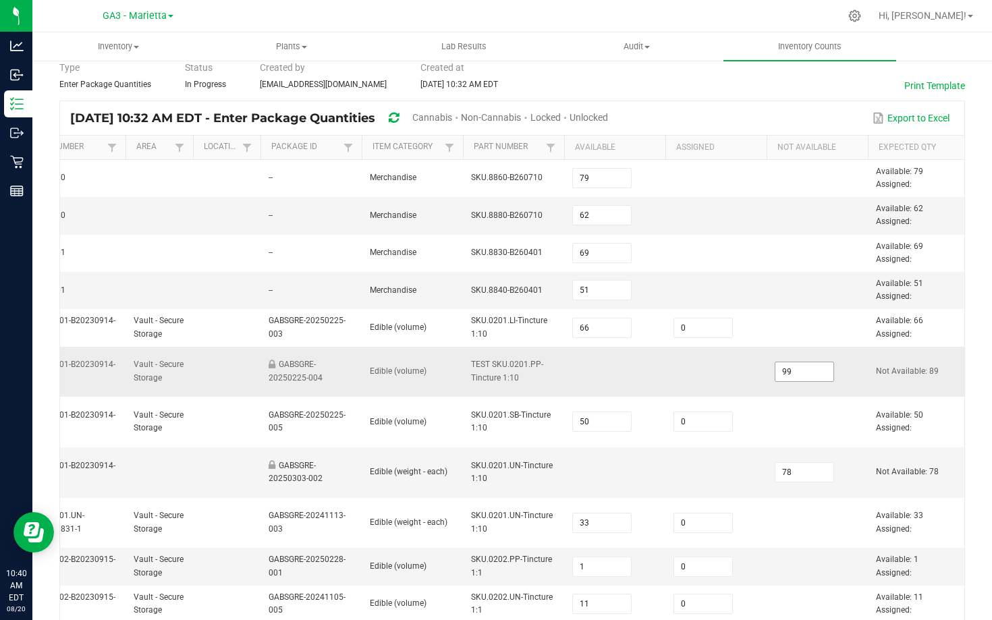
click at [805, 373] on input "99" at bounding box center [805, 371] width 58 height 19
type input "89"
click at [670, 395] on td at bounding box center [716, 372] width 101 height 51
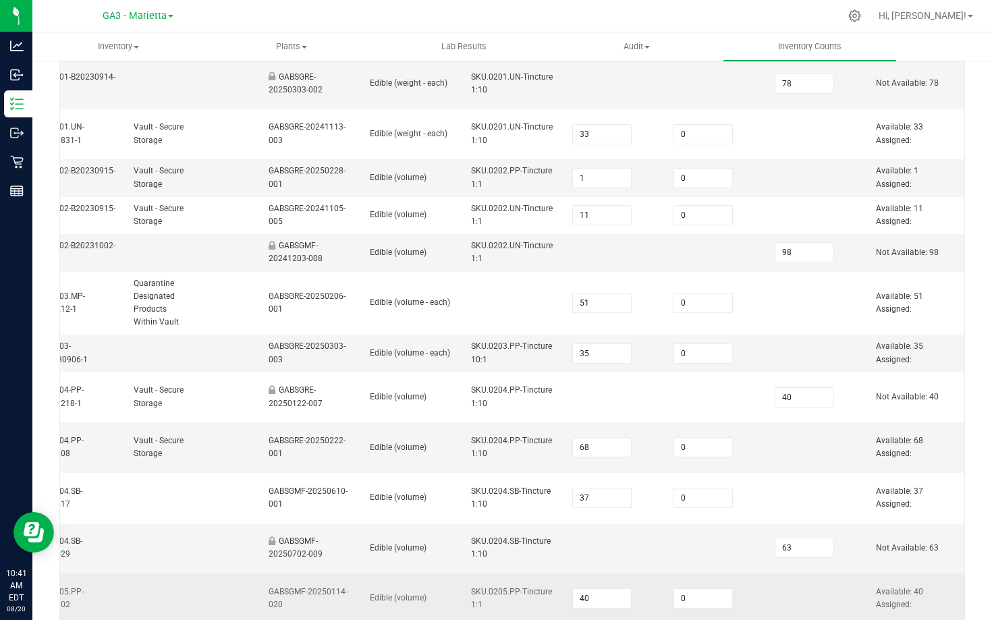
scroll to position [549, 0]
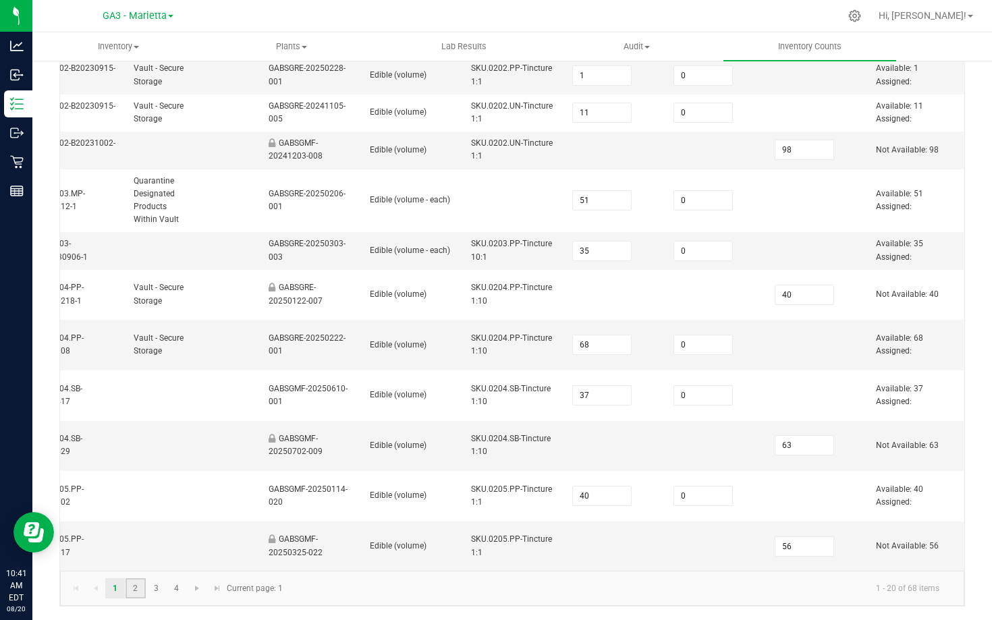
click at [144, 593] on link "2" at bounding box center [136, 589] width 20 height 20
type input "21"
type input "10"
type input "43"
type input "60"
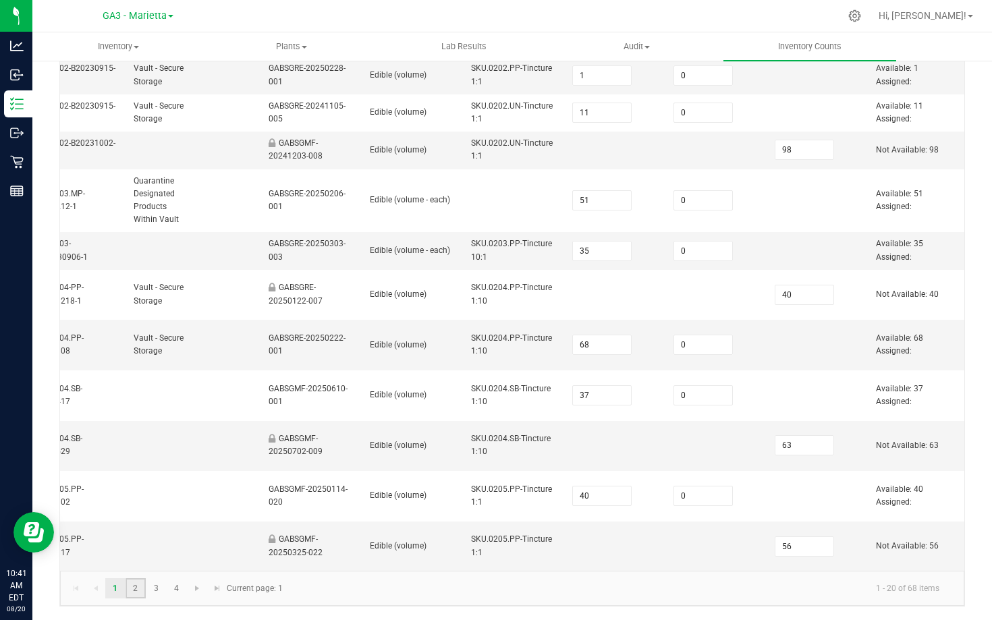
type input "15"
type input "60"
type input "76"
type input "15"
type input "19"
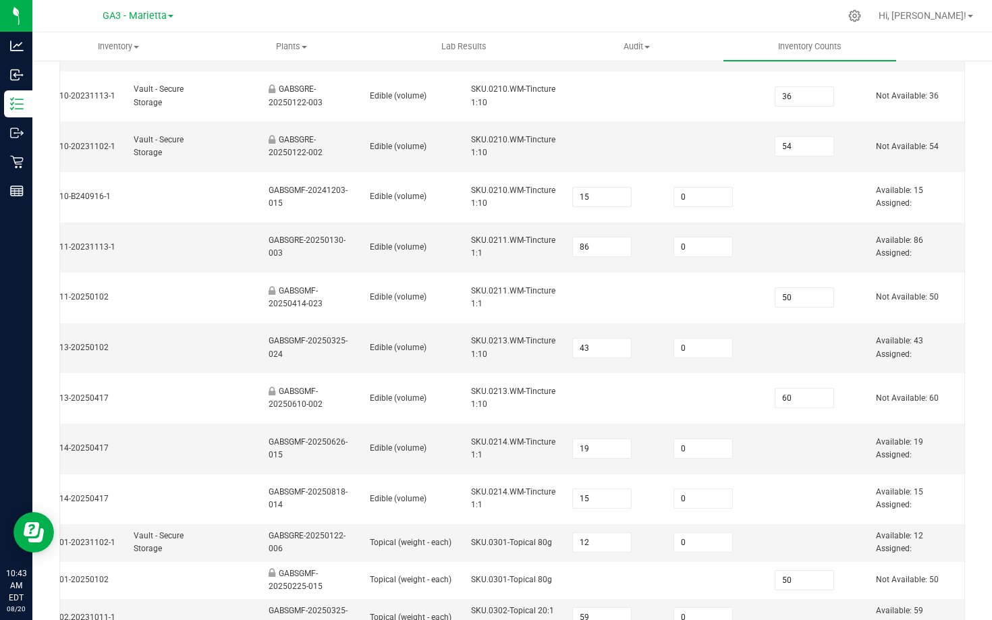
scroll to position [0, 0]
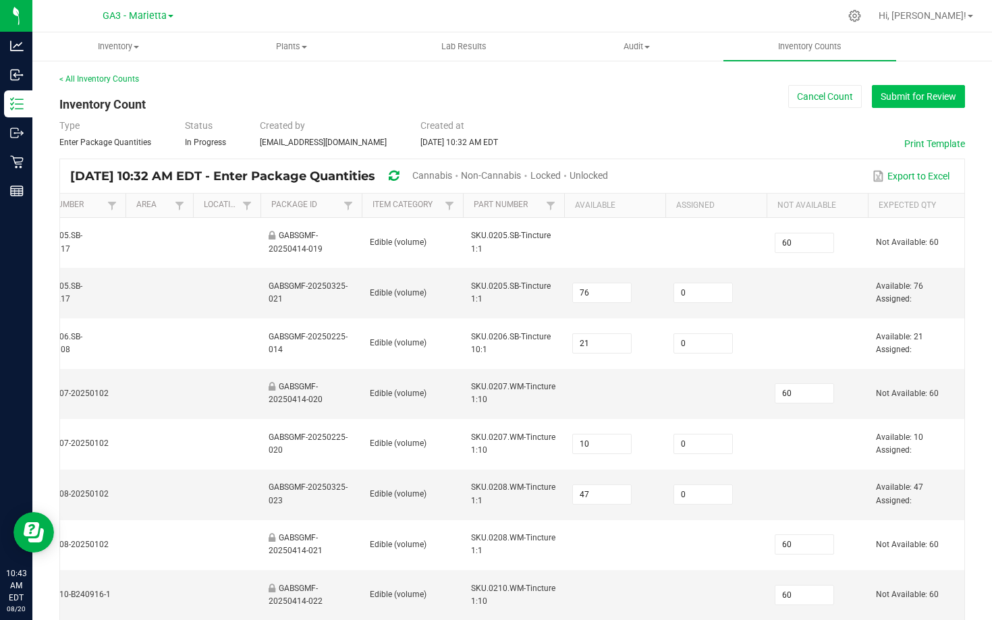
click at [900, 103] on button "Submit for Review" at bounding box center [918, 96] width 93 height 23
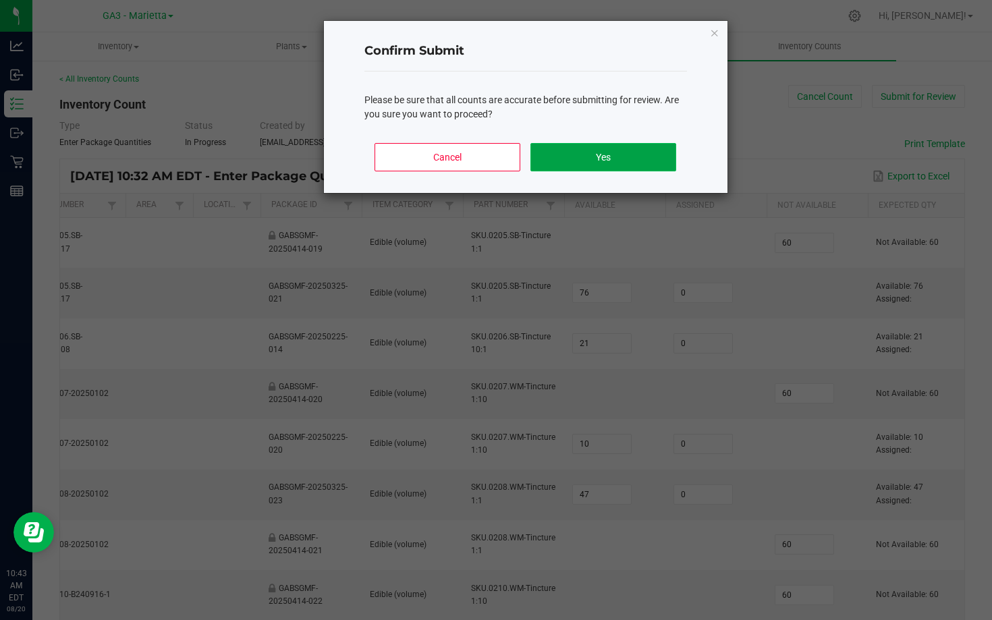
click at [666, 155] on button "Yes" at bounding box center [603, 157] width 145 height 28
